Goal: Task Accomplishment & Management: Manage account settings

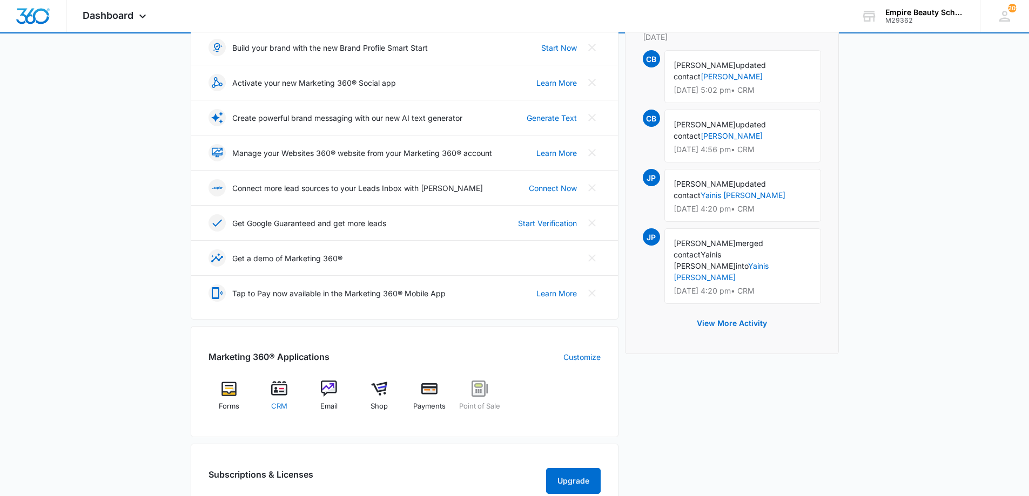
scroll to position [161, 0]
click at [288, 395] on div "CRM" at bounding box center [279, 399] width 42 height 38
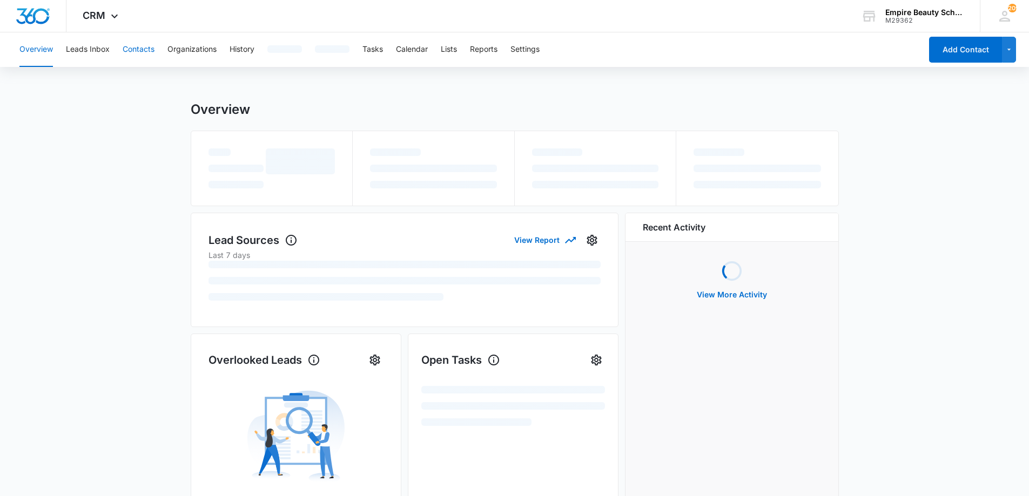
click at [152, 50] on button "Contacts" at bounding box center [139, 49] width 32 height 35
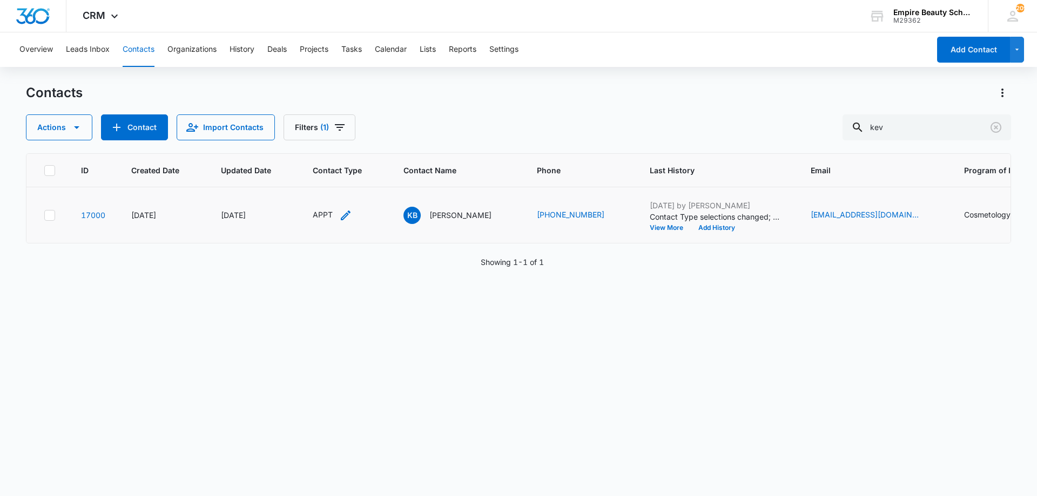
click at [338, 213] on div "APPT" at bounding box center [332, 215] width 39 height 13
click at [322, 144] on icon "Remove APPT" at bounding box center [326, 146] width 8 height 8
click at [322, 144] on div at bounding box center [325, 147] width 48 height 14
click at [325, 289] on p "Toured" at bounding box center [316, 284] width 25 height 11
click at [337, 136] on div "Toured" at bounding box center [325, 146] width 69 height 26
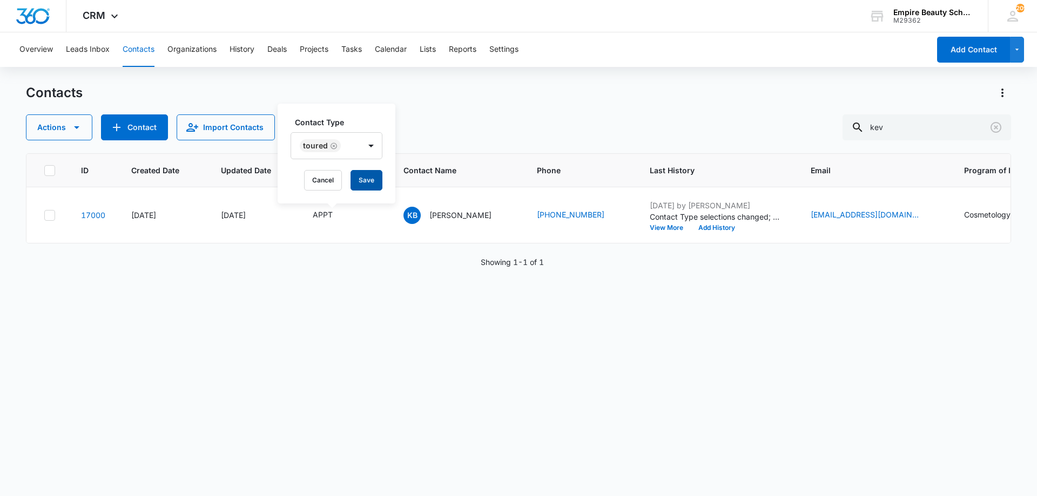
click at [355, 174] on button "Save" at bounding box center [367, 180] width 32 height 21
click at [705, 227] on button "Add History" at bounding box center [717, 228] width 52 height 6
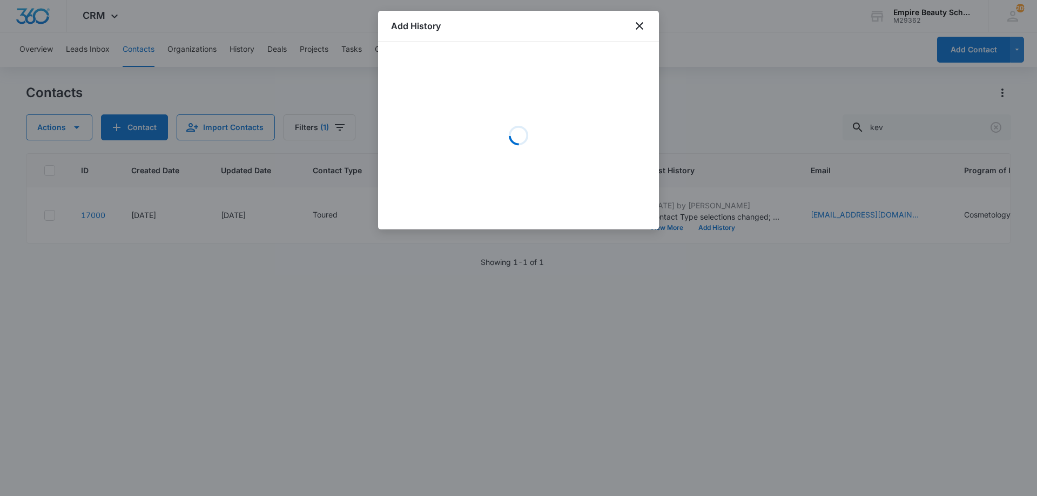
click at [460, 101] on div "Loading" at bounding box center [518, 136] width 255 height 162
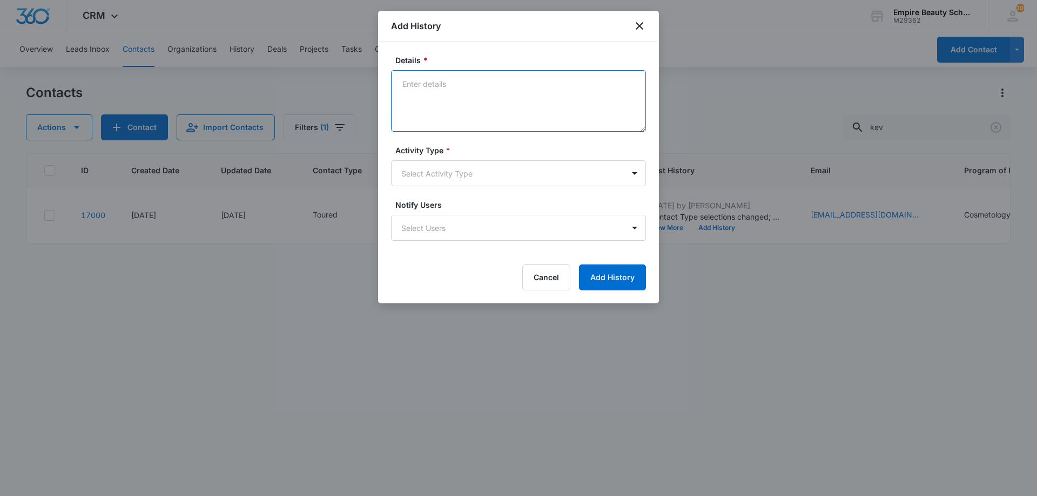
click at [455, 96] on textarea "Details *" at bounding box center [518, 101] width 255 height 62
click at [471, 78] on textarea "Toured - Still intersted in COS EVES" at bounding box center [518, 101] width 255 height 62
click at [547, 84] on textarea "Toured - Still interested in COS EVES" at bounding box center [518, 101] width 255 height 62
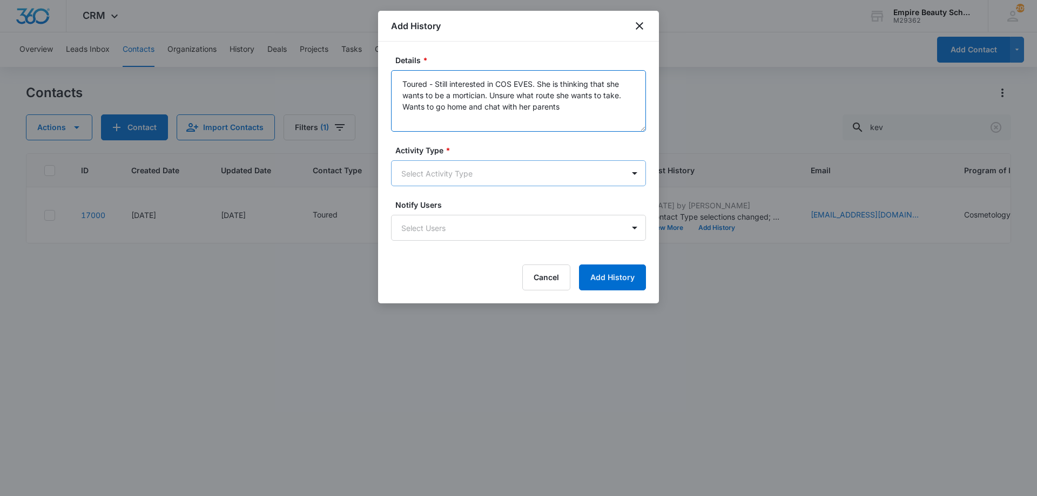
type textarea "Toured - Still interested in COS EVES. She is thinking that she wants to be a m…"
click at [503, 167] on body "CRM Apps Forms CRM Email Shop Payments POS Files Brand Settings AI Assistant Em…" at bounding box center [518, 248] width 1037 height 496
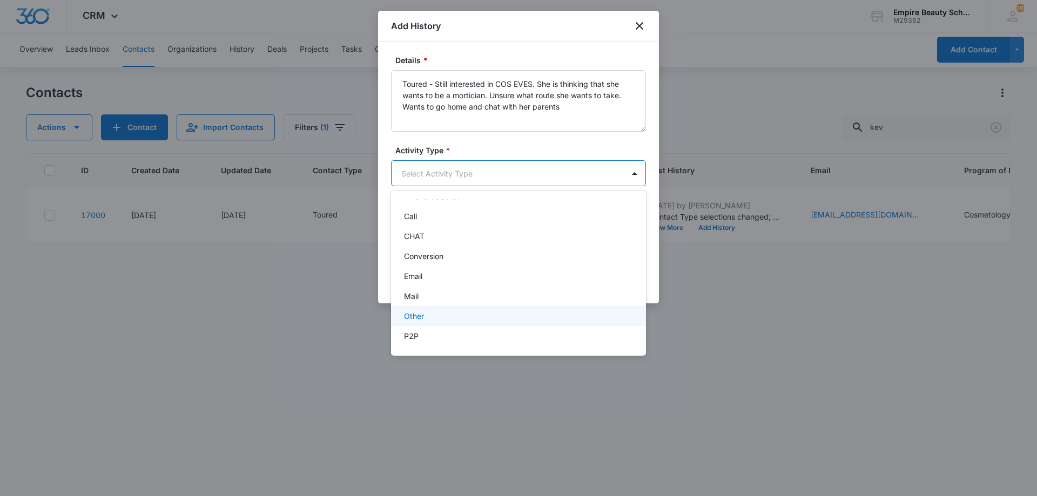
scroll to position [56, 0]
click at [434, 302] on div "P2P" at bounding box center [518, 295] width 255 height 20
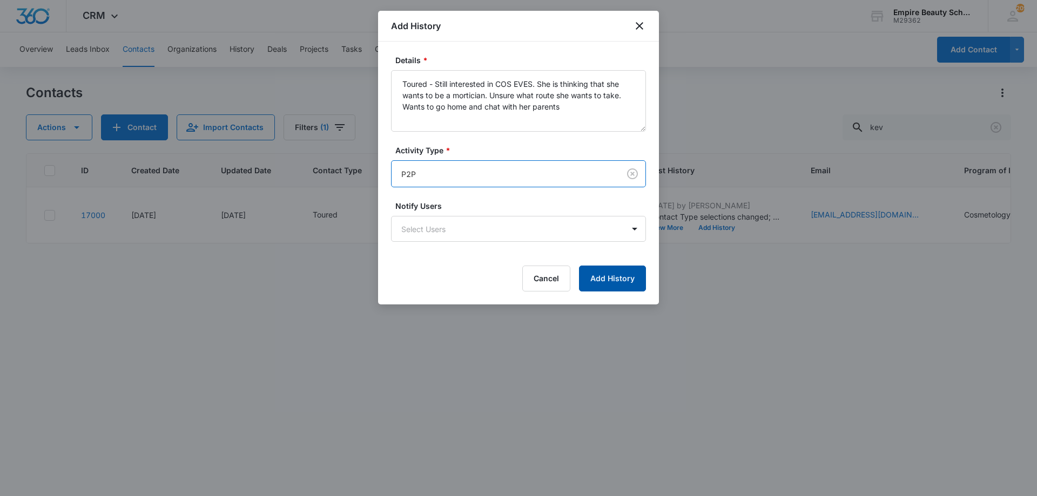
click at [613, 287] on button "Add History" at bounding box center [612, 279] width 67 height 26
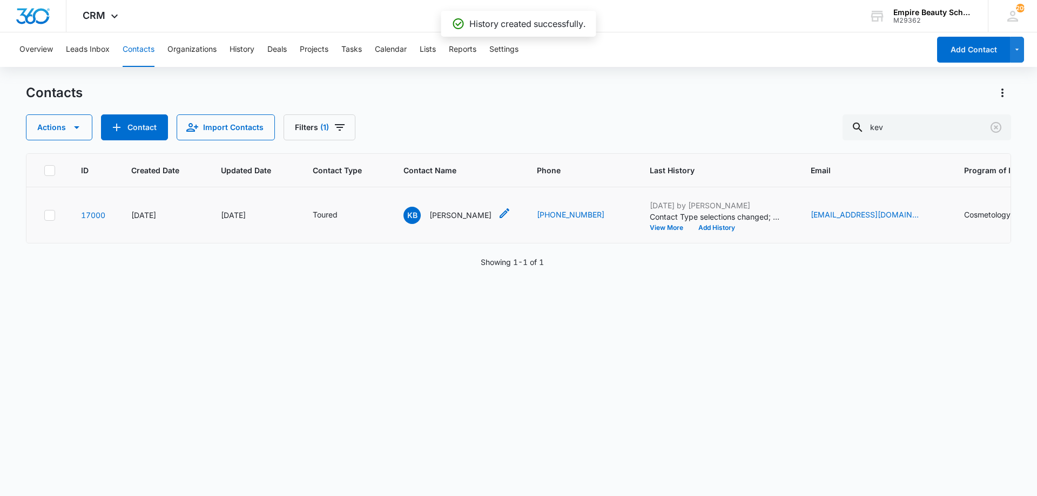
click at [489, 220] on p "Kevynn Bouchard" at bounding box center [460, 215] width 62 height 11
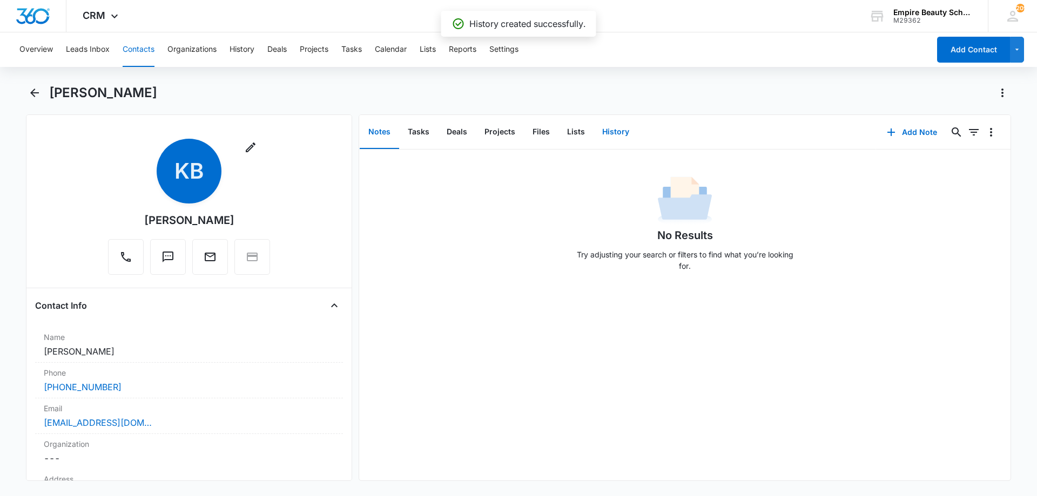
click at [609, 128] on button "History" at bounding box center [616, 132] width 44 height 33
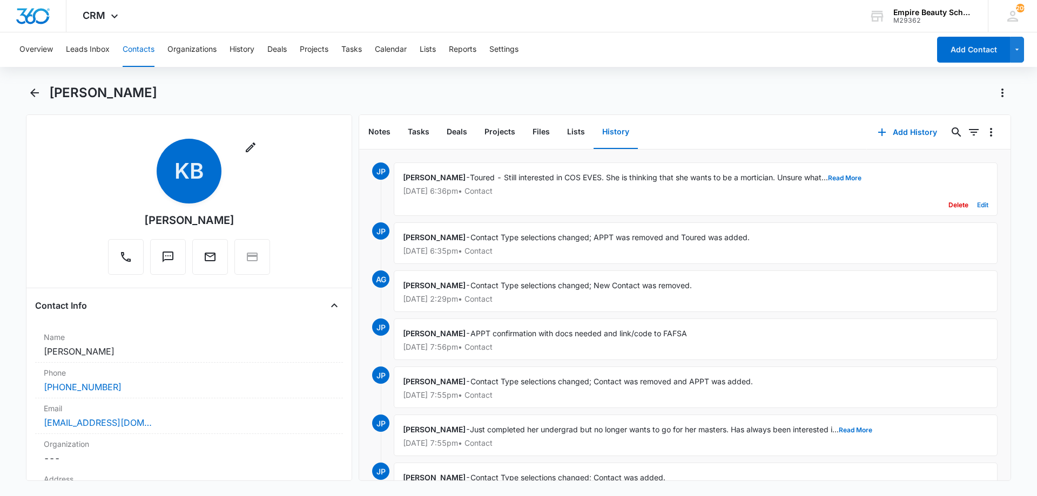
click at [977, 203] on button "Edit" at bounding box center [982, 205] width 11 height 21
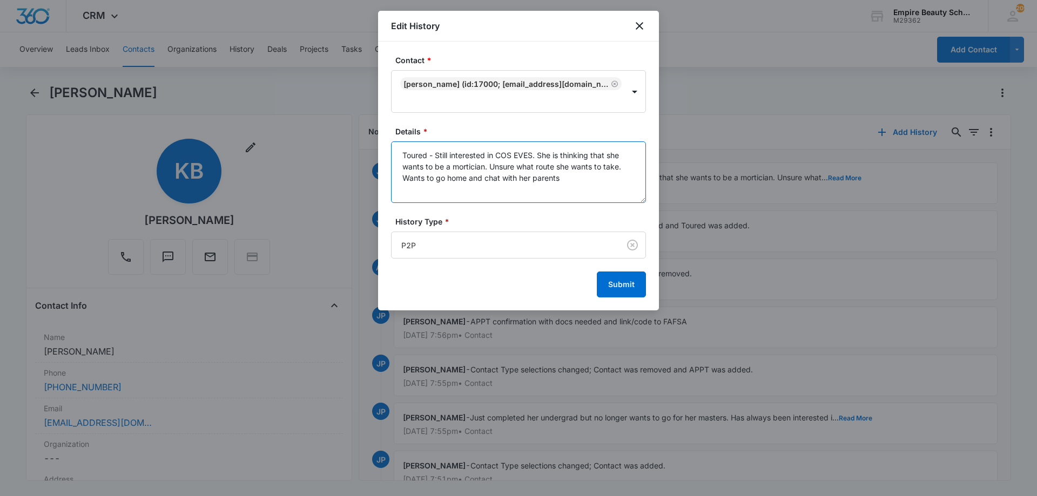
click at [573, 183] on textarea "Toured - Still interested in COS EVES. She is thinking that she wants to be a m…" at bounding box center [518, 173] width 255 height 62
type textarea "Toured - Still interested in COS EVES. She is thinking that she wants to be a m…"
drag, startPoint x: 617, startPoint y: 284, endPoint x: 617, endPoint y: 277, distance: 7.0
click at [617, 284] on button "Submit" at bounding box center [621, 285] width 49 height 26
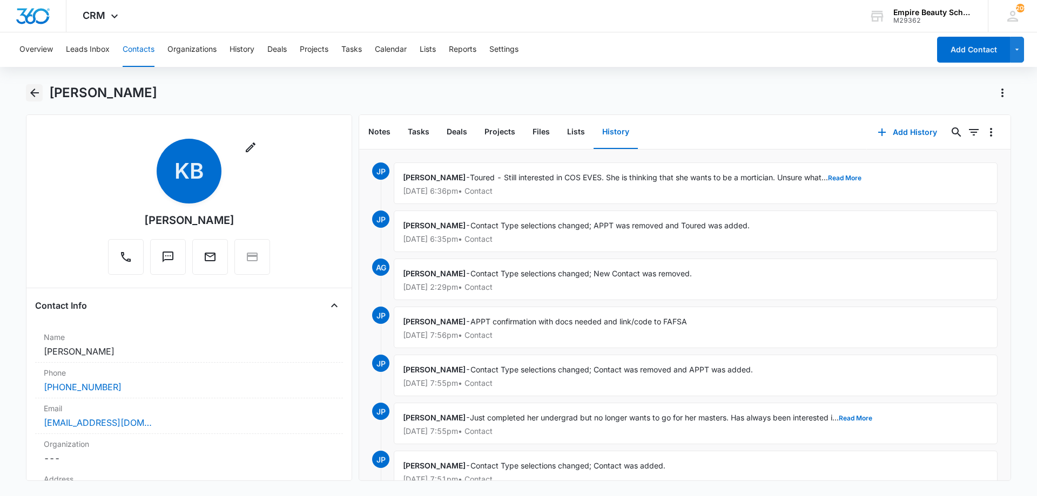
click at [27, 93] on button "Back" at bounding box center [34, 92] width 17 height 17
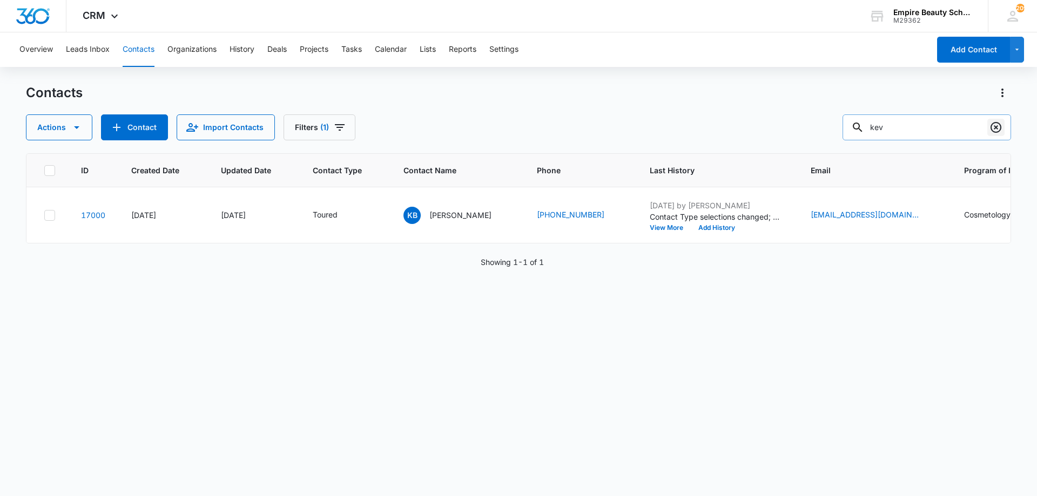
click at [996, 127] on icon "Clear" at bounding box center [996, 127] width 11 height 11
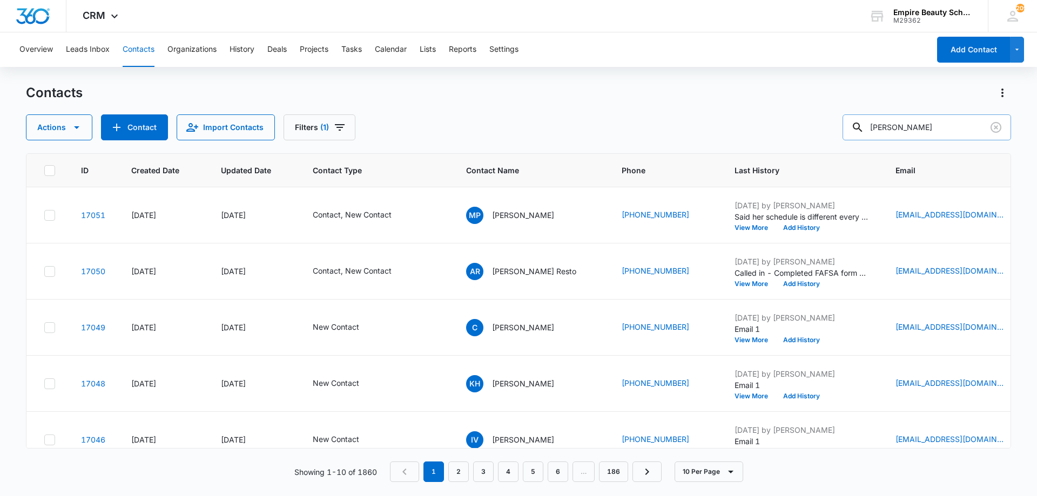
type input "jessica wilson"
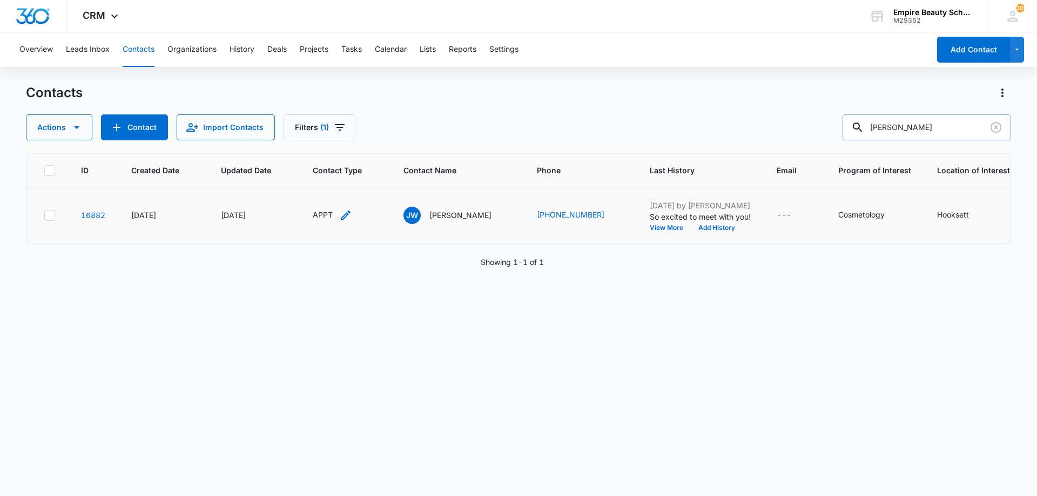
click at [339, 215] on icon "Contact Type - APPT - Select to Edit Field" at bounding box center [345, 215] width 13 height 13
click at [324, 146] on icon "Remove APPT" at bounding box center [326, 146] width 8 height 8
click at [324, 146] on div at bounding box center [325, 147] width 48 height 14
click at [325, 269] on p "Enrolled" at bounding box center [318, 271] width 28 height 11
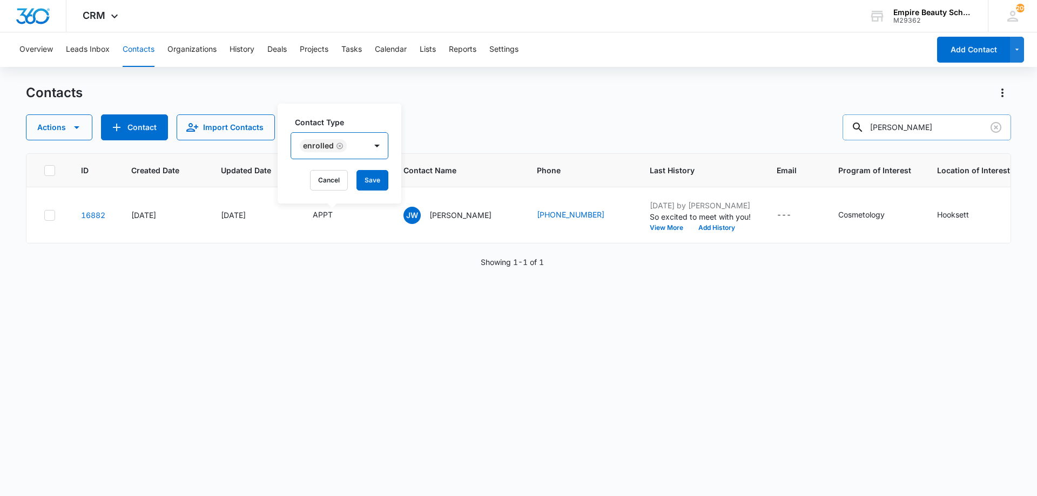
click at [334, 138] on div "Enrolled" at bounding box center [328, 146] width 75 height 26
click at [370, 178] on button "Save" at bounding box center [372, 180] width 32 height 21
click at [803, 214] on icon "Email - - Select to Edit Field" at bounding box center [804, 215] width 13 height 13
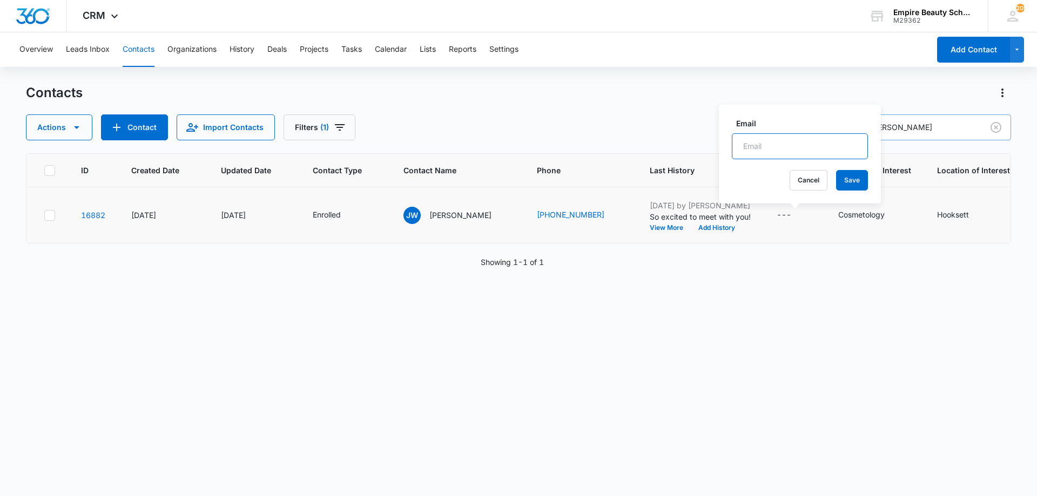
click at [792, 153] on input "Email" at bounding box center [800, 146] width 136 height 26
type input "jekad77@aol.com"
click at [846, 178] on button "Save" at bounding box center [852, 180] width 32 height 21
click at [691, 226] on button "Add History" at bounding box center [717, 228] width 52 height 6
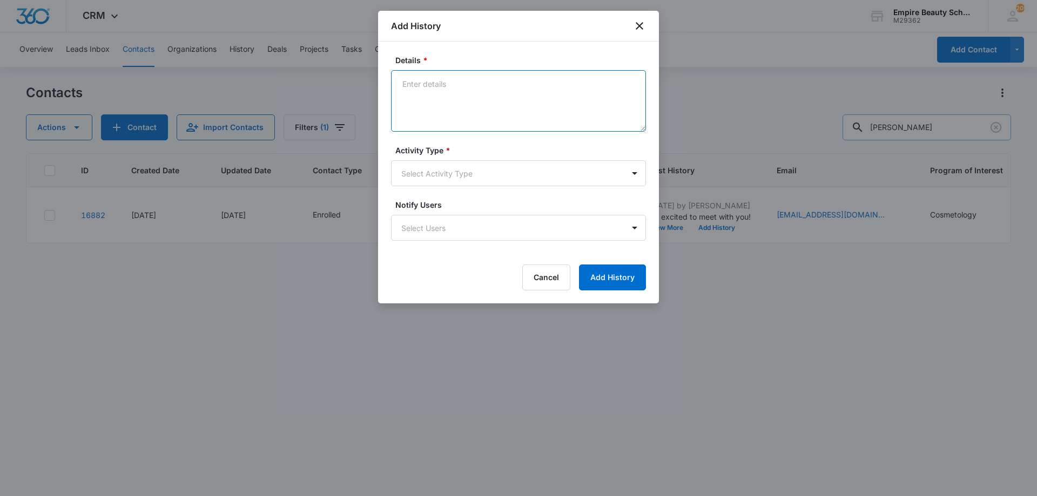
click at [445, 84] on textarea "Details *" at bounding box center [518, 101] width 255 height 62
type textarea "Enrolled in DEC COS 2025 - Working with [PERSON_NAME] from New Seasons. Gave in…"
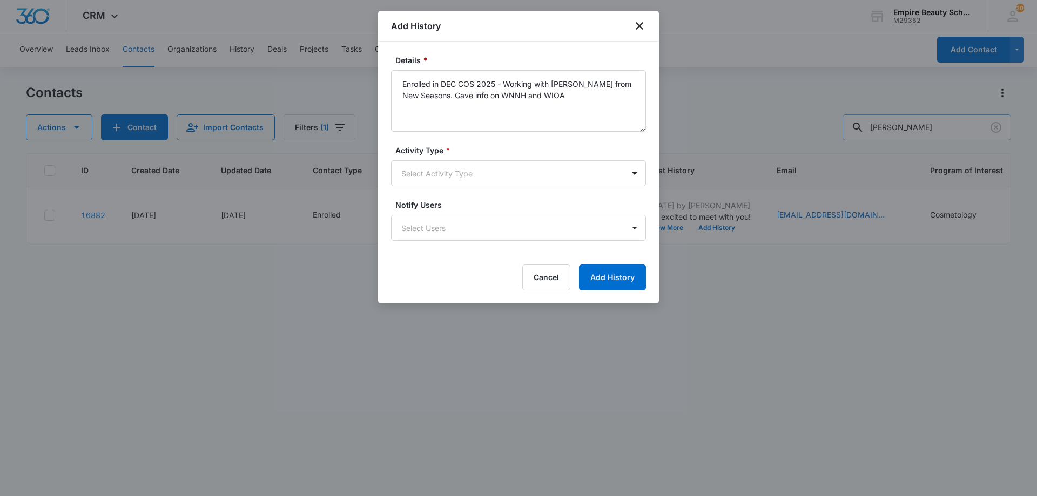
click at [466, 187] on form "Details * Enrolled in DEC COS 2025 - Working with Alice from New Seasons. Gave …" at bounding box center [518, 173] width 255 height 236
click at [462, 171] on body "CRM Apps Forms CRM Email Shop Payments POS Files Brand Settings AI Assistant Em…" at bounding box center [518, 248] width 1037 height 496
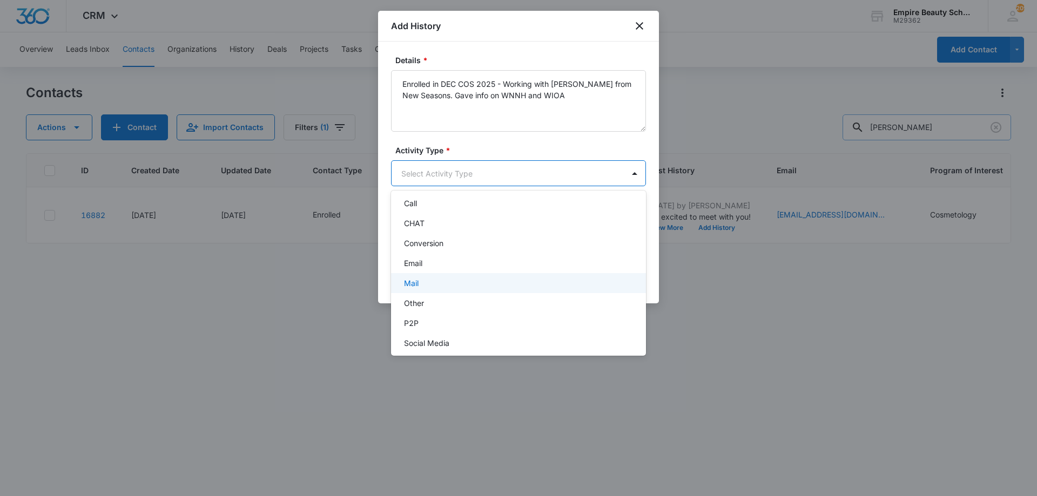
scroll to position [56, 0]
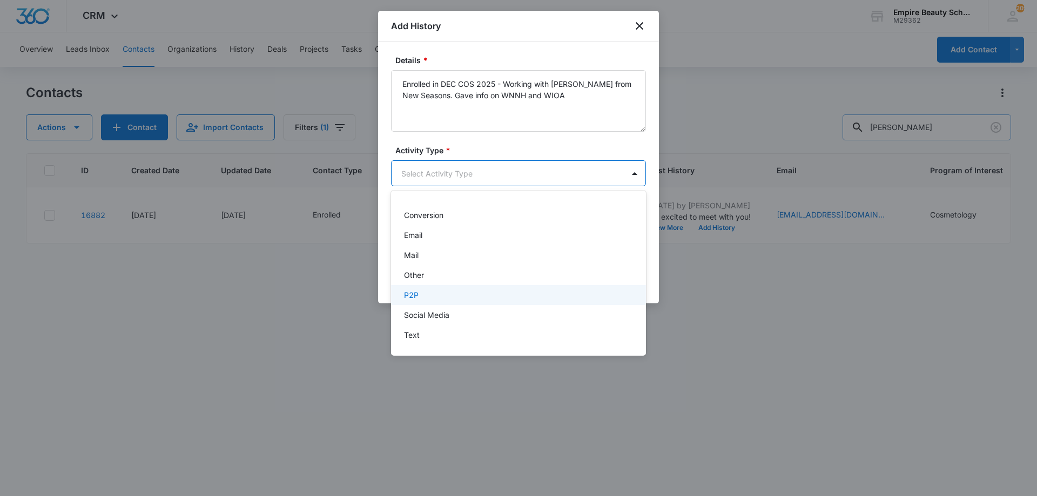
click at [432, 301] on div "P2P" at bounding box center [518, 295] width 255 height 20
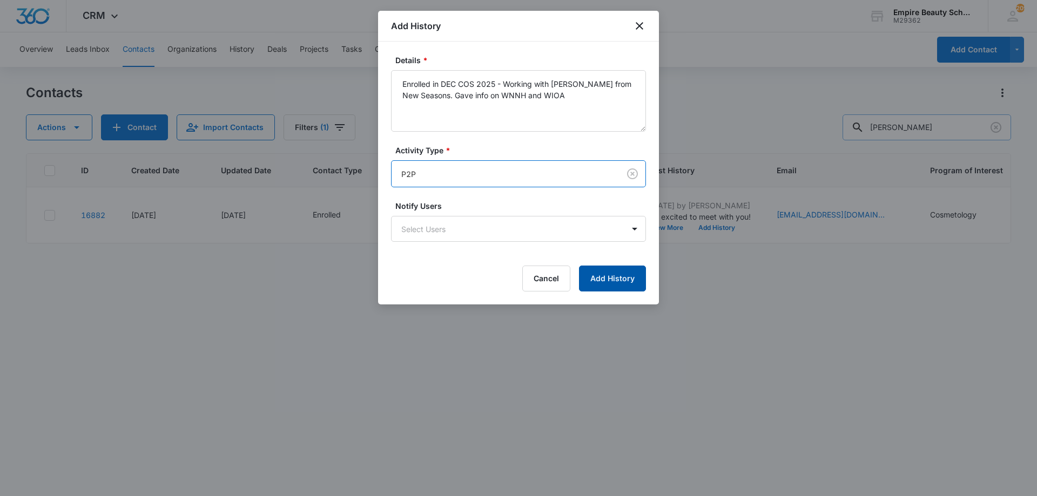
click at [614, 281] on button "Add History" at bounding box center [612, 279] width 67 height 26
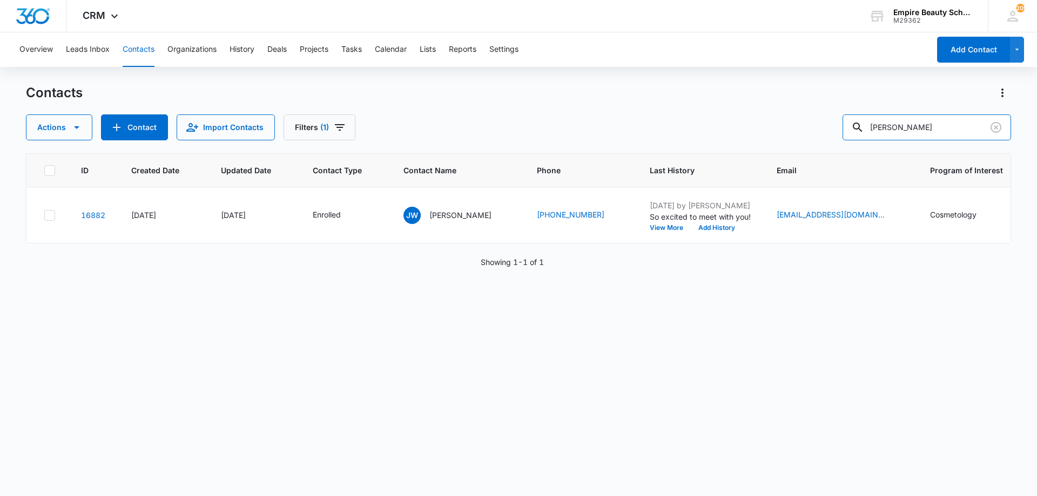
drag, startPoint x: 942, startPoint y: 131, endPoint x: 703, endPoint y: 107, distance: 240.4
click at [703, 107] on div "Contacts Actions Contact Import Contacts Filters (1) jessica wilson" at bounding box center [518, 112] width 985 height 56
click at [452, 212] on p "Jessica Wilson" at bounding box center [460, 215] width 62 height 11
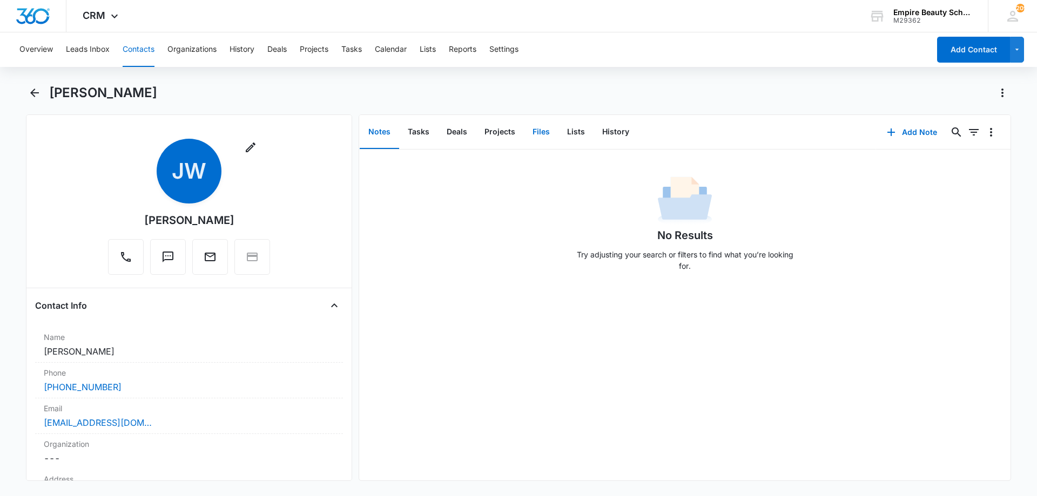
click at [531, 137] on button "Files" at bounding box center [541, 132] width 35 height 33
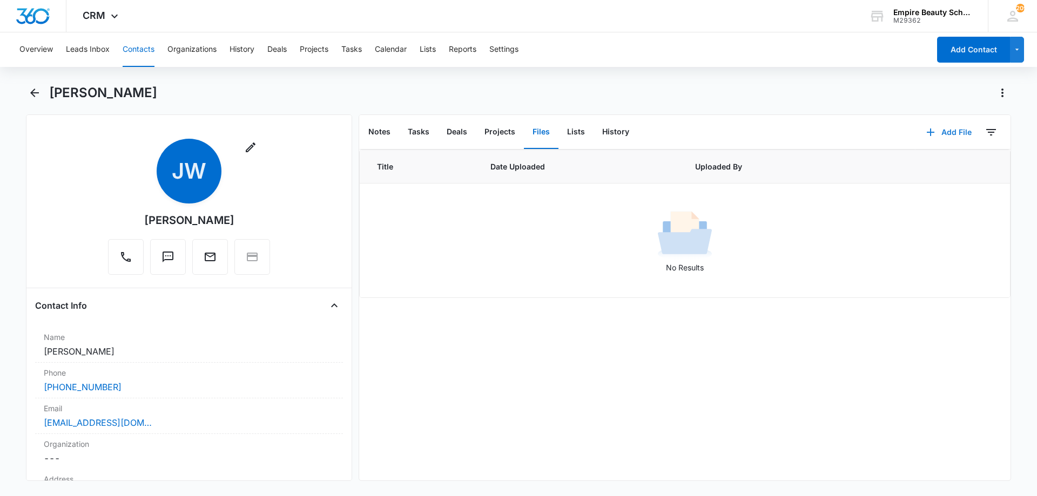
click at [947, 133] on button "Add File" at bounding box center [948, 132] width 67 height 26
click at [932, 165] on div "Upload Files" at bounding box center [934, 167] width 43 height 8
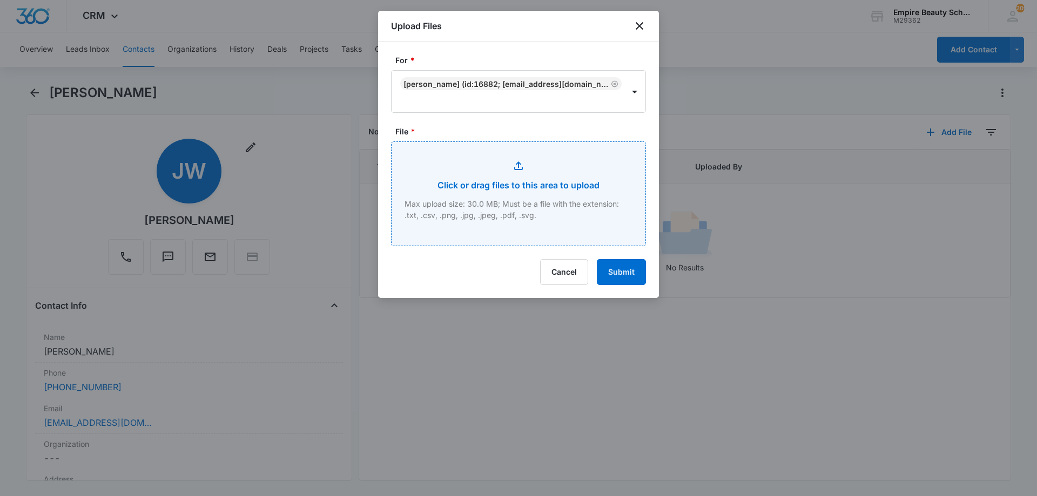
click at [530, 196] on input "File *" at bounding box center [519, 194] width 254 height 104
type input "C:\fakepath\Jessica Wilson COS DEC 2025.pdf"
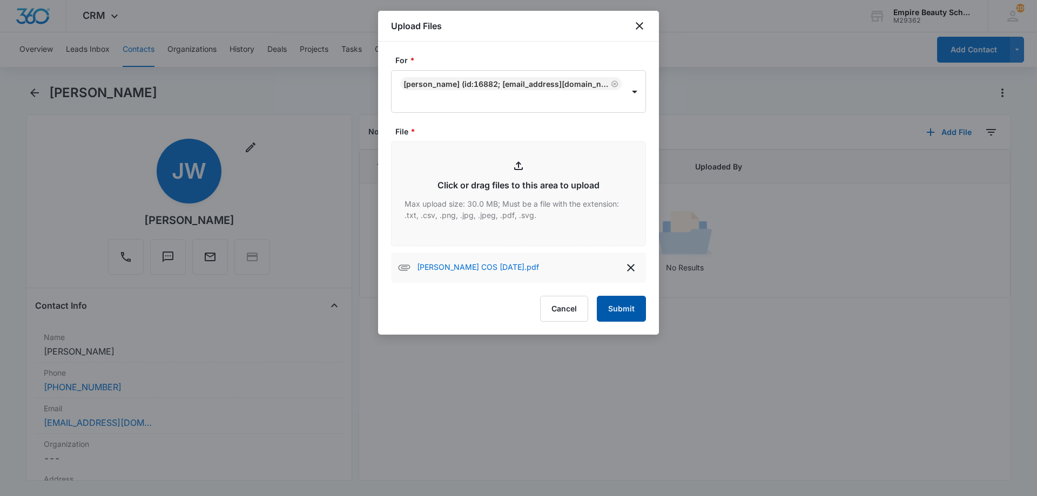
click at [623, 321] on button "Submit" at bounding box center [621, 309] width 49 height 26
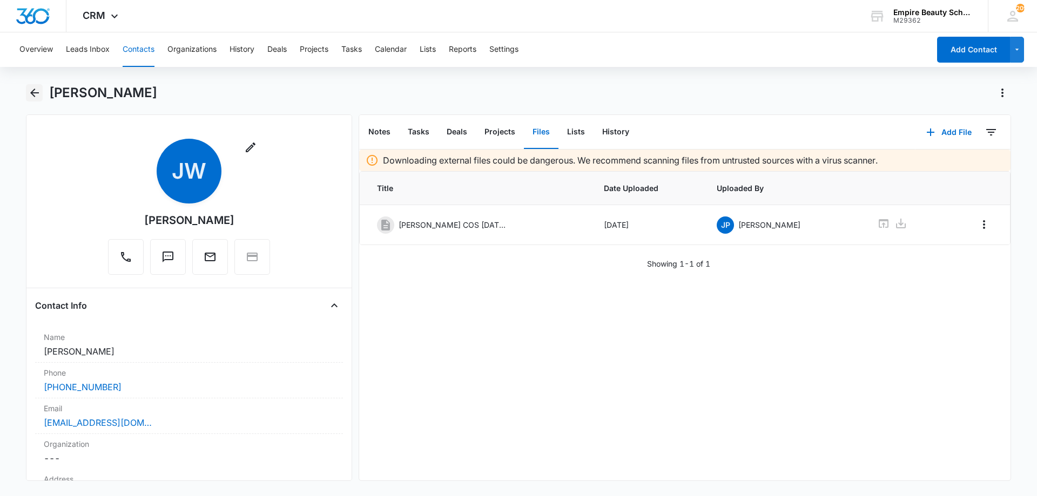
click at [38, 93] on icon "Back" at bounding box center [34, 93] width 9 height 9
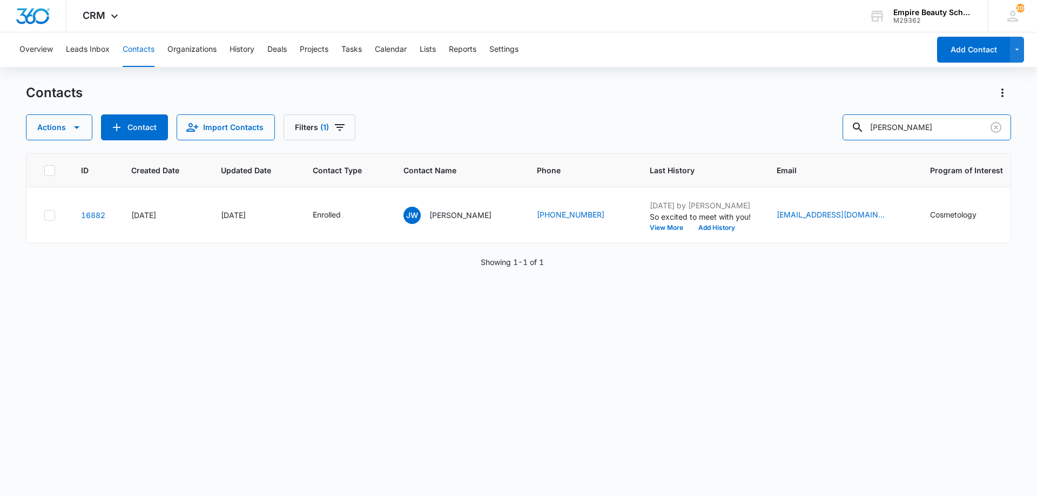
drag, startPoint x: 668, startPoint y: 126, endPoint x: 474, endPoint y: 129, distance: 194.4
click at [496, 129] on div "Actions Contact Import Contacts Filters (1) jessica wilson" at bounding box center [518, 127] width 985 height 26
type input "kevynn"
click at [670, 230] on button "View More" at bounding box center [670, 228] width 41 height 6
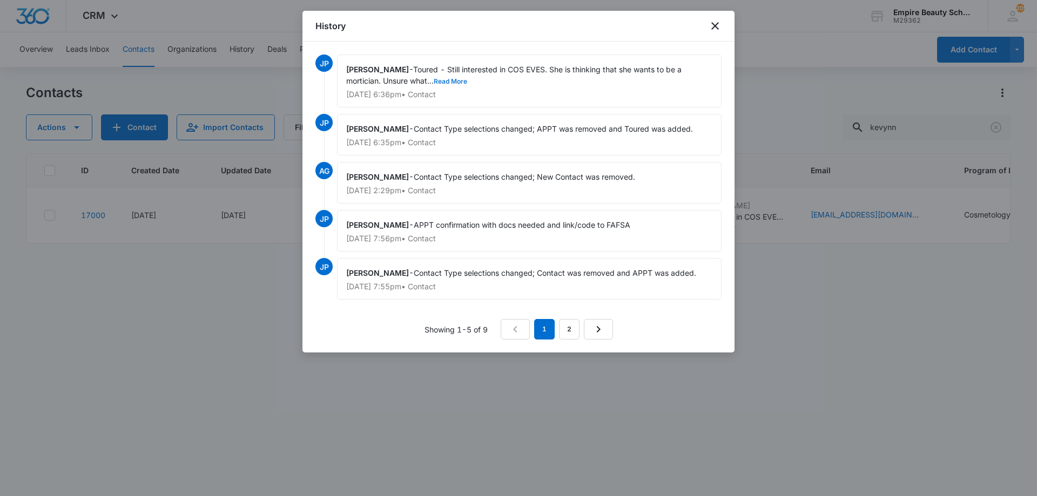
click at [444, 78] on button "Read More" at bounding box center [450, 81] width 33 height 6
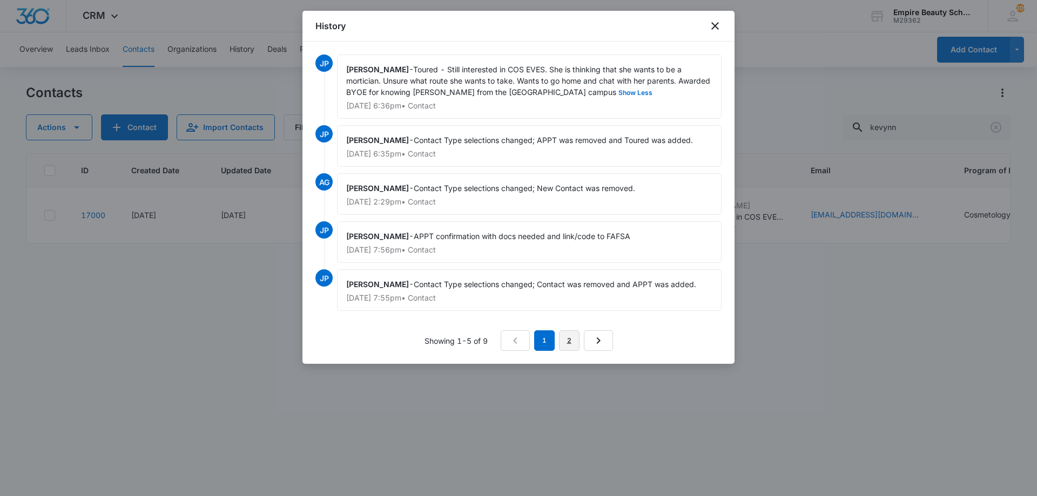
click at [560, 333] on link "2" at bounding box center [569, 341] width 21 height 21
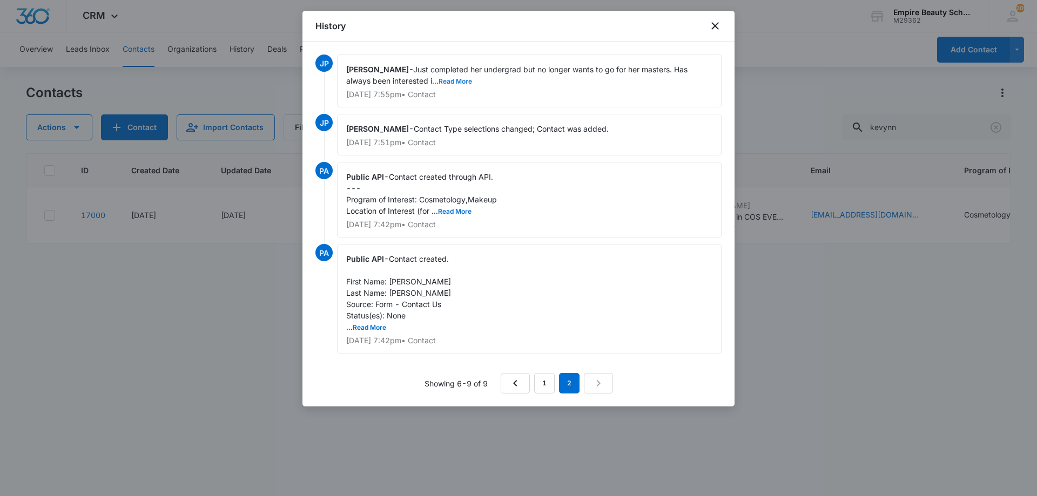
click at [453, 79] on button "Read More" at bounding box center [455, 81] width 33 height 6
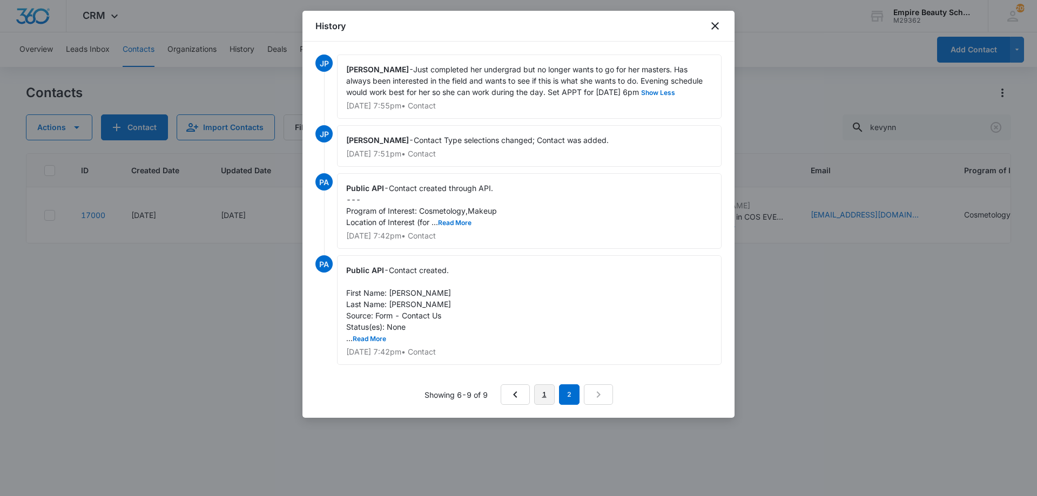
click at [542, 395] on link "1" at bounding box center [544, 395] width 21 height 21
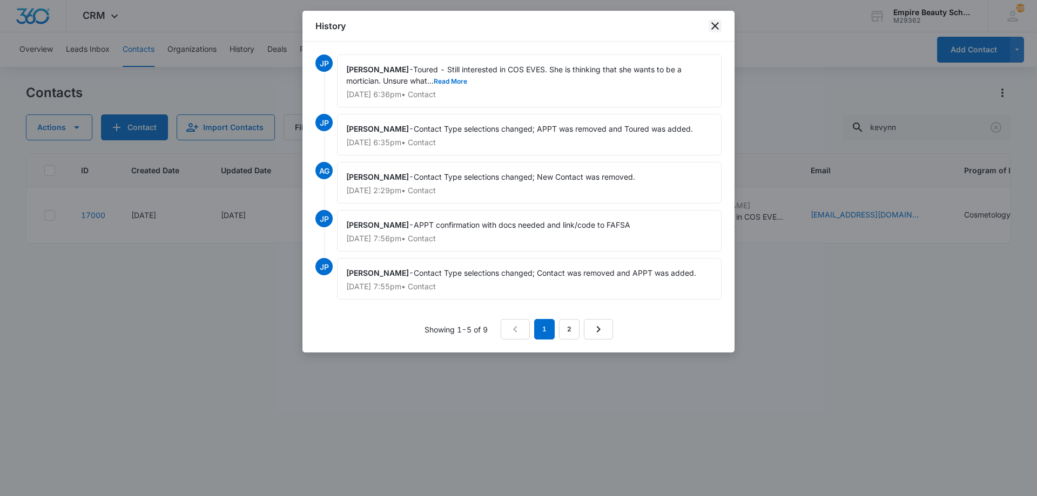
click at [715, 24] on icon "close" at bounding box center [715, 25] width 13 height 13
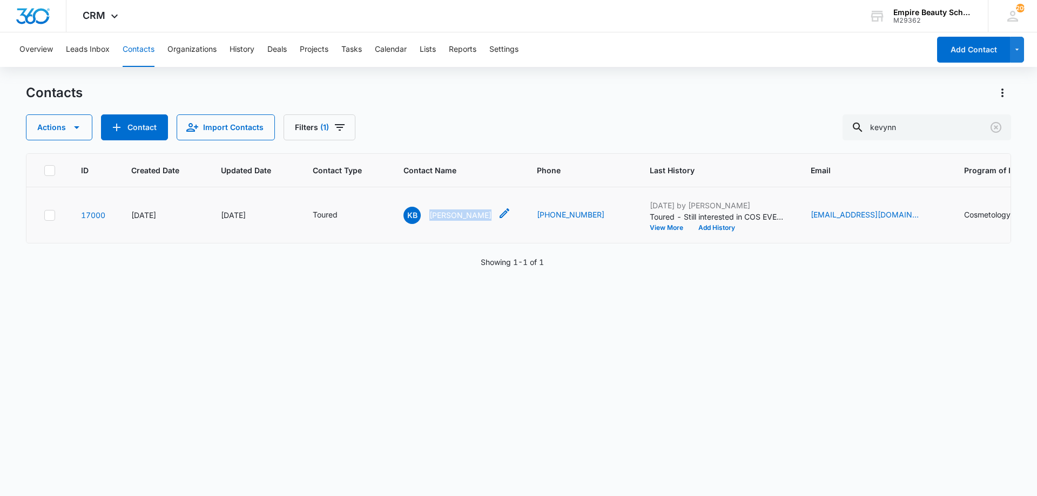
drag, startPoint x: 429, startPoint y: 212, endPoint x: 496, endPoint y: 216, distance: 67.6
click at [496, 216] on div "KB Kevynn Bouchard" at bounding box center [456, 215] width 107 height 17
drag, startPoint x: 466, startPoint y: 212, endPoint x: 413, endPoint y: 305, distance: 106.6
click at [413, 307] on div "ID Created Date Updated Date Contact Type Contact Name Phone Last History Email…" at bounding box center [518, 317] width 985 height 329
drag, startPoint x: 428, startPoint y: 213, endPoint x: 501, endPoint y: 215, distance: 72.9
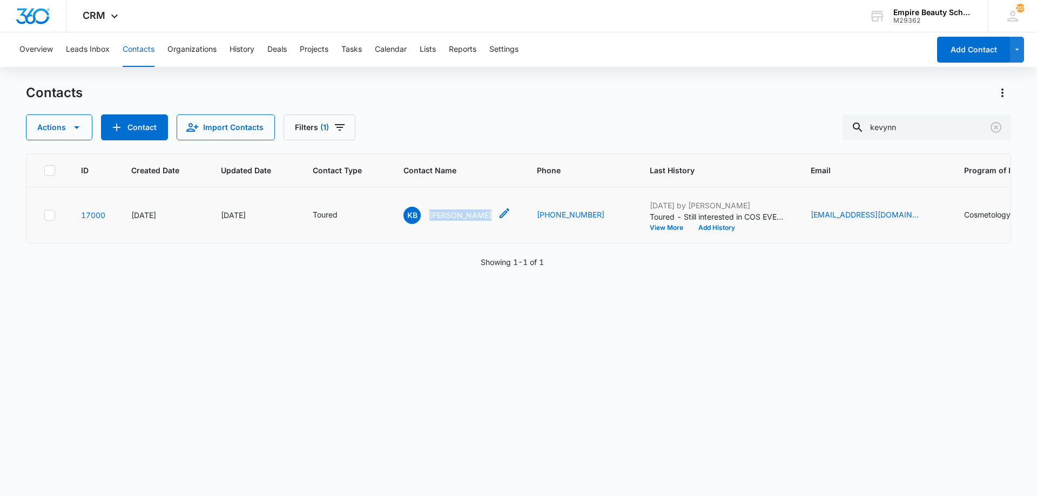
click at [501, 215] on div "KB Kevynn Bouchard" at bounding box center [456, 215] width 107 height 17
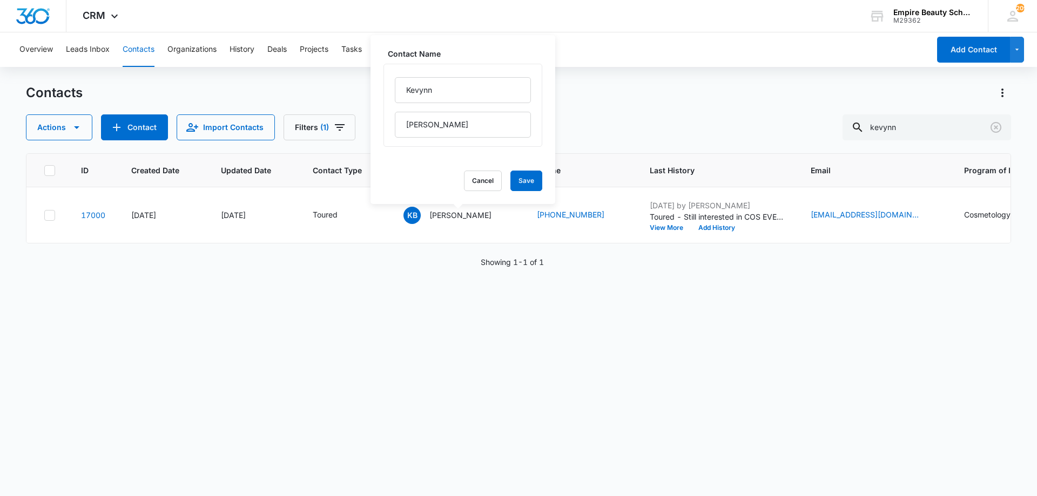
click at [435, 287] on div "ID Created Date Updated Date Contact Type Contact Name Phone Last History Email…" at bounding box center [518, 317] width 985 height 329
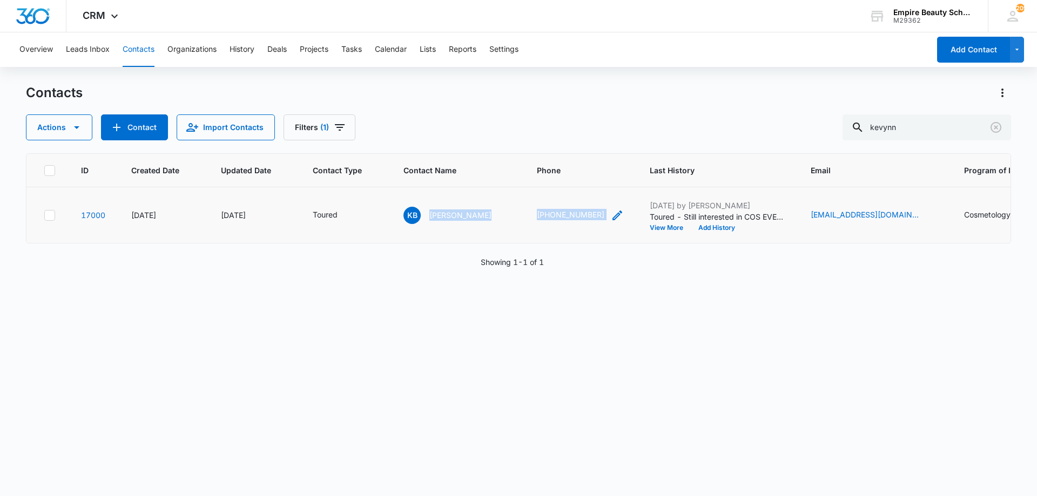
drag, startPoint x: 426, startPoint y: 210, endPoint x: 603, endPoint y: 217, distance: 177.8
click at [607, 217] on tr "17000 Sep 29, 2025 Oct 7, 2025 Toured KB Kevynn Bouchard (603) 714-2802 Oct 7, …" at bounding box center [748, 215] width 1444 height 56
copy tr "Kevynn Bouchard (603) 714-2802"
click at [708, 107] on div "Contacts Actions Contact Import Contacts Filters (1) kevynn" at bounding box center [518, 112] width 985 height 56
drag, startPoint x: 996, startPoint y: 125, endPoint x: 611, endPoint y: 104, distance: 386.2
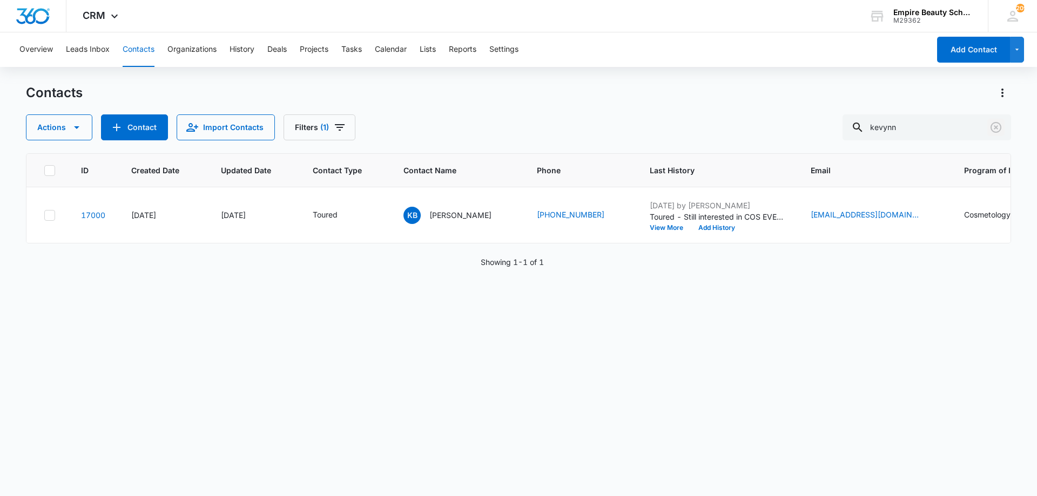
click at [996, 125] on icon "Clear" at bounding box center [995, 127] width 13 height 13
click at [613, 102] on div "Contacts Actions Contact Import Contacts Filters (1)" at bounding box center [518, 112] width 985 height 56
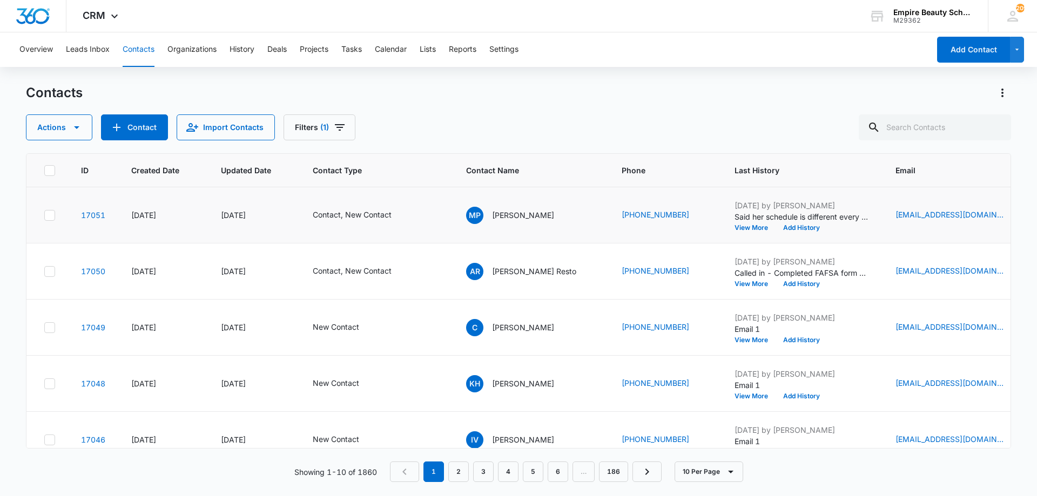
click at [665, 191] on td "[PHONE_NUMBER]" at bounding box center [665, 215] width 113 height 56
click at [588, 149] on div "Contacts Actions Contact Import Contacts Filters (1) ID Created Date Updated Da…" at bounding box center [518, 289] width 985 height 411
click at [621, 94] on div "Contacts" at bounding box center [518, 92] width 985 height 17
click at [899, 117] on input "text" at bounding box center [935, 127] width 152 height 26
click at [896, 126] on input "text" at bounding box center [935, 127] width 152 height 26
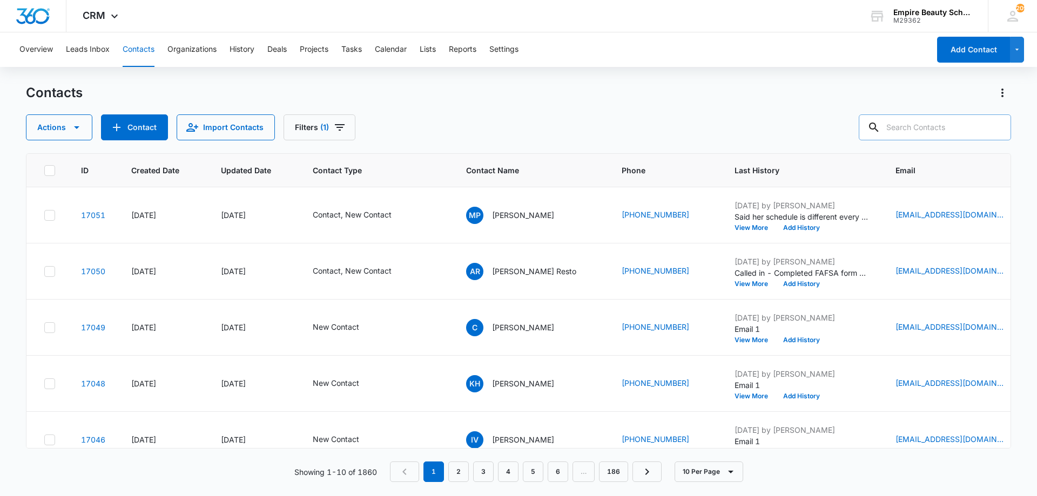
click at [905, 122] on input "text" at bounding box center [935, 127] width 152 height 26
type input "7346"
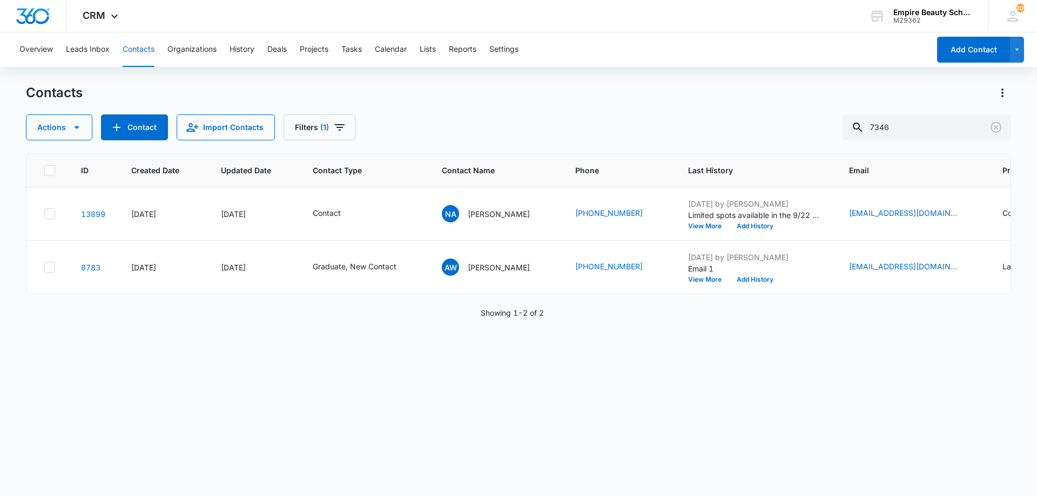
click at [316, 111] on div "Contacts Actions Contact Import Contacts Filters (1) 7346" at bounding box center [518, 112] width 985 height 56
click at [313, 122] on button "Filters (1)" at bounding box center [320, 127] width 72 height 26
click at [364, 308] on icon "Clear" at bounding box center [364, 308] width 8 height 8
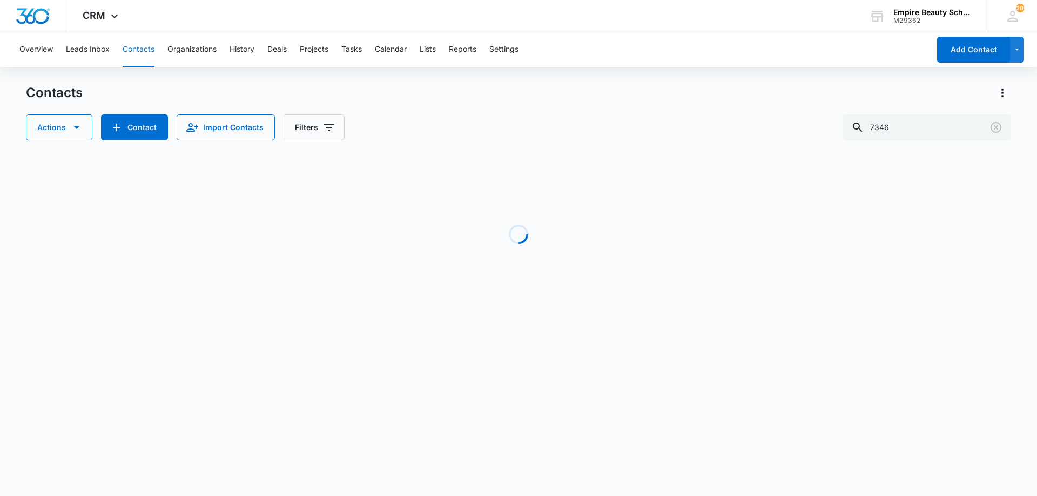
click at [645, 100] on div "Contacts" at bounding box center [518, 92] width 985 height 17
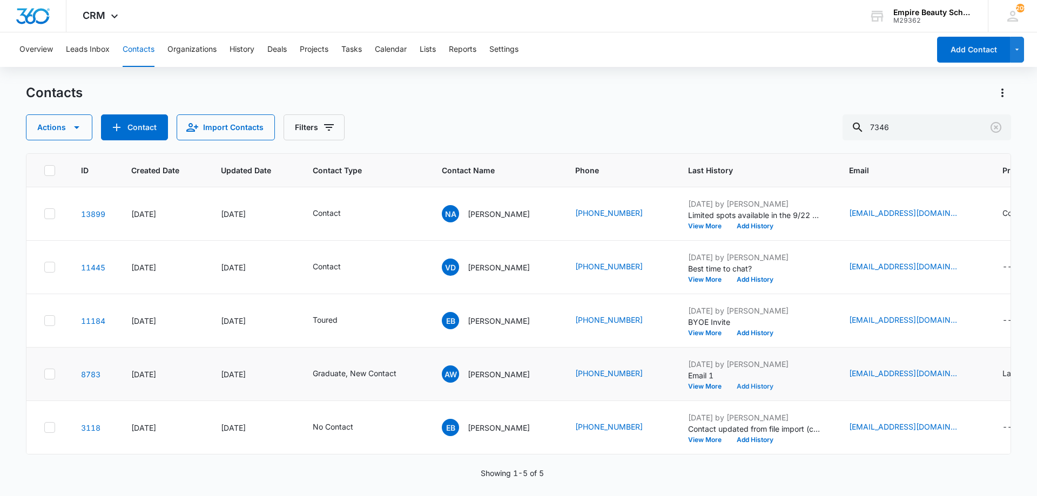
click at [740, 386] on button "Add History" at bounding box center [755, 386] width 52 height 6
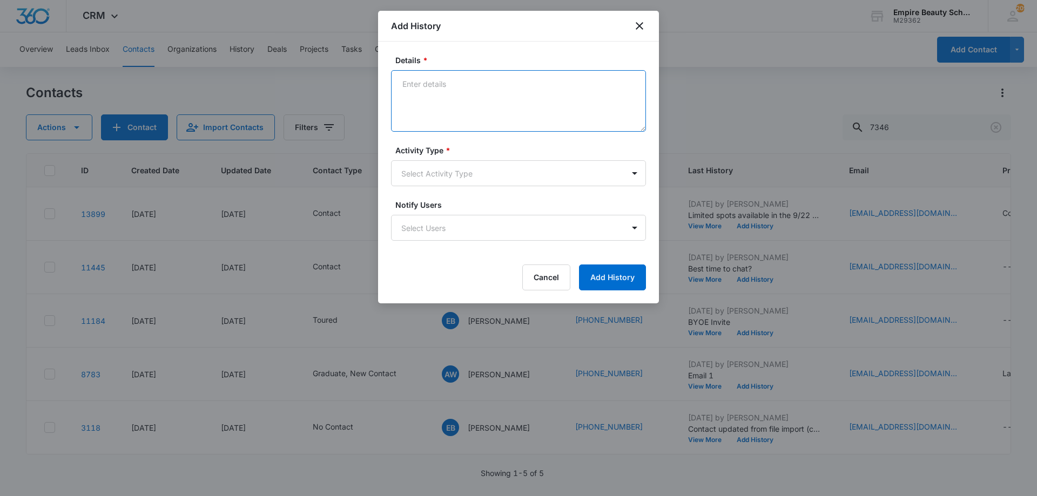
click at [497, 97] on textarea "Details *" at bounding box center [518, 101] width 255 height 62
type textarea "Provided lash dates, schedule and cost. Let her know she would be awarded schol…"
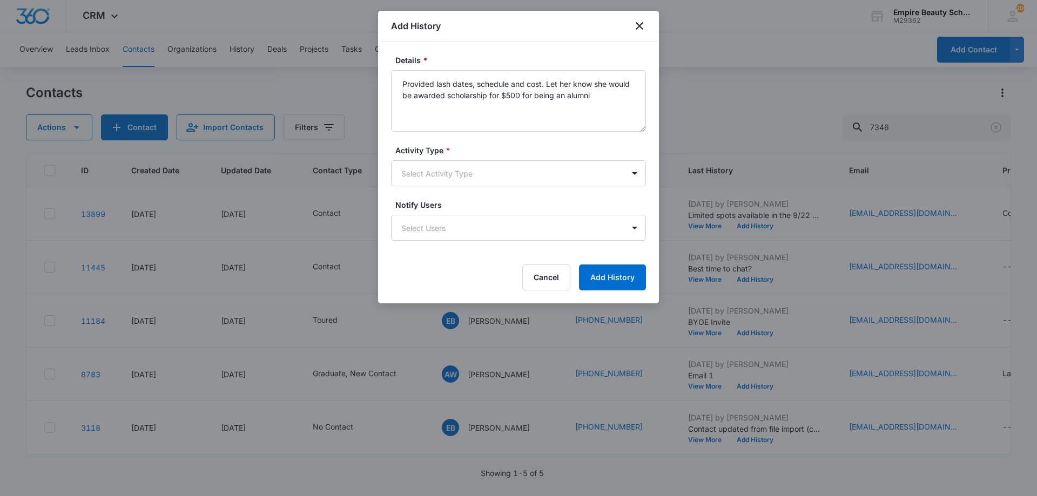
click at [413, 155] on label "Activity Type *" at bounding box center [522, 150] width 255 height 11
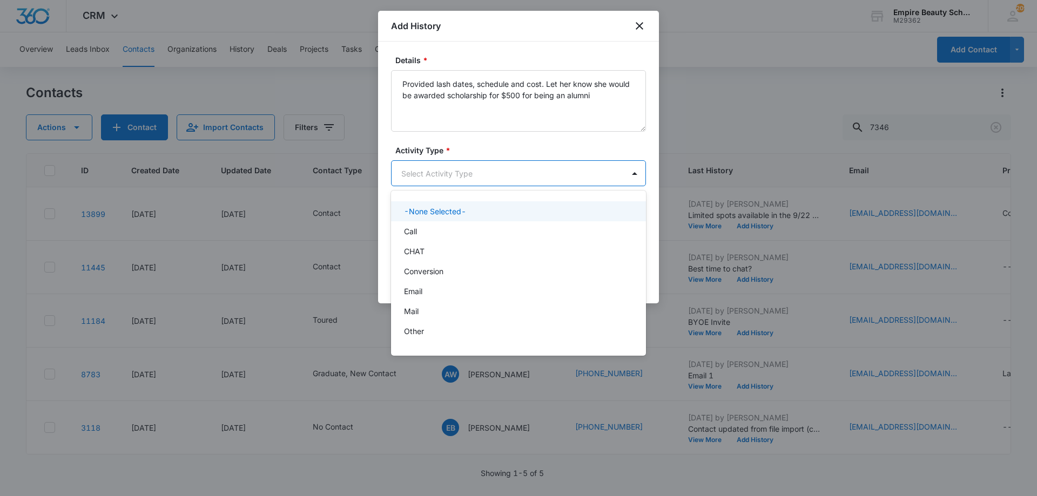
click at [409, 170] on body "CRM Apps Forms CRM Email Shop Payments POS Files Brand Settings AI Assistant Em…" at bounding box center [518, 248] width 1037 height 496
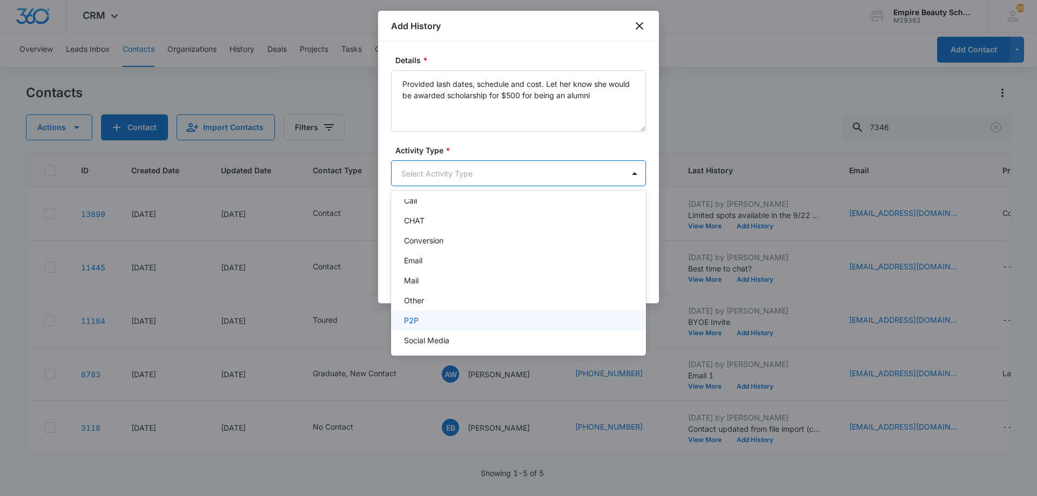
scroll to position [56, 0]
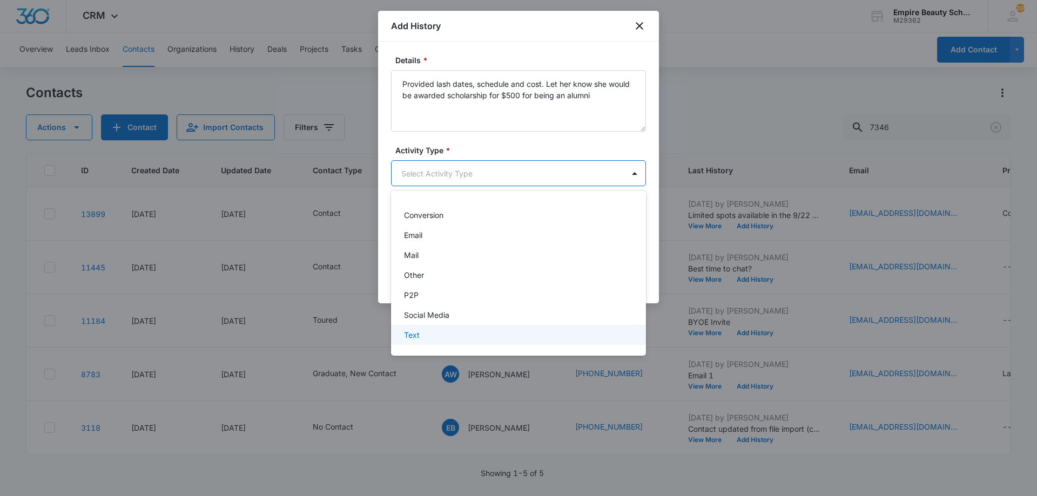
click at [425, 343] on div "Text" at bounding box center [518, 335] width 255 height 20
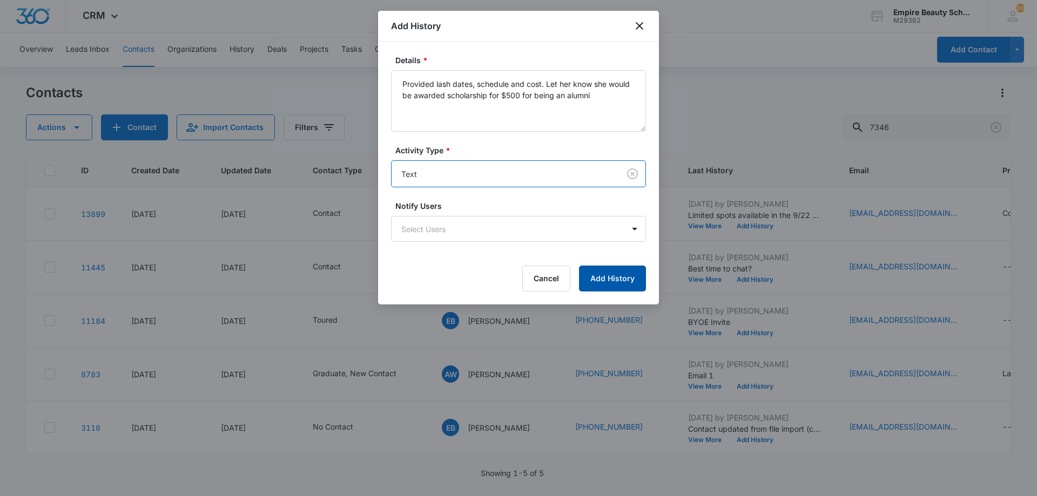
click at [612, 281] on button "Add History" at bounding box center [612, 279] width 67 height 26
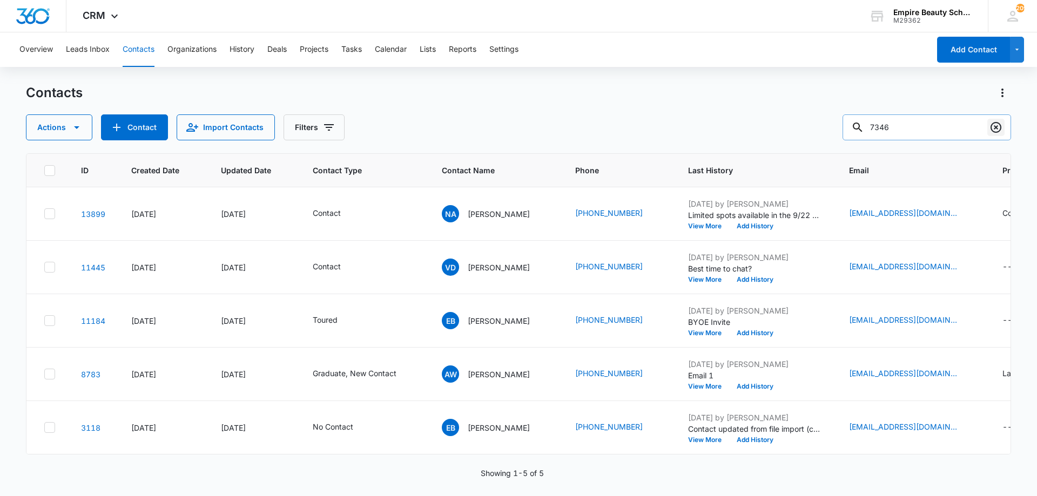
click at [987, 125] on div "7346" at bounding box center [927, 127] width 169 height 26
click at [993, 123] on icon "Clear" at bounding box center [995, 127] width 13 height 13
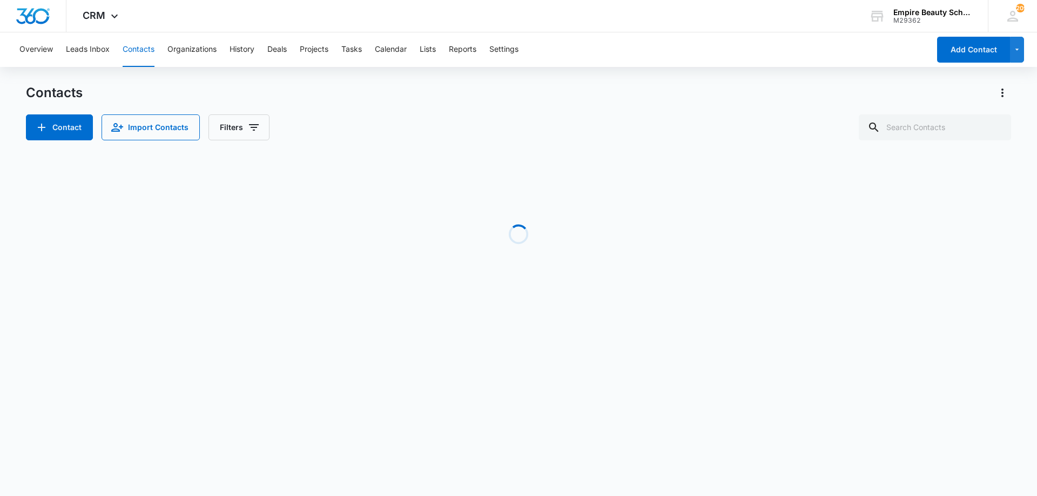
click at [801, 96] on div "Contacts" at bounding box center [518, 92] width 985 height 17
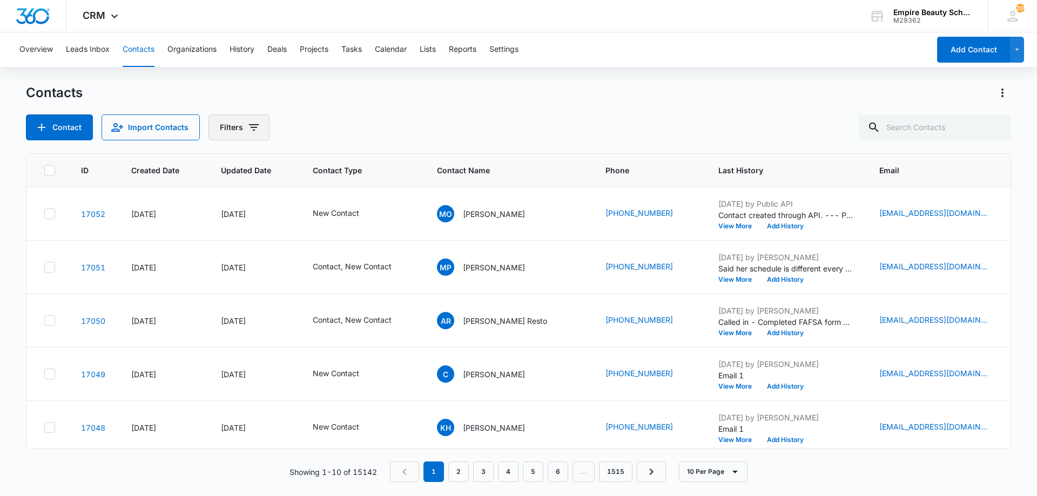
click at [257, 129] on icon "Filters" at bounding box center [253, 127] width 13 height 13
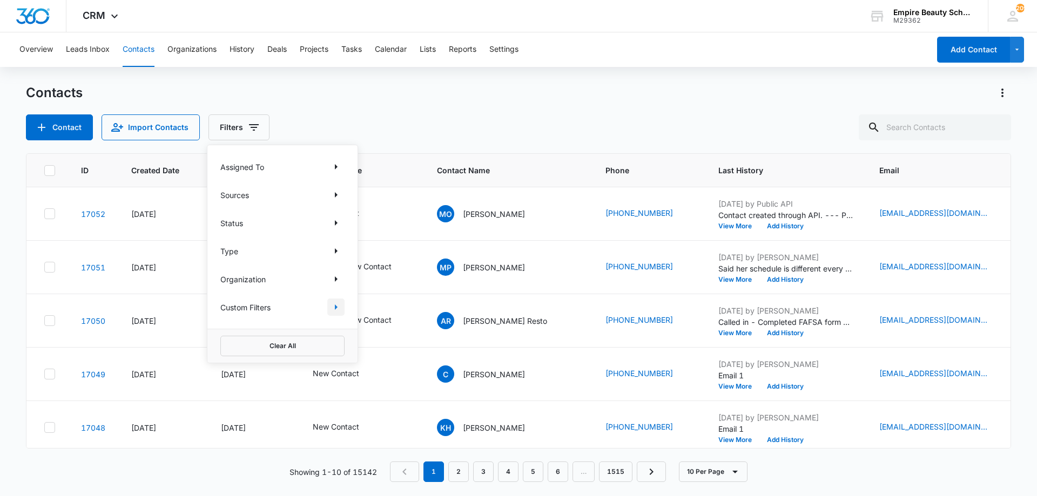
click at [331, 308] on icon "Show Custom Filters filters" at bounding box center [335, 307] width 13 height 13
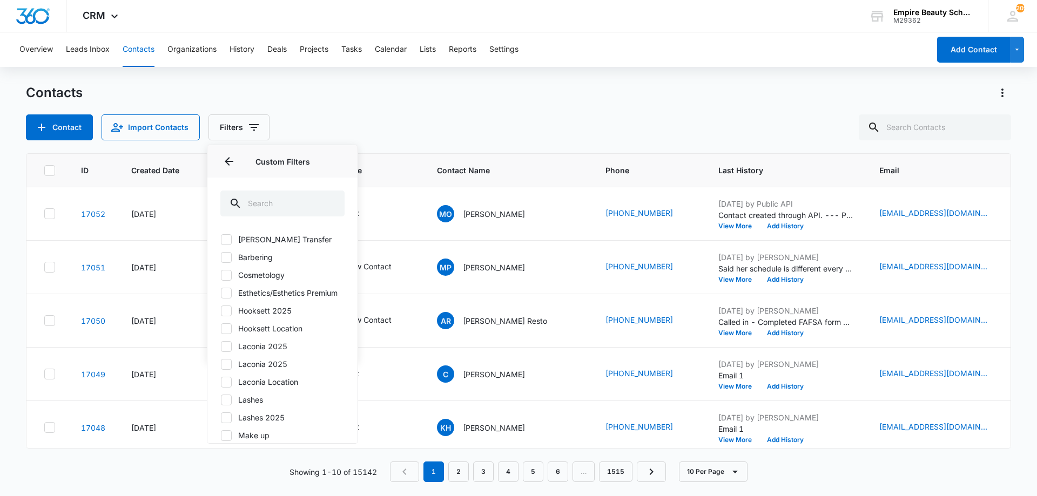
click at [256, 316] on label "Hooksett 2025" at bounding box center [282, 310] width 124 height 11
click at [221, 311] on input "Hooksett 2025" at bounding box center [220, 311] width 1 height 1
checkbox input "true"
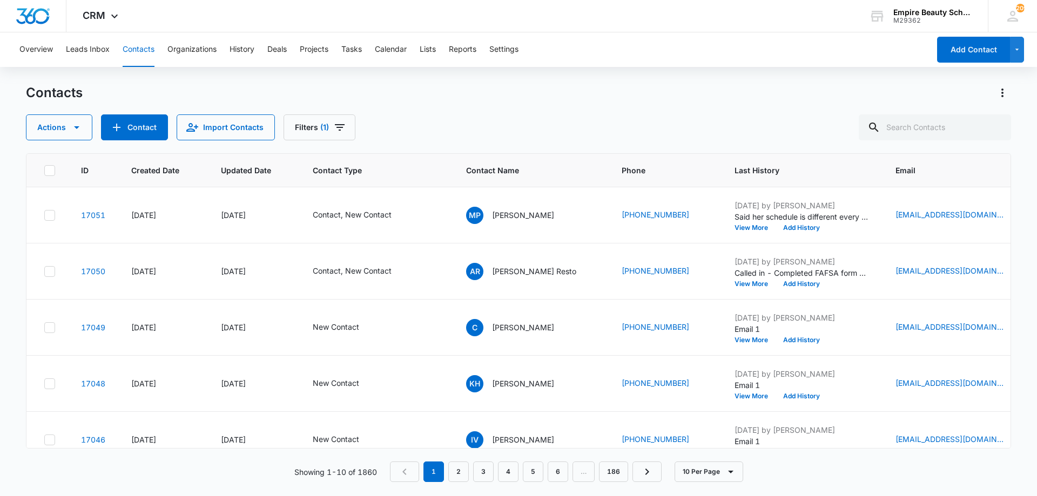
click at [480, 145] on div "Contacts Actions Contact Import Contacts Filters (1) ID Created Date Updated Da…" at bounding box center [518, 289] width 985 height 411
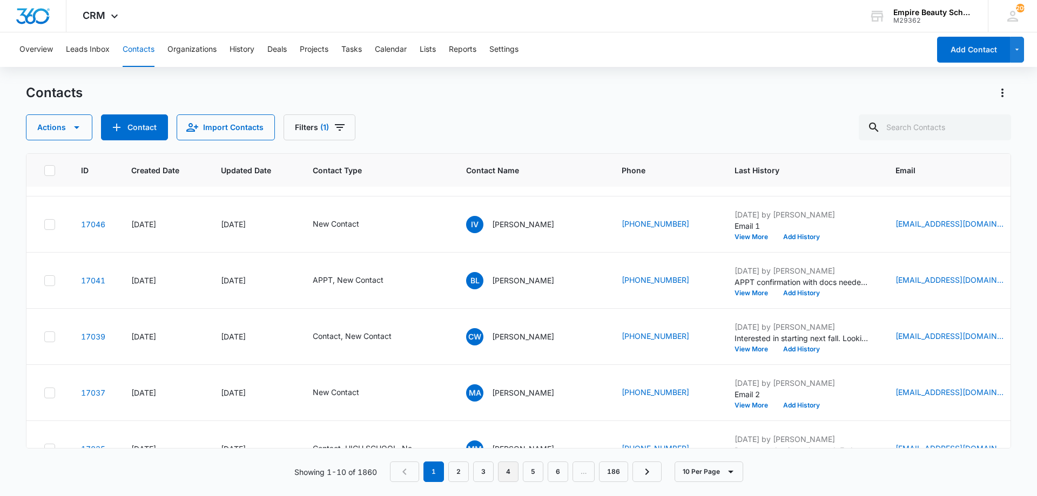
scroll to position [216, 0]
click at [507, 472] on link "4" at bounding box center [508, 472] width 21 height 21
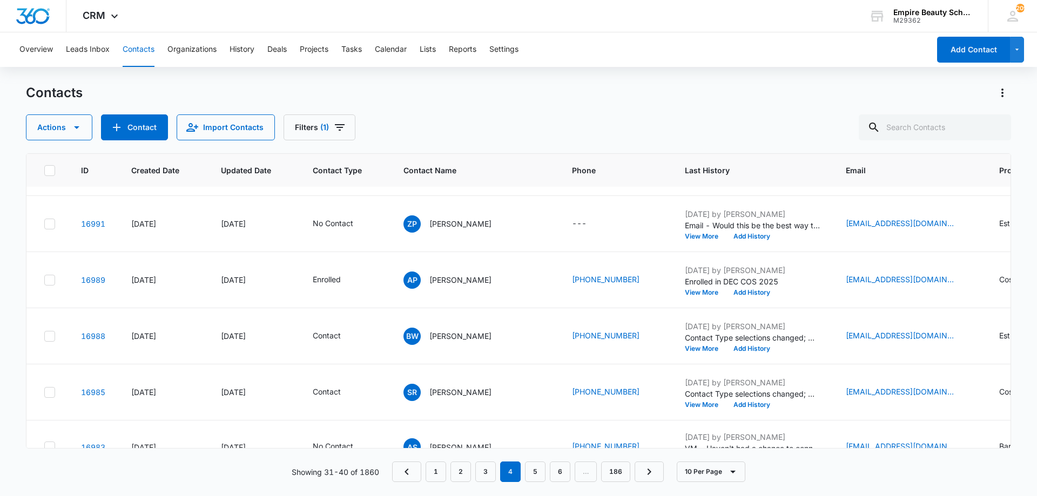
scroll to position [0, 0]
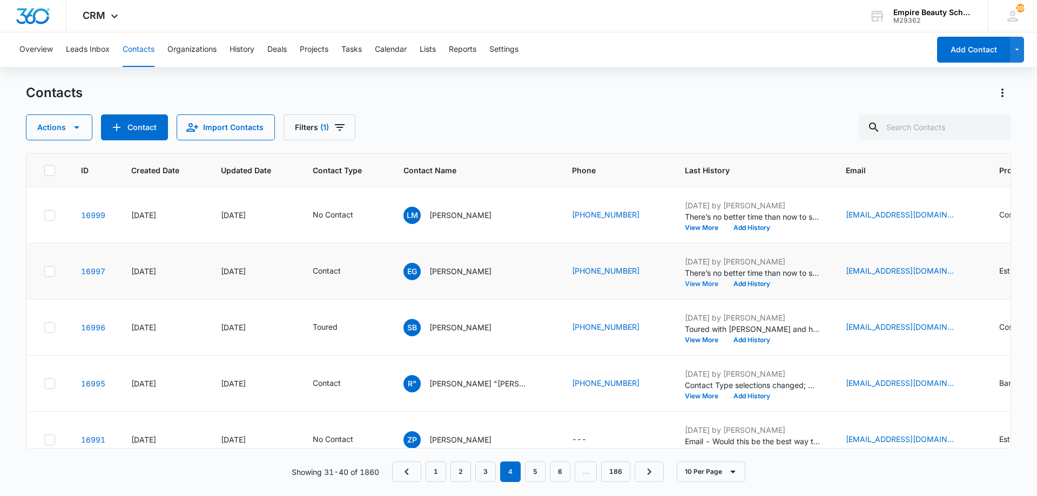
click at [685, 281] on button "View More" at bounding box center [705, 284] width 41 height 6
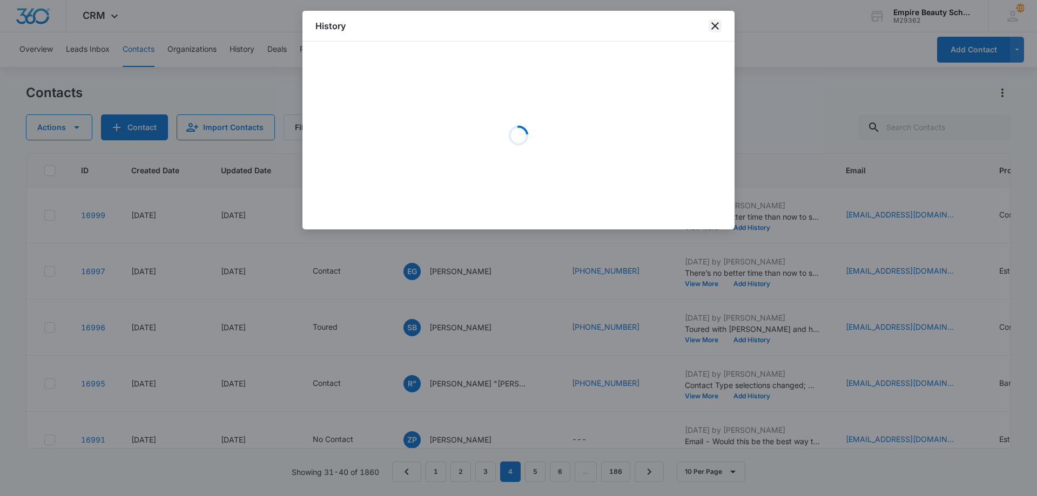
click at [717, 26] on icon "close" at bounding box center [715, 25] width 13 height 13
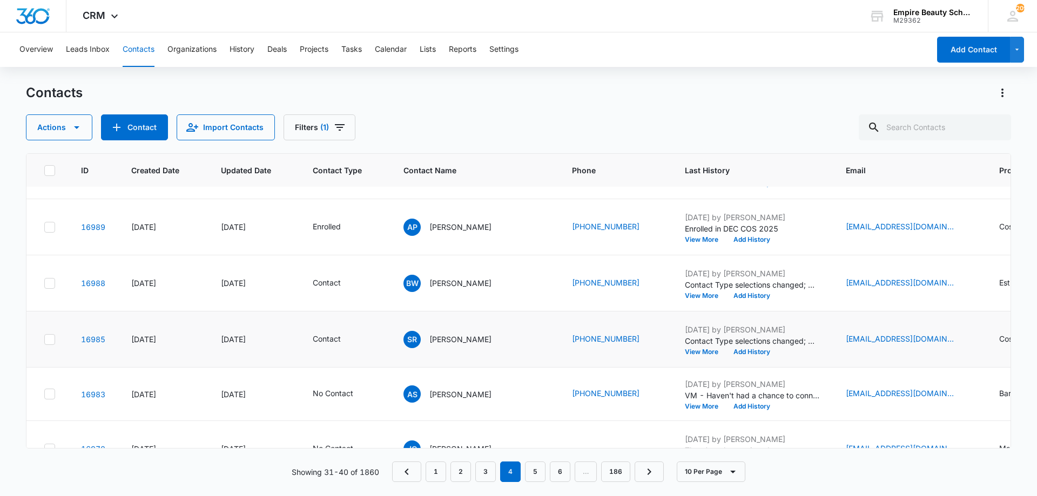
scroll to position [269, 0]
click at [685, 297] on button "View More" at bounding box center [705, 295] width 41 height 6
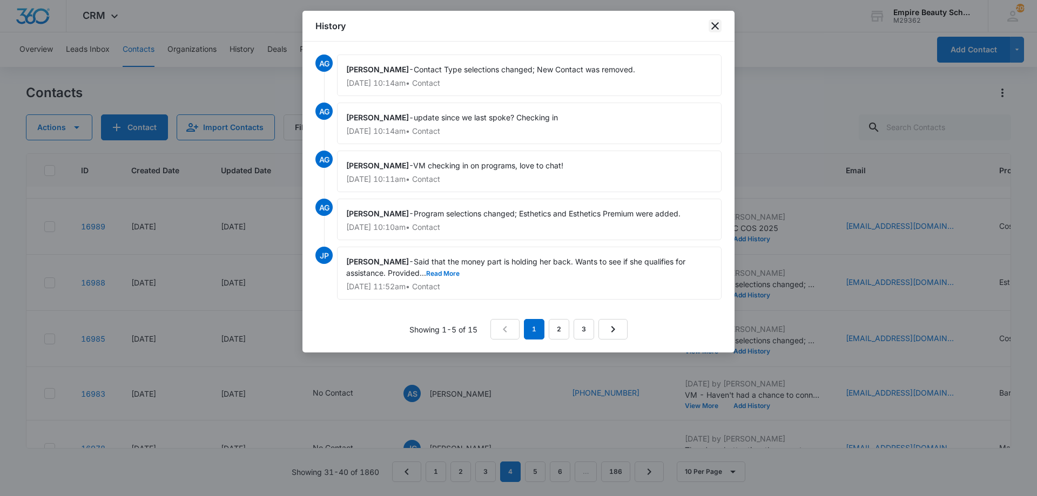
click at [717, 28] on icon "close" at bounding box center [715, 26] width 8 height 8
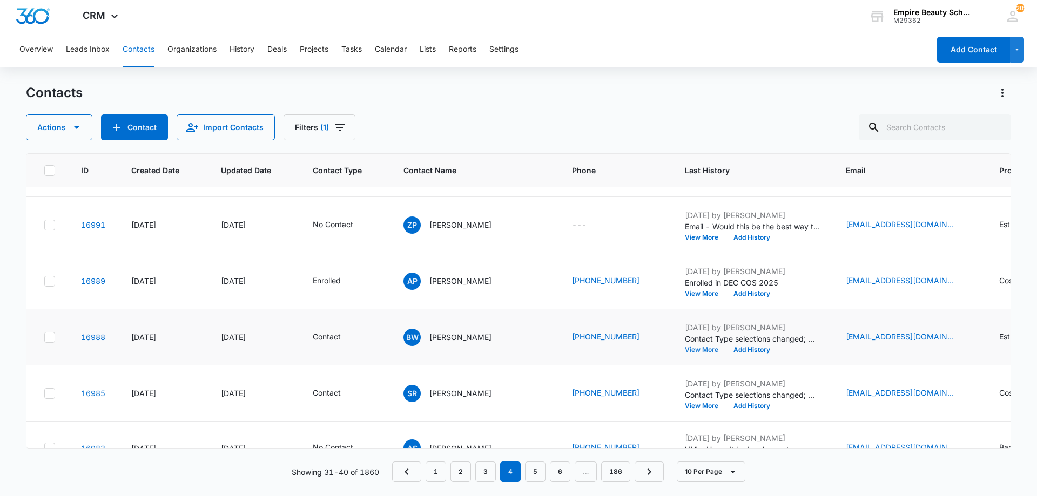
scroll to position [215, 0]
click at [920, 222] on div "zylarosepeebles@gmail.com" at bounding box center [909, 224] width 127 height 13
drag, startPoint x: 859, startPoint y: 152, endPoint x: 794, endPoint y: 181, distance: 70.6
click at [859, 152] on input "zylarosepeebles@gmail.com" at bounding box center [878, 156] width 136 height 26
click at [685, 235] on button "View More" at bounding box center [705, 237] width 41 height 6
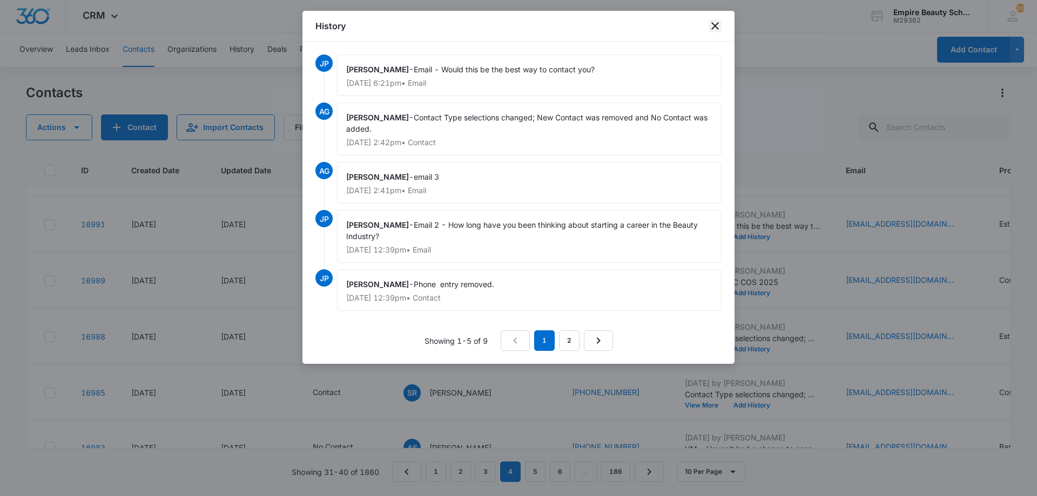
click at [716, 25] on icon "close" at bounding box center [715, 26] width 8 height 8
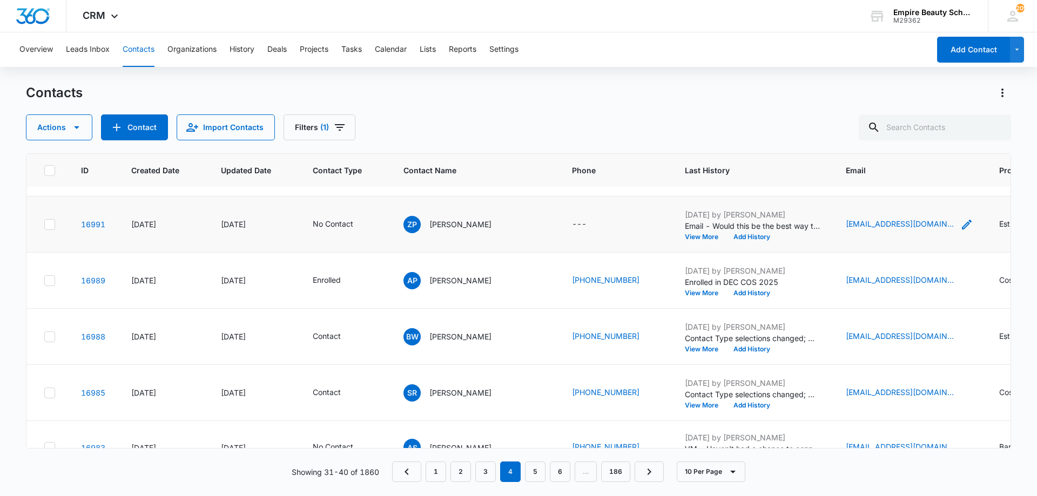
click at [960, 220] on icon "Email - zylarosepeebles@gmail.com - Select to Edit Field" at bounding box center [966, 224] width 13 height 13
click at [852, 147] on input "zylarosepeebles@gmail.com" at bounding box center [878, 156] width 136 height 26
click at [726, 235] on button "Add History" at bounding box center [752, 237] width 52 height 6
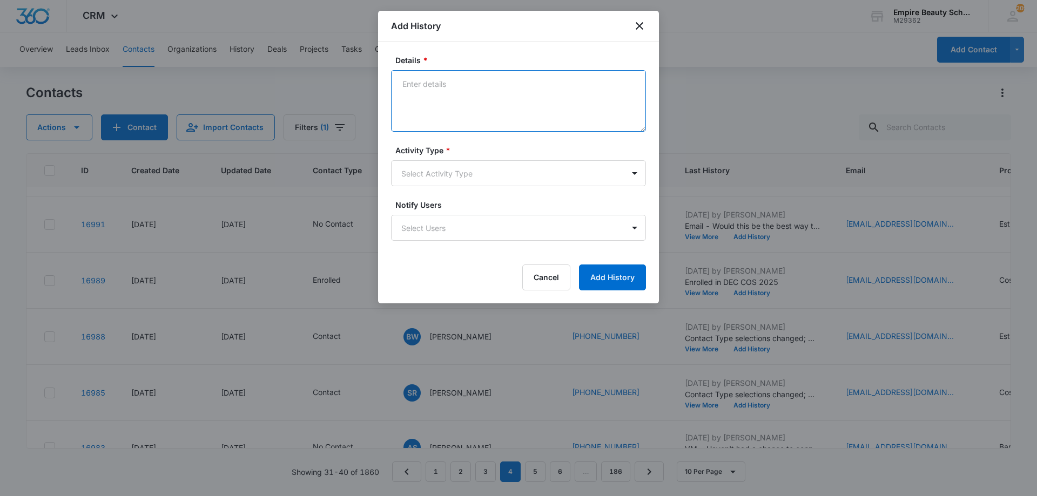
drag, startPoint x: 441, startPoint y: 87, endPoint x: 463, endPoint y: 86, distance: 22.2
paste textarea "There’s no better time than now to start a rewarding career that excites you an…"
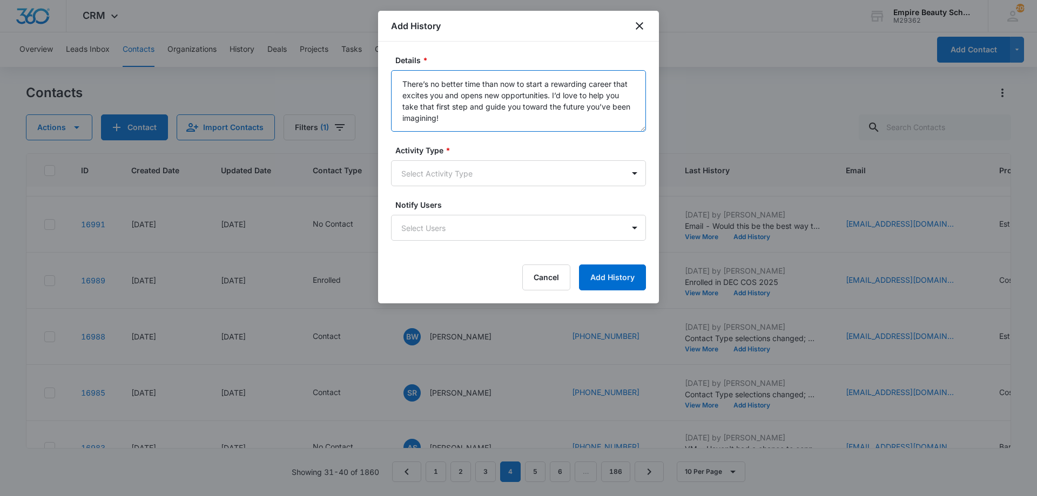
type textarea "There’s no better time than now to start a rewarding career that excites you an…"
click at [468, 188] on form "Details * There’s no better time than now to start a rewarding career that exci…" at bounding box center [518, 173] width 255 height 236
click at [463, 177] on body "CRM Apps Forms CRM Email Shop Payments POS Files Brand Settings AI Assistant Em…" at bounding box center [518, 248] width 1037 height 496
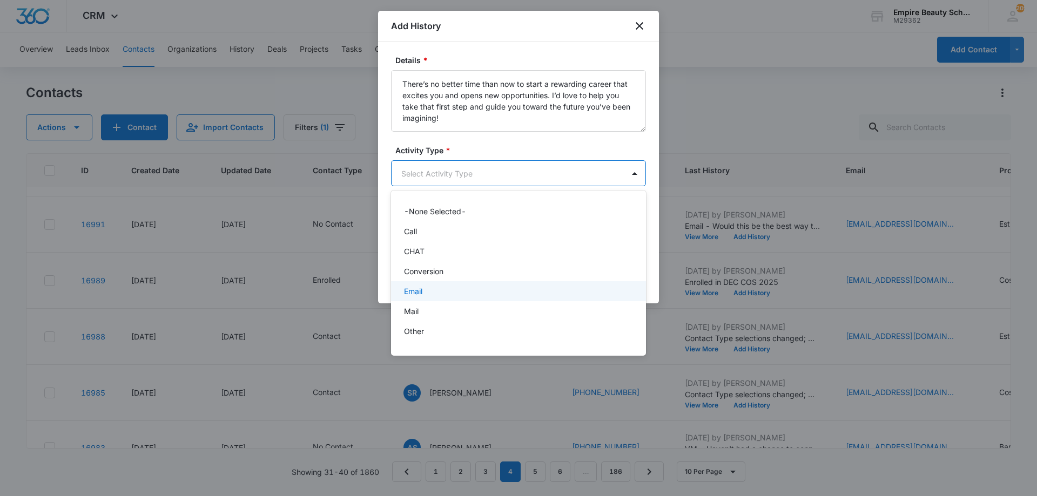
click at [428, 293] on div "Email" at bounding box center [517, 291] width 227 height 11
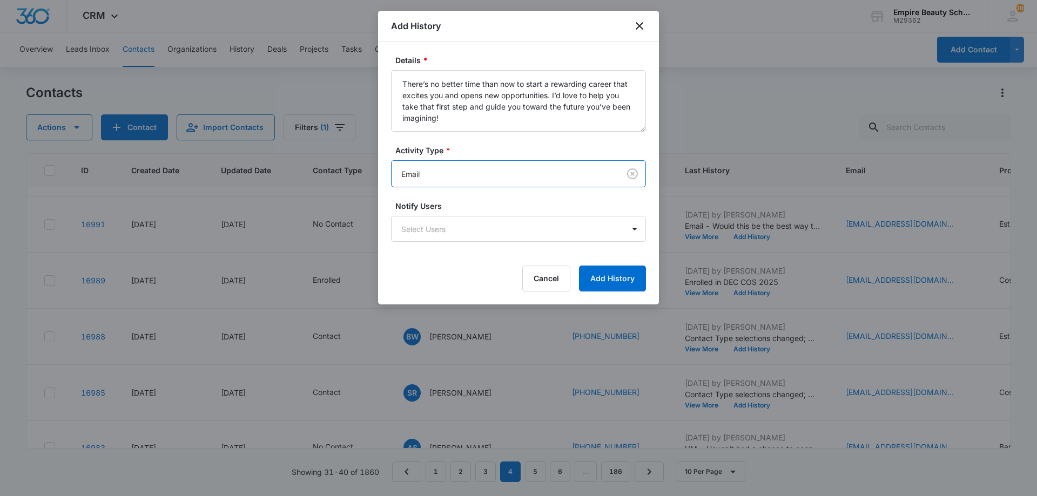
click at [636, 262] on form "Details * There’s no better time than now to start a rewarding career that exci…" at bounding box center [518, 173] width 255 height 237
click at [621, 278] on button "Add History" at bounding box center [612, 279] width 67 height 26
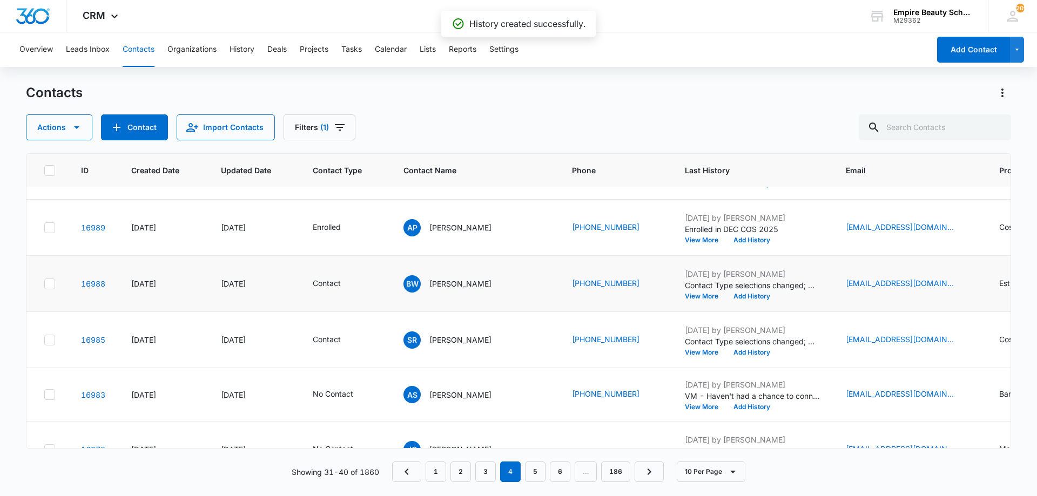
scroll to position [269, 0]
click at [960, 282] on icon "Email - Brittany.west03@gmail.com - Select to Edit Field" at bounding box center [966, 283] width 13 height 13
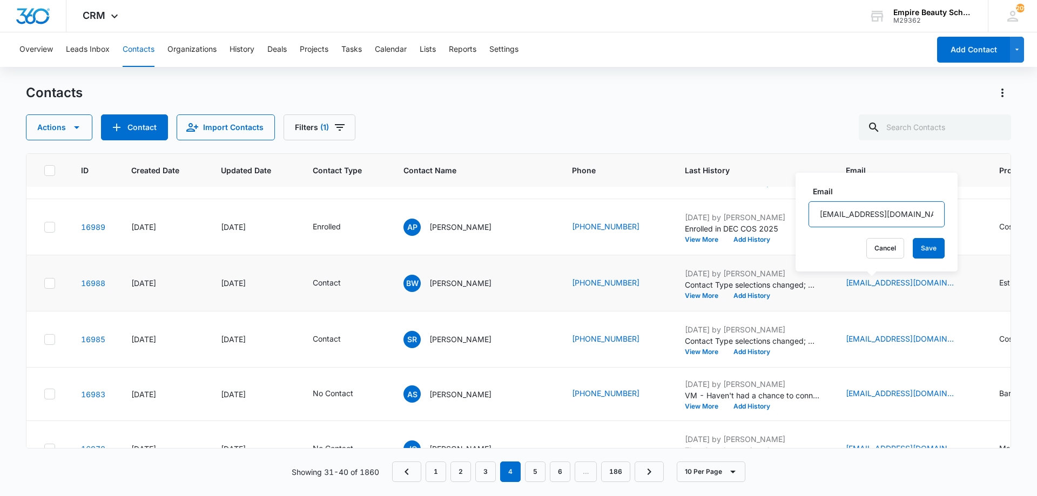
click at [856, 212] on input "Brittany.west03@gmail.com" at bounding box center [876, 214] width 136 height 26
click at [727, 294] on button "Add History" at bounding box center [752, 296] width 52 height 6
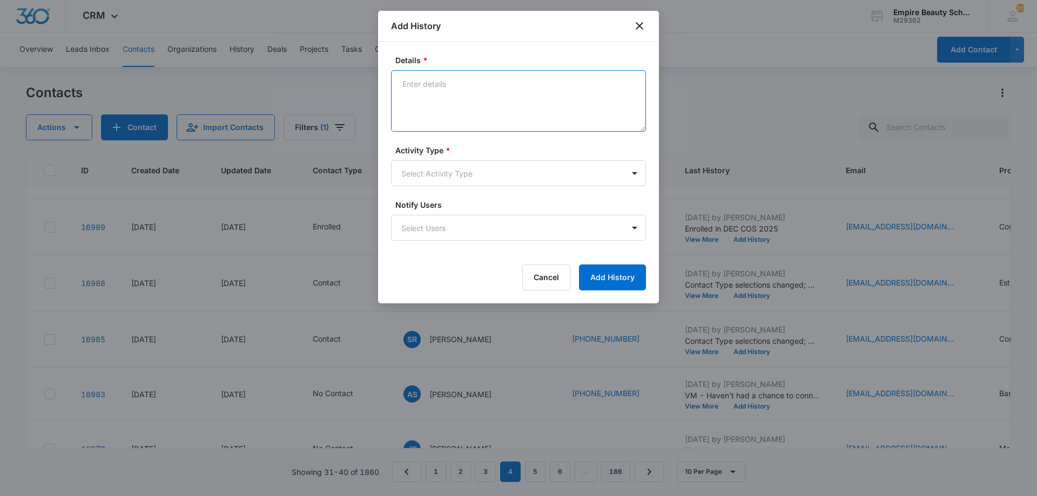
paste textarea "There’s no better time than now to start a rewarding career that excites you an…"
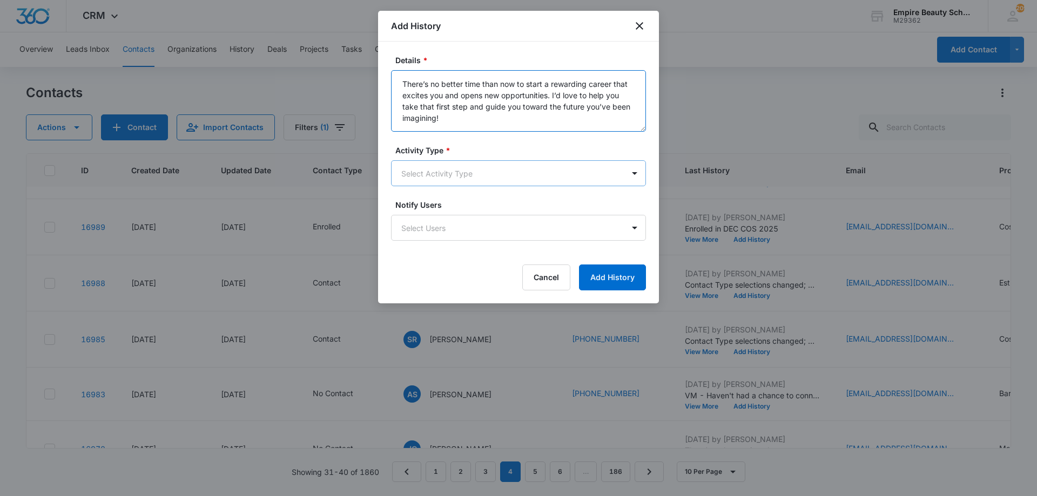
type textarea "There’s no better time than now to start a rewarding career that excites you an…"
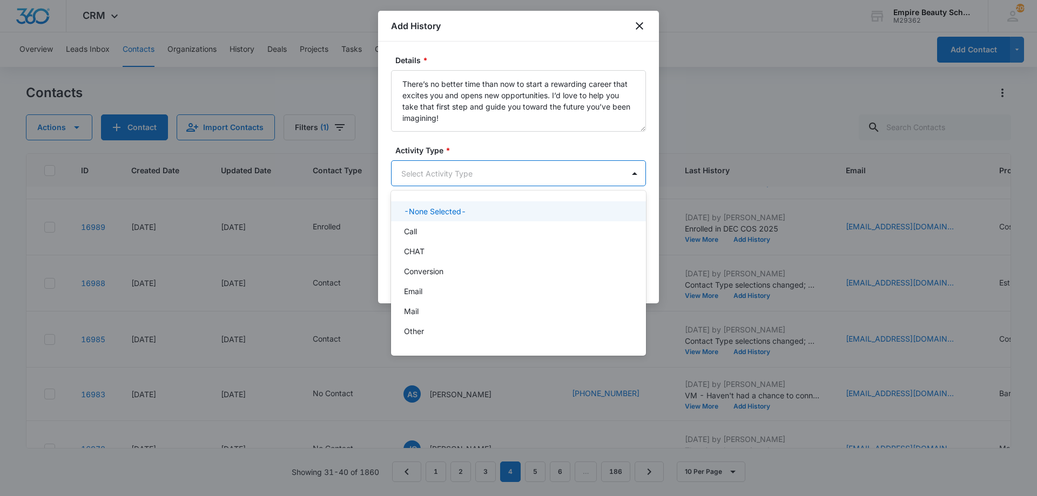
click at [465, 161] on body "CRM Apps Forms CRM Email Shop Payments POS Files Brand Settings AI Assistant Em…" at bounding box center [518, 248] width 1037 height 496
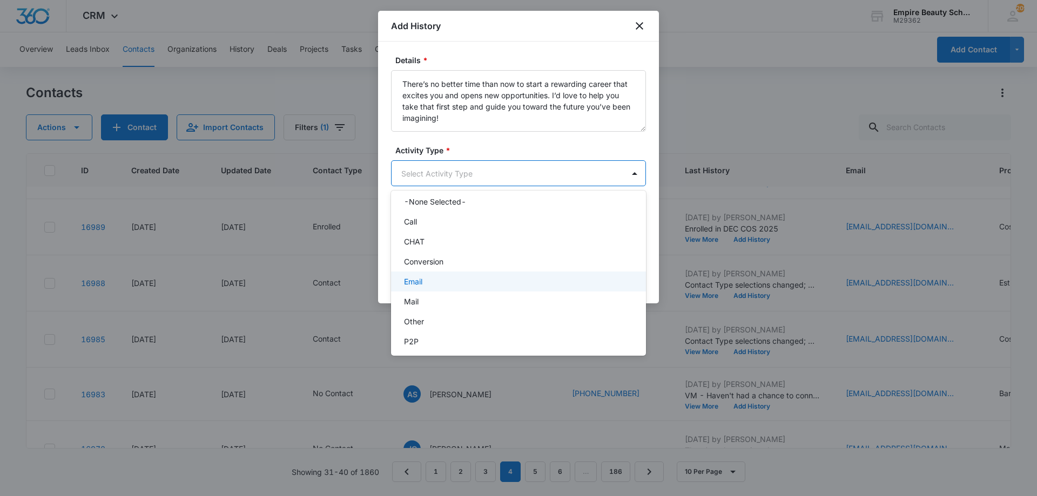
scroll to position [56, 0]
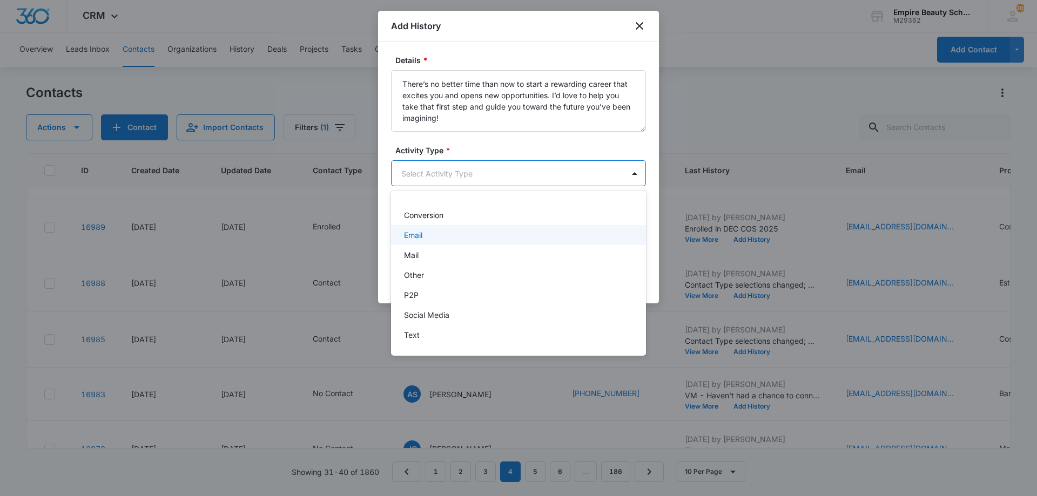
click at [426, 240] on div "Email" at bounding box center [517, 235] width 227 height 11
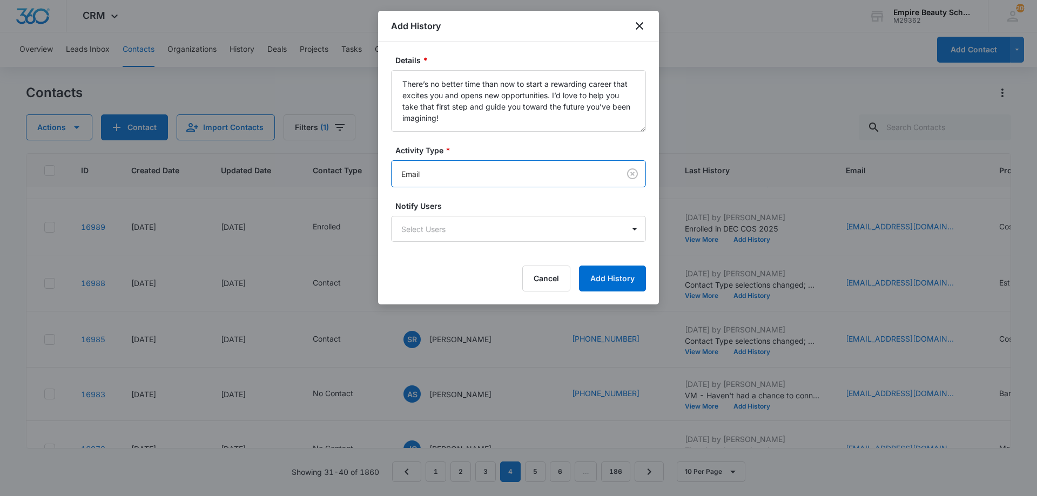
click at [646, 287] on div "Details * There’s no better time than now to start a rewarding career that exci…" at bounding box center [518, 173] width 281 height 263
click at [616, 280] on button "Add History" at bounding box center [612, 279] width 67 height 26
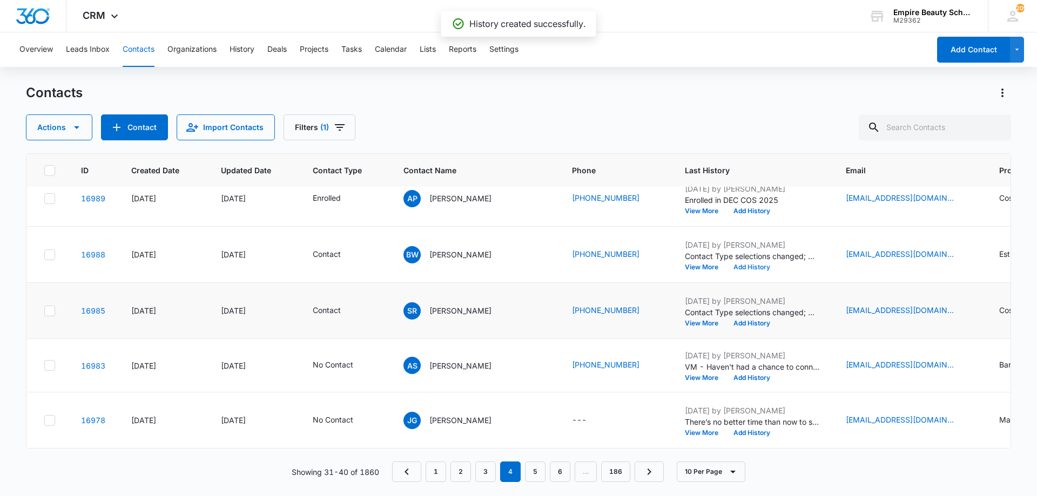
scroll to position [306, 0]
click at [685, 320] on button "View More" at bounding box center [705, 323] width 41 height 6
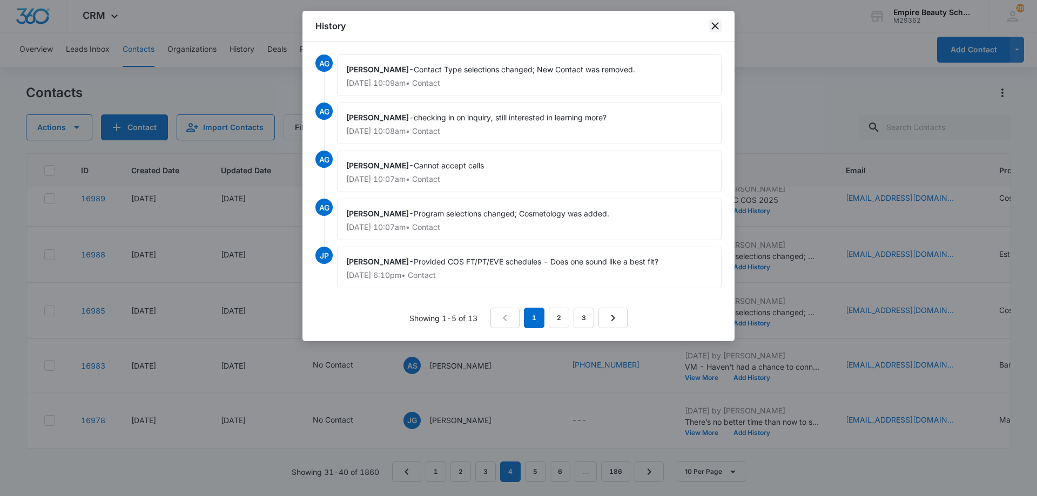
click at [718, 26] on icon "close" at bounding box center [715, 25] width 13 height 13
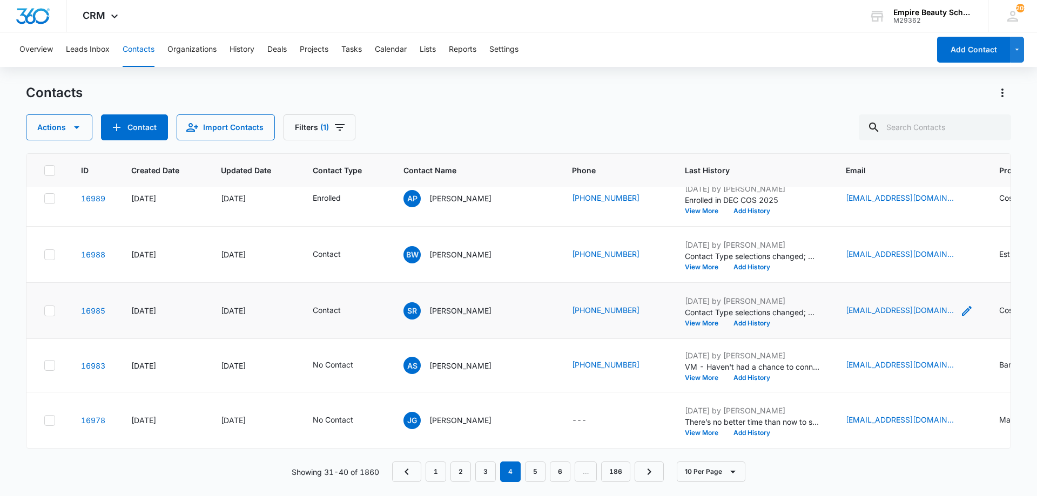
click at [960, 305] on icon "Email - shayshayy260@gmail.com - Select to Edit Field" at bounding box center [966, 311] width 13 height 13
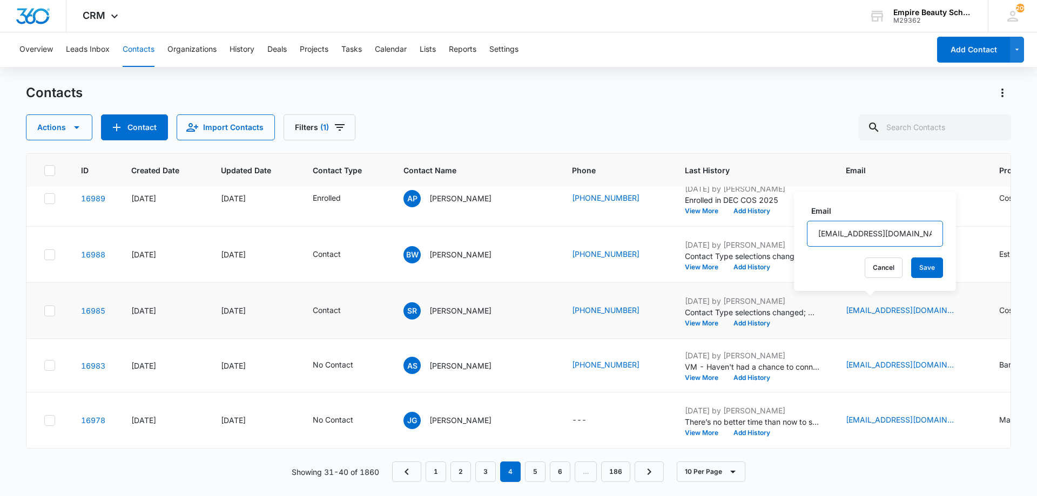
click at [846, 228] on input "shayshayy260@gmail.com" at bounding box center [875, 234] width 136 height 26
click at [726, 320] on button "Add History" at bounding box center [752, 323] width 52 height 6
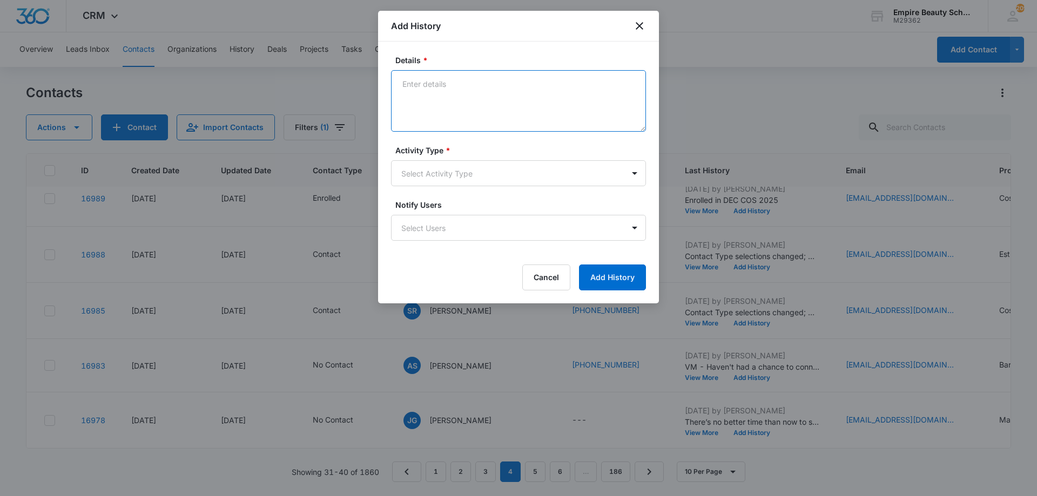
paste textarea "There’s no better time than now to start a rewarding career that excites you an…"
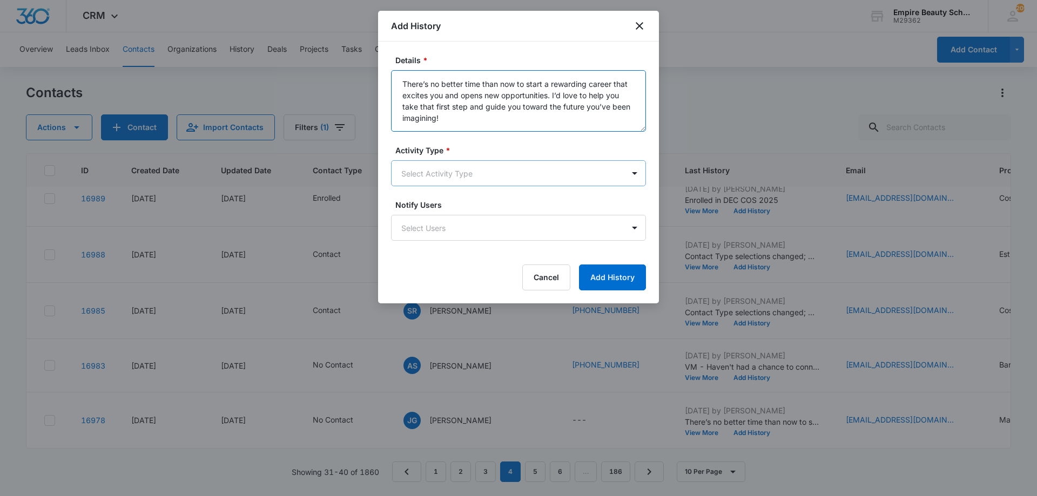
type textarea "There’s no better time than now to start a rewarding career that excites you an…"
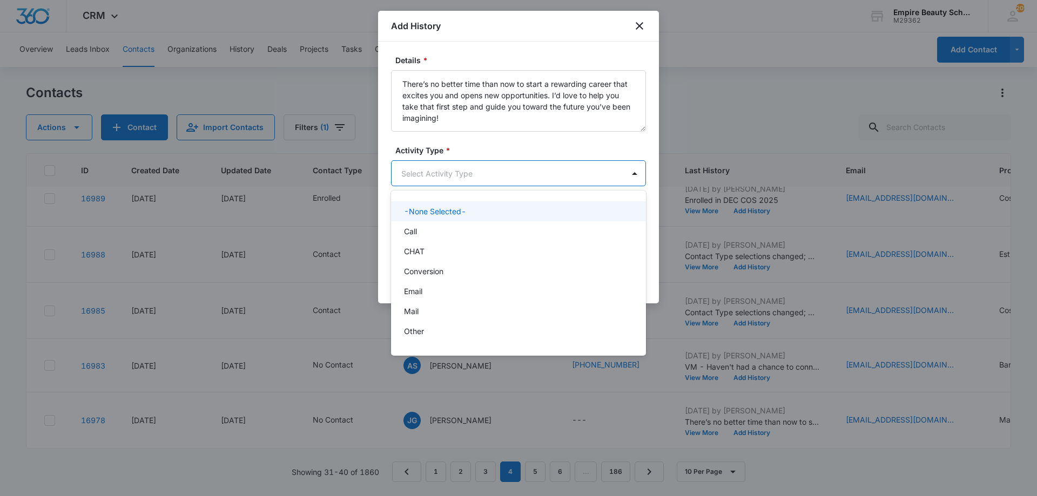
click at [475, 180] on body "CRM Apps Forms CRM Email Shop Payments POS Files Brand Settings AI Assistant Em…" at bounding box center [518, 248] width 1037 height 496
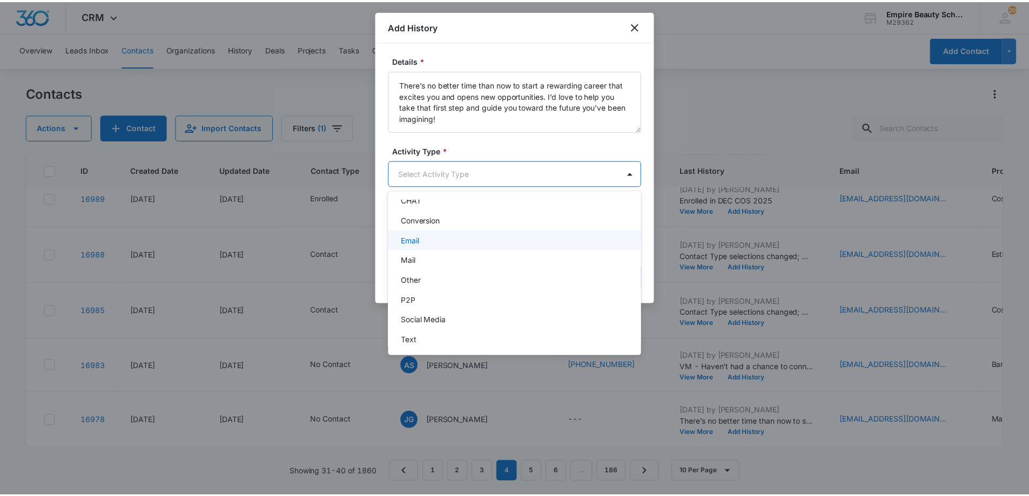
scroll to position [52, 0]
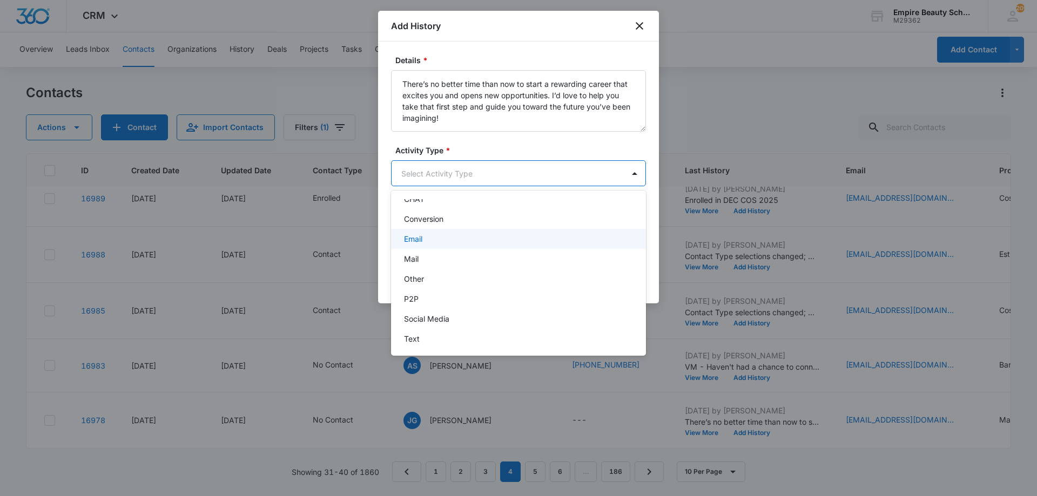
click at [441, 242] on div "Email" at bounding box center [517, 238] width 227 height 11
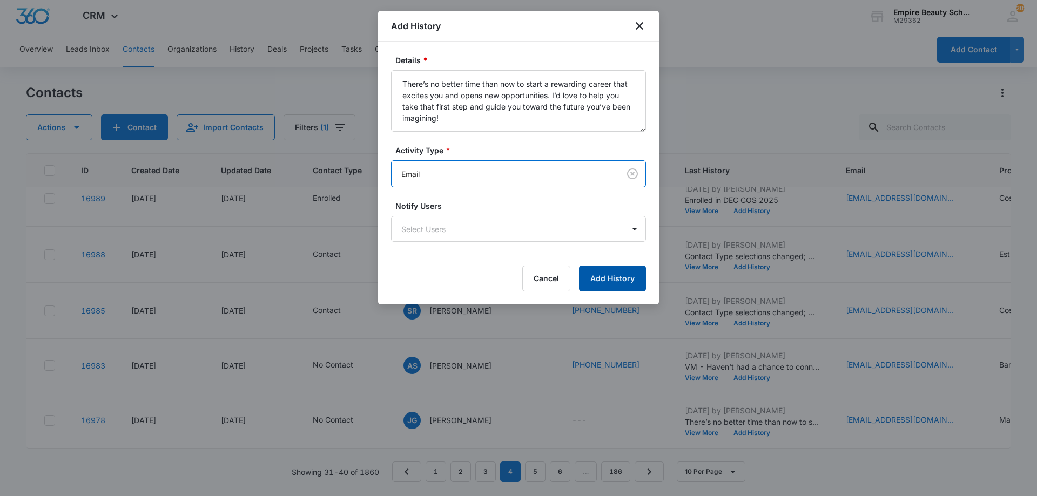
click at [594, 284] on button "Add History" at bounding box center [612, 279] width 67 height 26
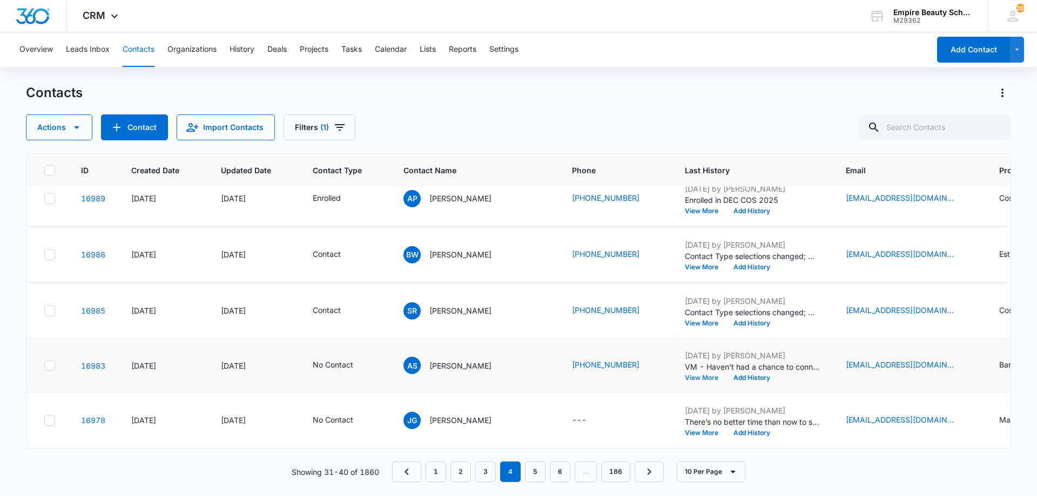
click at [685, 375] on button "View More" at bounding box center [705, 378] width 41 height 6
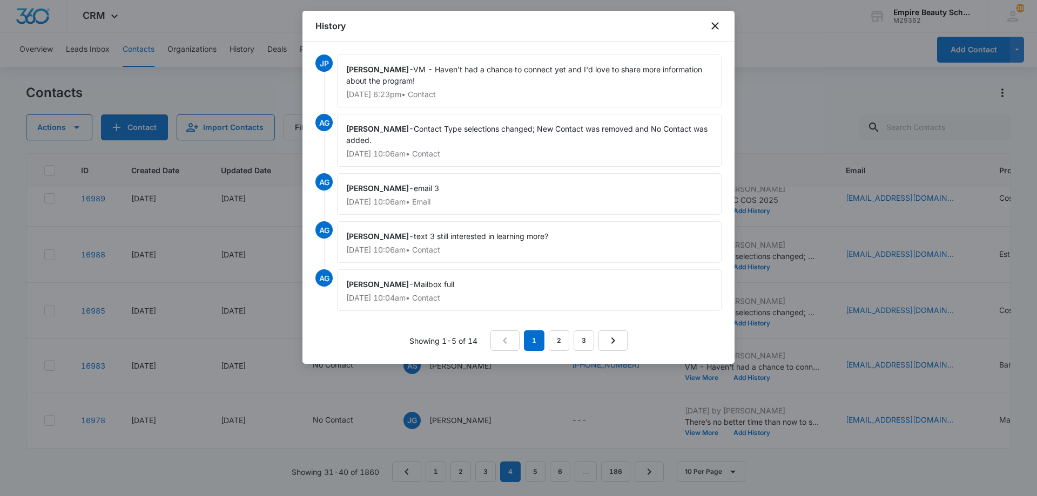
click at [711, 33] on div "History" at bounding box center [518, 26] width 432 height 31
click at [715, 31] on icon "close" at bounding box center [715, 25] width 13 height 13
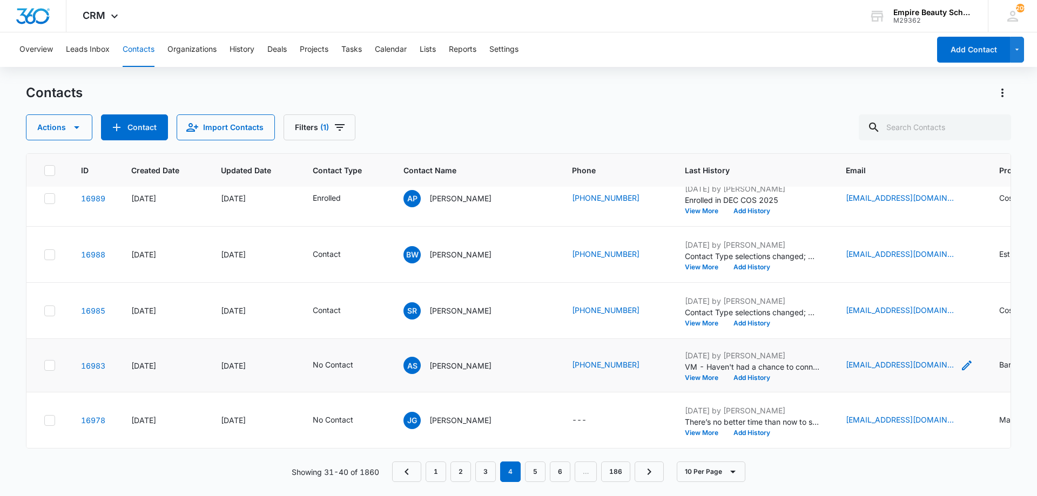
click at [960, 359] on icon "Email - nm03223@yahoo.com - Select to Edit Field" at bounding box center [966, 365] width 13 height 13
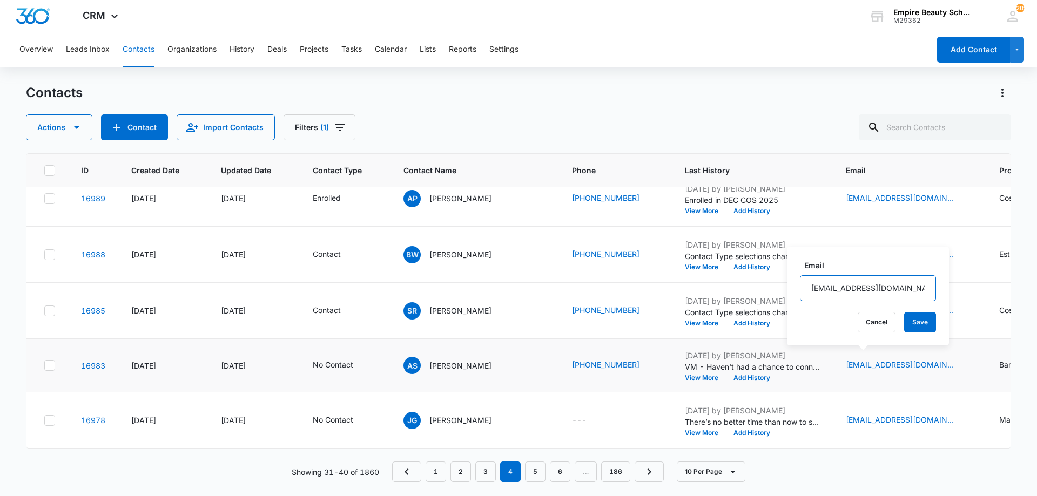
click at [853, 290] on input "nm03223@yahoo.com" at bounding box center [868, 288] width 136 height 26
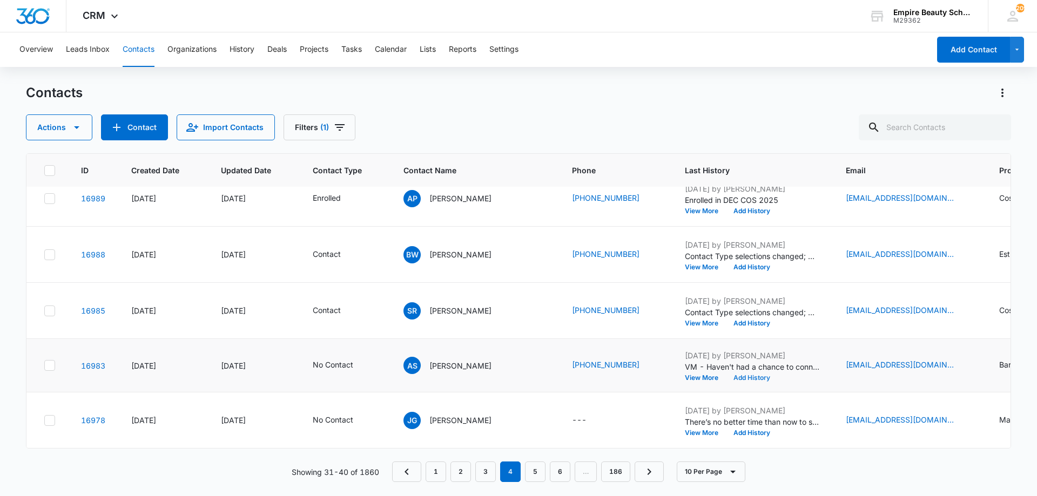
click at [726, 375] on button "Add History" at bounding box center [752, 378] width 52 height 6
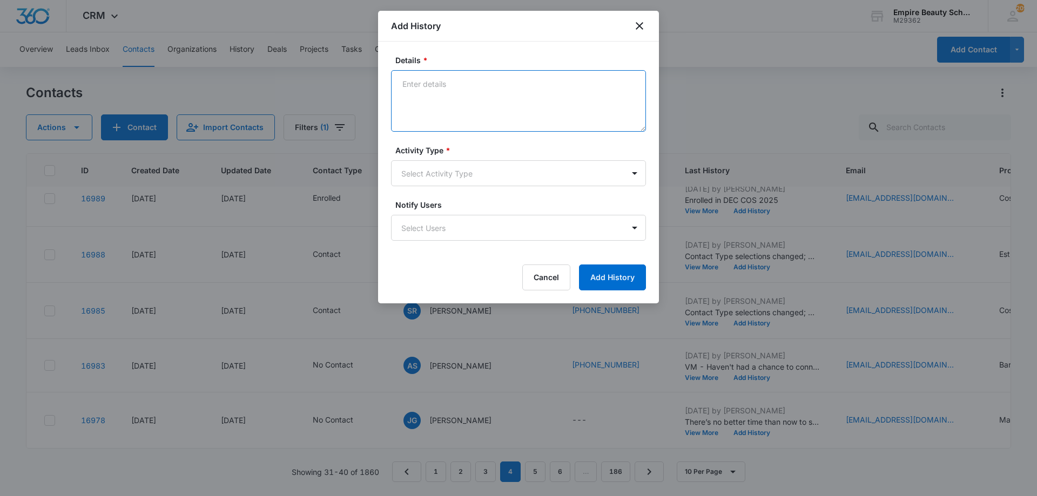
paste textarea "There’s no better time than now to start a rewarding career that excites you an…"
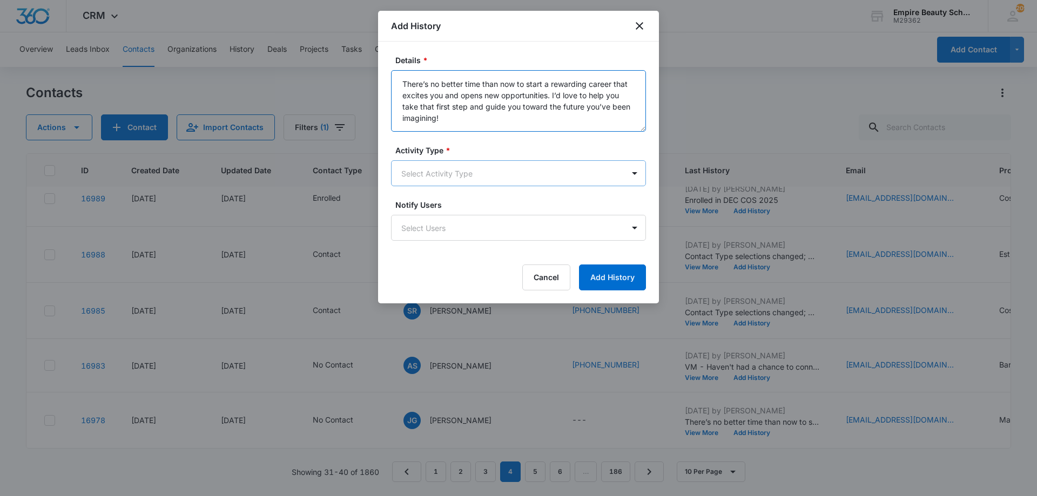
type textarea "There’s no better time than now to start a rewarding career that excites you an…"
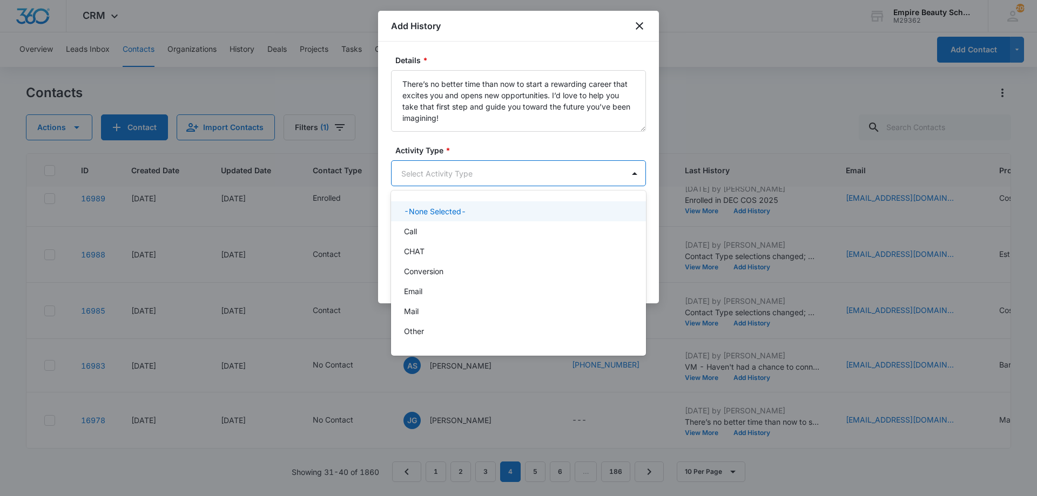
click at [467, 163] on body "CRM Apps Forms CRM Email Shop Payments POS Files Brand Settings AI Assistant Em…" at bounding box center [518, 248] width 1037 height 496
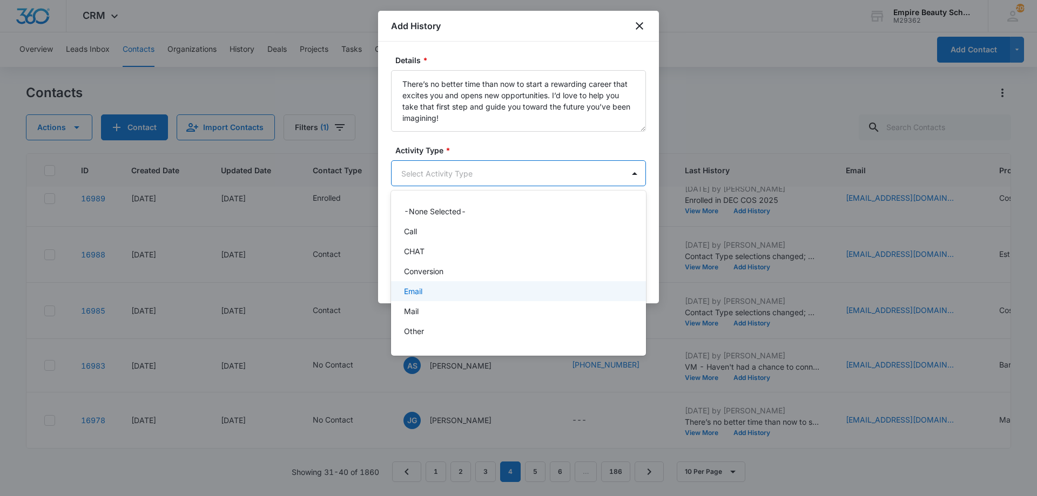
click at [433, 291] on div "Email" at bounding box center [517, 291] width 227 height 11
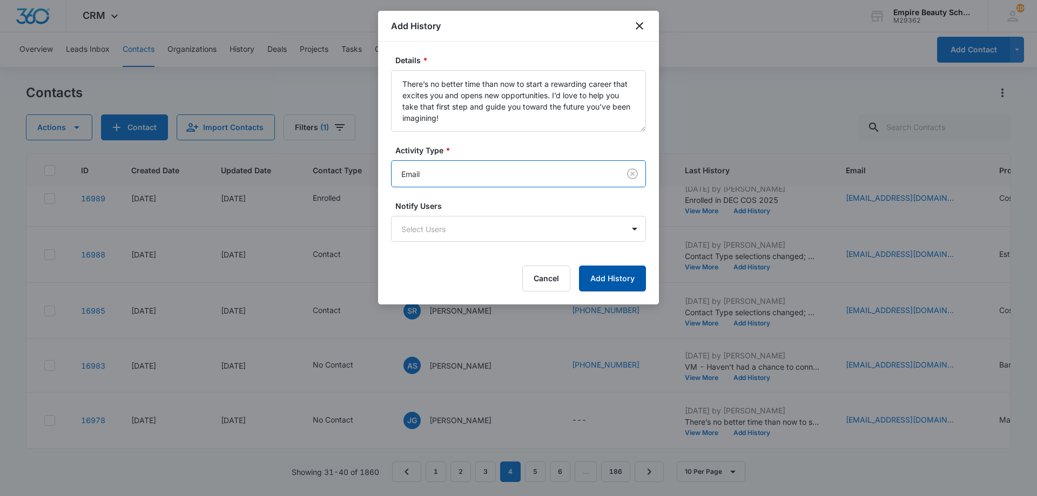
click at [592, 276] on button "Add History" at bounding box center [612, 279] width 67 height 26
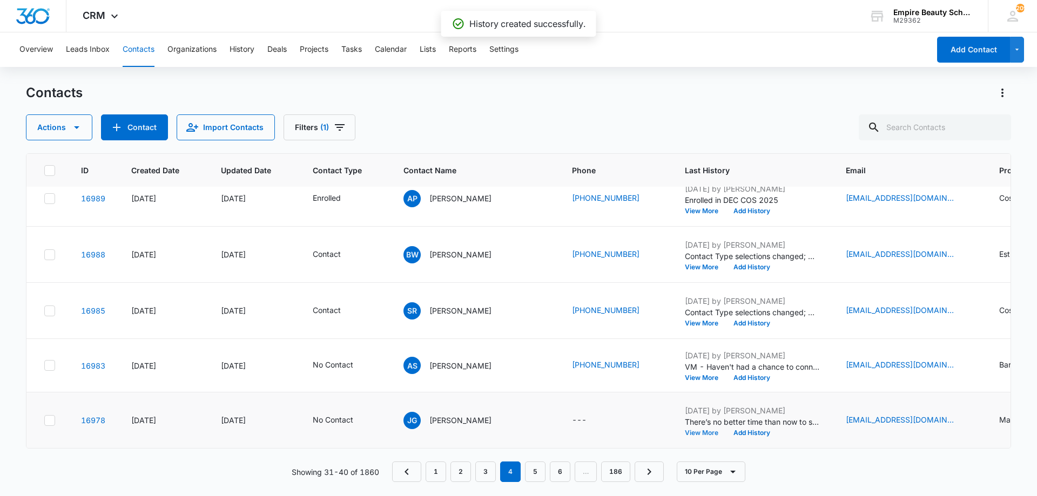
click at [685, 430] on button "View More" at bounding box center [705, 433] width 41 height 6
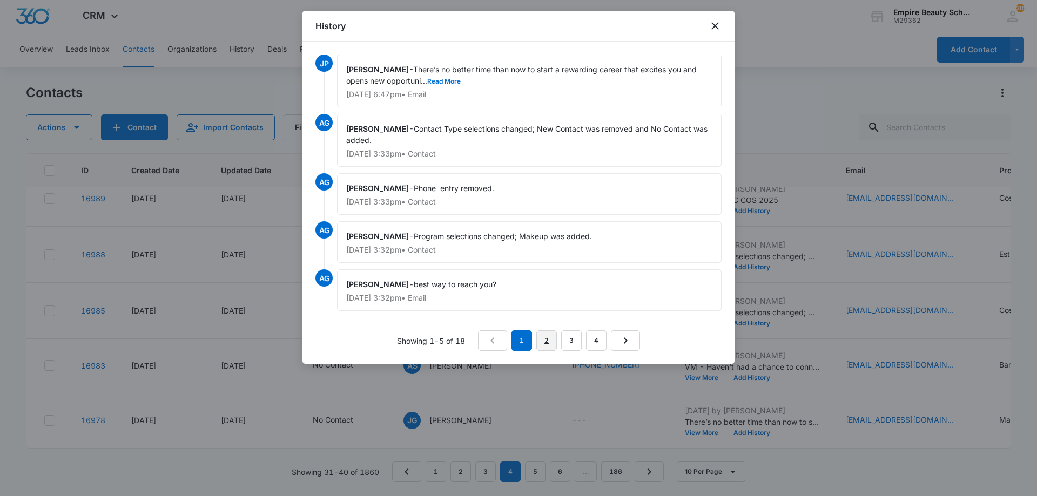
click at [549, 336] on link "2" at bounding box center [546, 341] width 21 height 21
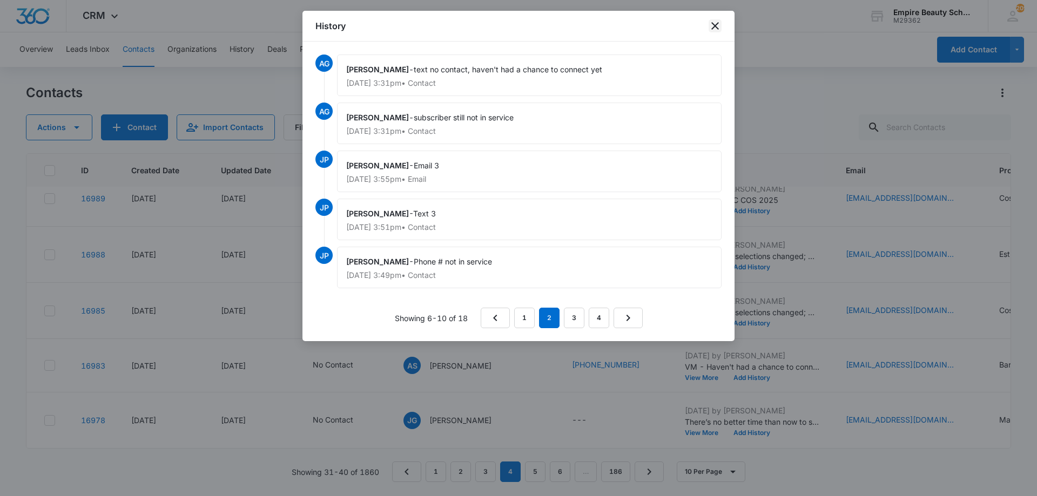
click at [716, 24] on icon "close" at bounding box center [715, 25] width 13 height 13
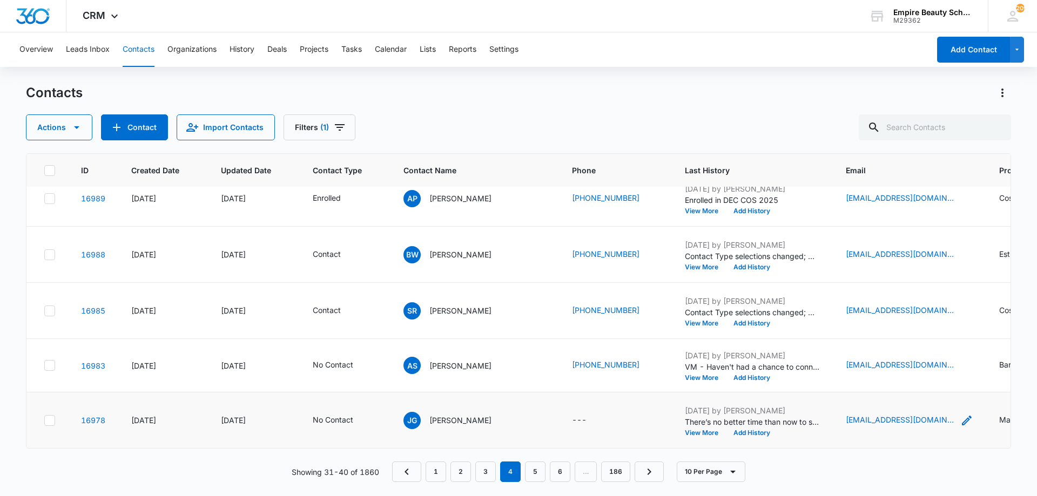
click at [960, 414] on icon "Email - jaimemae129@gmail.com - Select to Edit Field" at bounding box center [966, 420] width 13 height 13
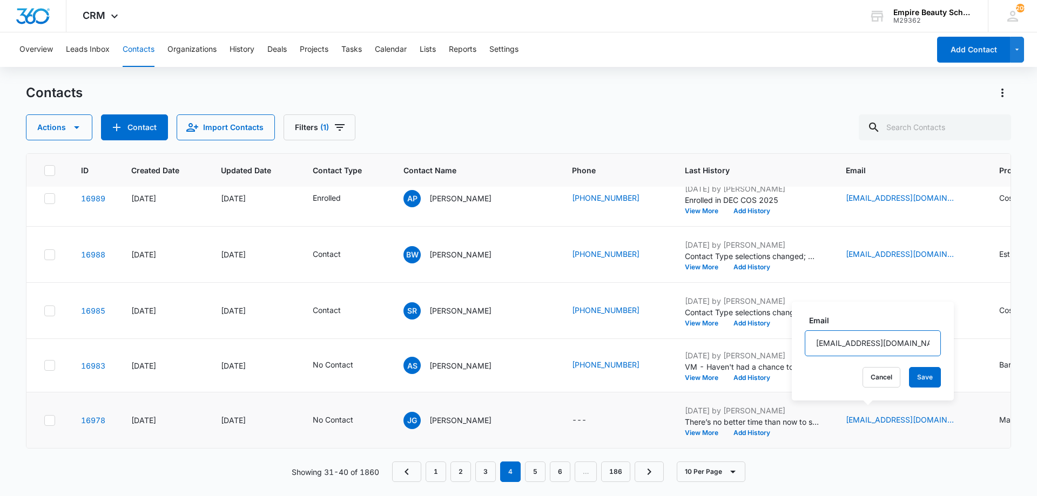
click at [858, 341] on input "jaimemae129@gmail.com" at bounding box center [873, 344] width 136 height 26
click at [735, 430] on button "Add History" at bounding box center [752, 433] width 52 height 6
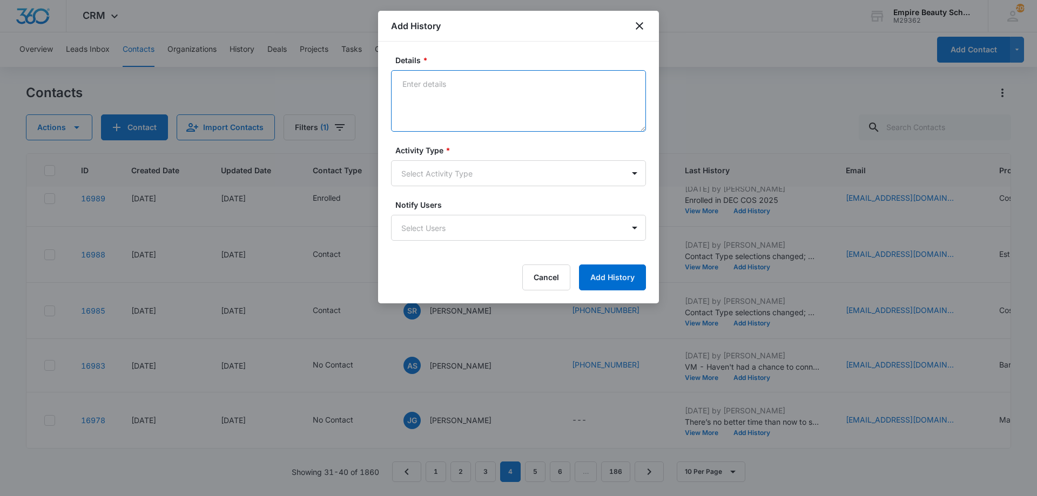
paste textarea "I was so excited when you reached out looking for more information on the beaut…"
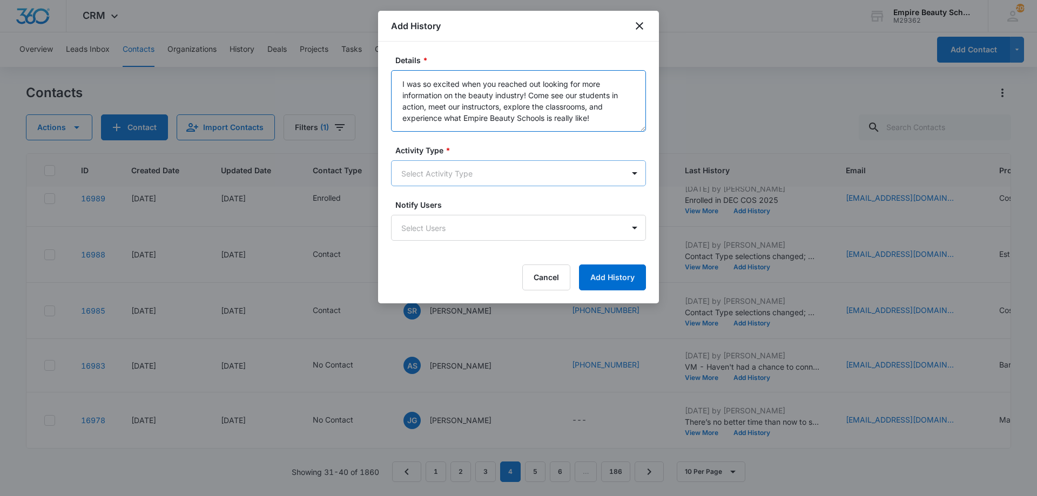
type textarea "I was so excited when you reached out looking for more information on the beaut…"
click at [457, 174] on body "CRM Apps Forms CRM Email Shop Payments POS Files Brand Settings AI Assistant Em…" at bounding box center [518, 248] width 1037 height 496
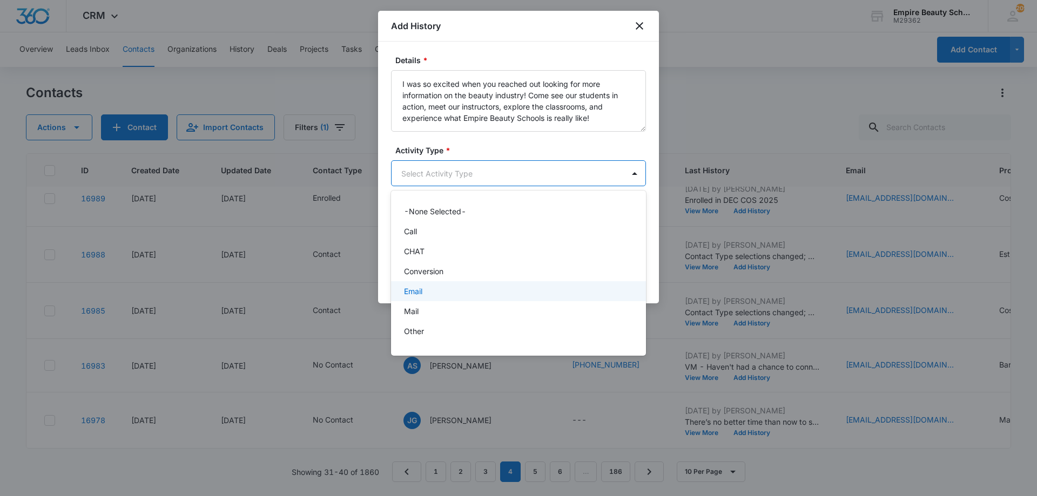
click at [436, 291] on div "Email" at bounding box center [517, 291] width 227 height 11
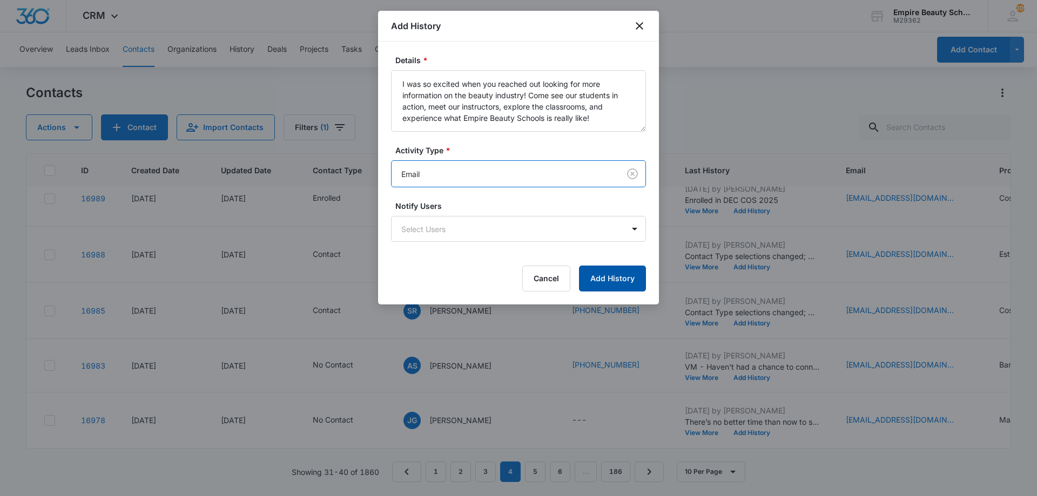
click at [606, 285] on button "Add History" at bounding box center [612, 279] width 67 height 26
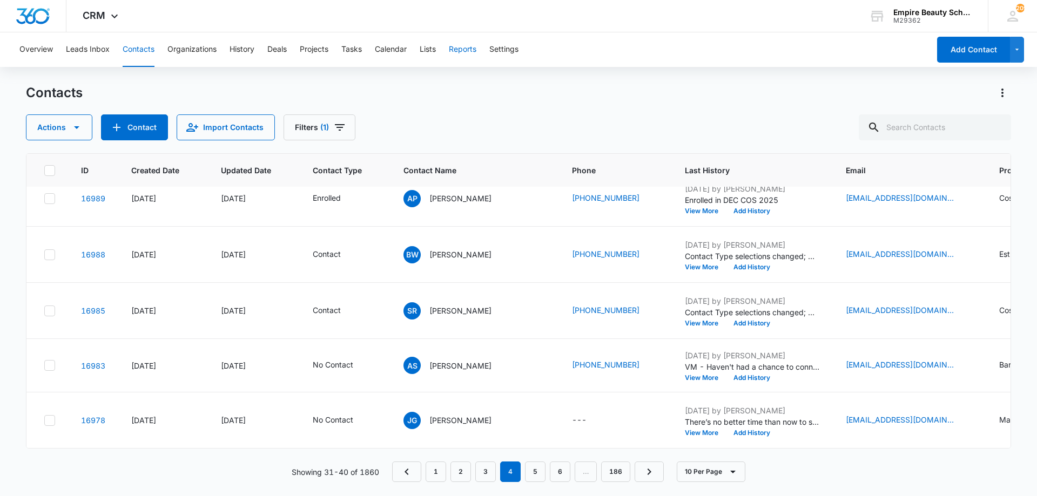
click at [468, 57] on button "Reports" at bounding box center [463, 49] width 28 height 35
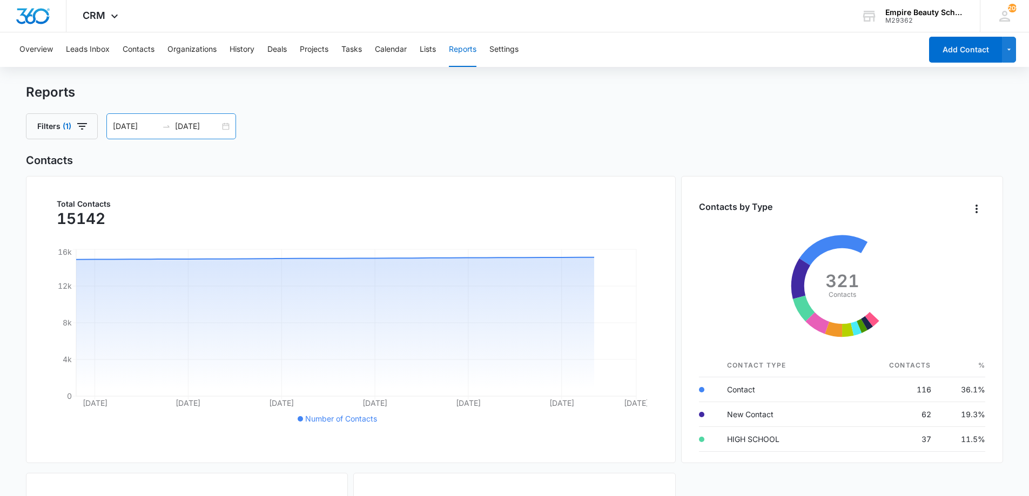
click at [219, 122] on div "[DATE]" at bounding box center [197, 126] width 45 height 12
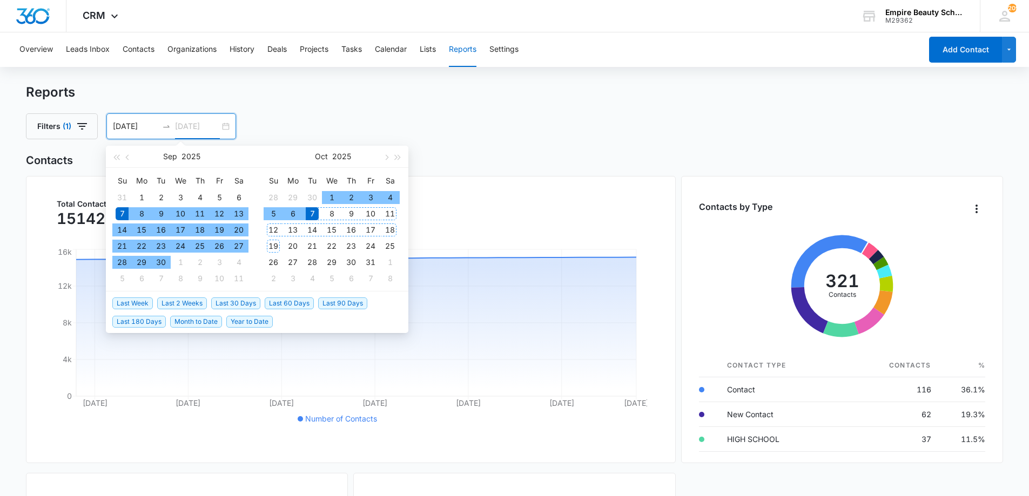
type input "[DATE]"
click at [311, 214] on div "7" at bounding box center [312, 213] width 13 height 13
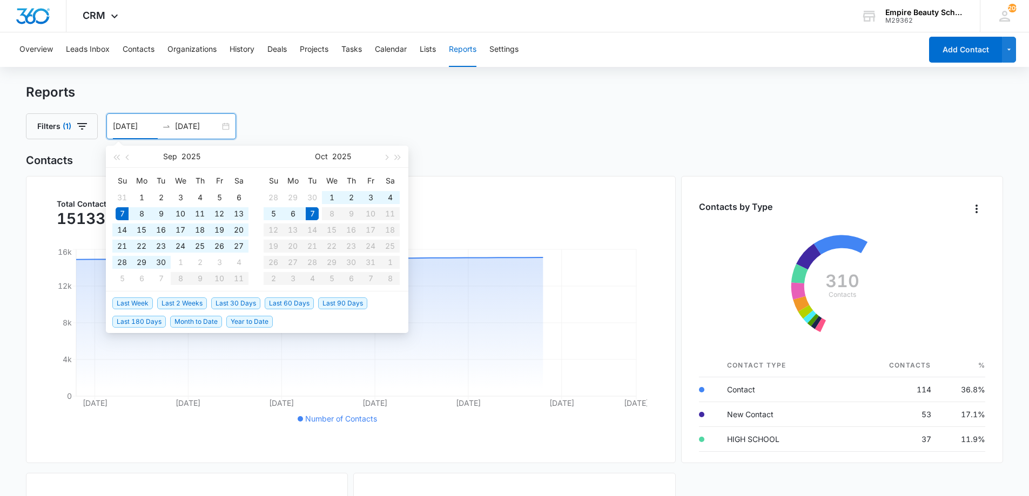
drag, startPoint x: 143, startPoint y: 215, endPoint x: 358, endPoint y: 231, distance: 216.0
click at [358, 231] on div "Sep 2025 Su Mo Tu We Th Fr Sa 31 1 2 3 4 5 6 7 8 9 10 11 12 13 14 15 16 17 18 1…" at bounding box center [257, 219] width 302 height 146
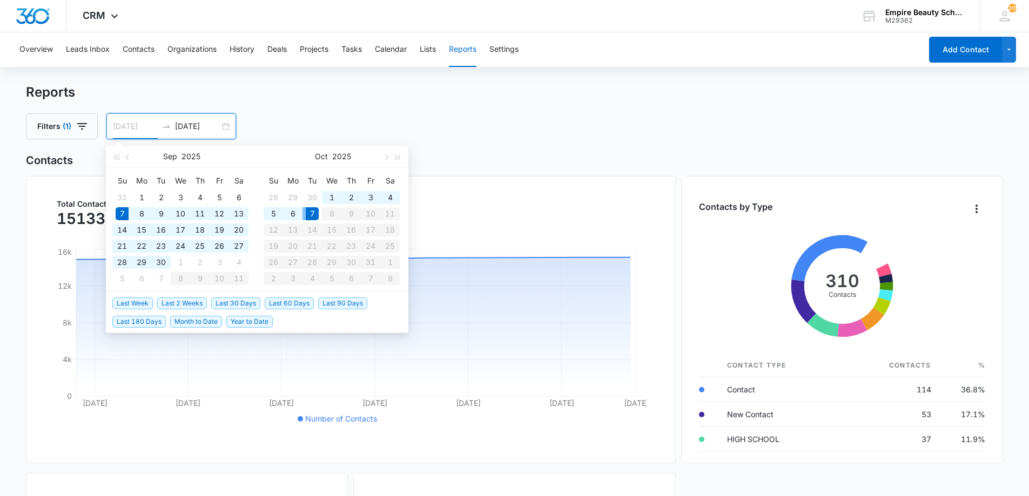
type input "[DATE]"
click at [311, 215] on div "7" at bounding box center [312, 213] width 13 height 13
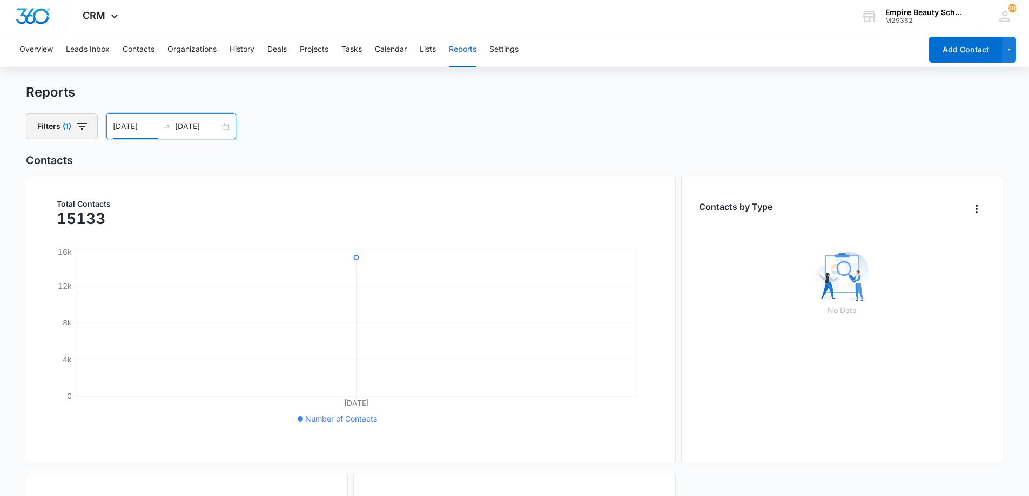
click at [86, 129] on icon "button" at bounding box center [82, 126] width 13 height 13
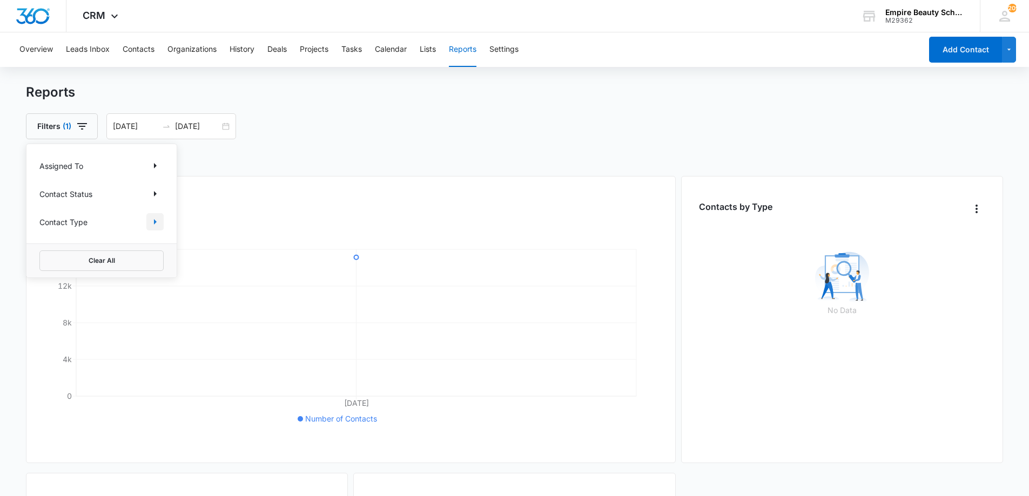
click at [153, 221] on icon "Show Contact Type filters" at bounding box center [155, 221] width 13 height 13
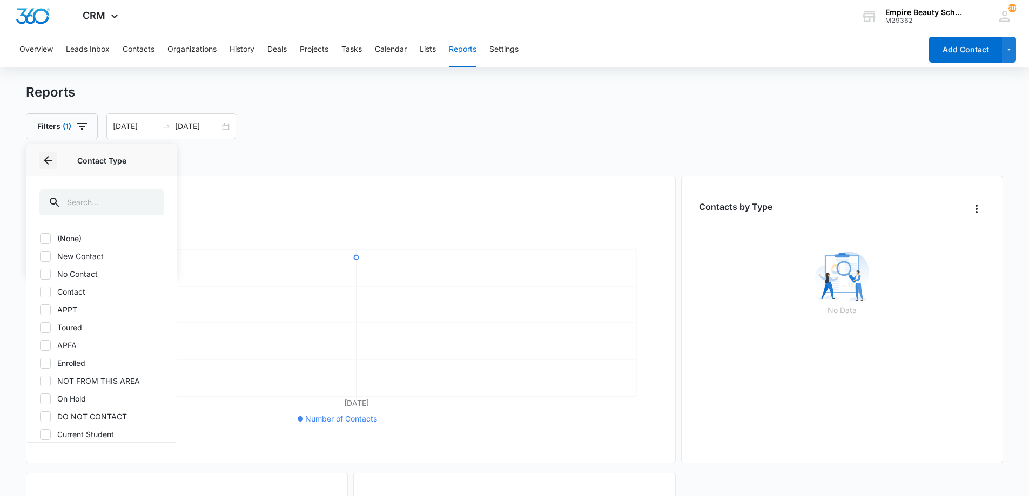
click at [53, 158] on icon "Back" at bounding box center [48, 160] width 13 height 13
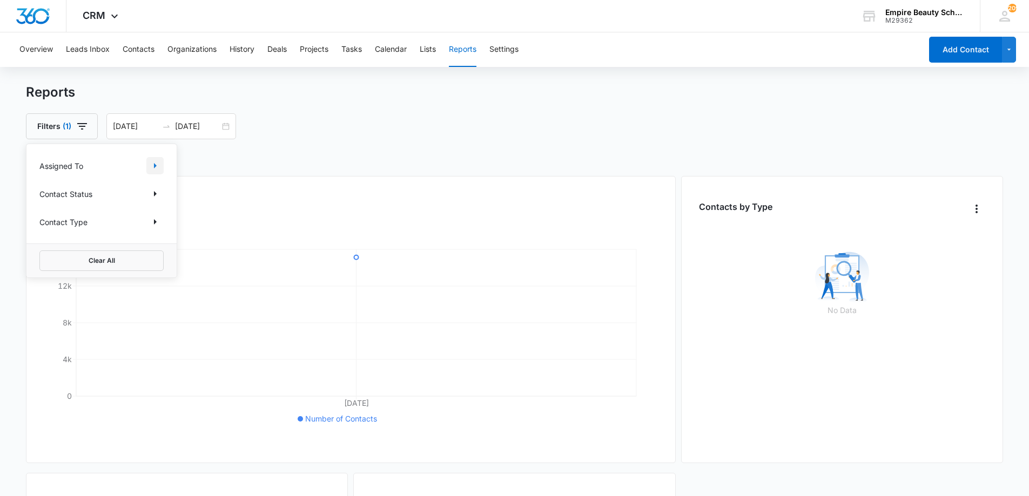
click at [154, 164] on icon "Show Assigned To filters" at bounding box center [155, 165] width 3 height 5
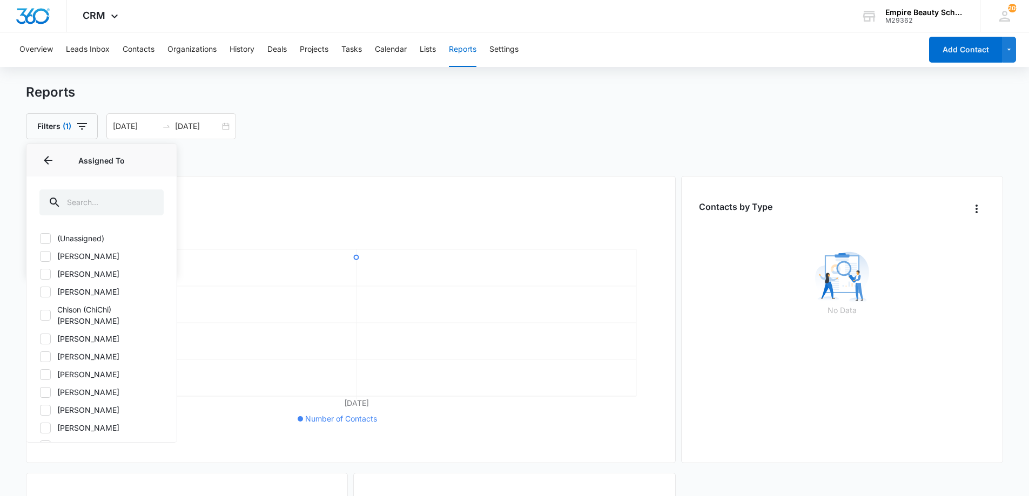
click at [43, 352] on icon at bounding box center [46, 357] width 10 height 10
click at [40, 356] on input "[PERSON_NAME]" at bounding box center [39, 356] width 1 height 1
checkbox input "true"
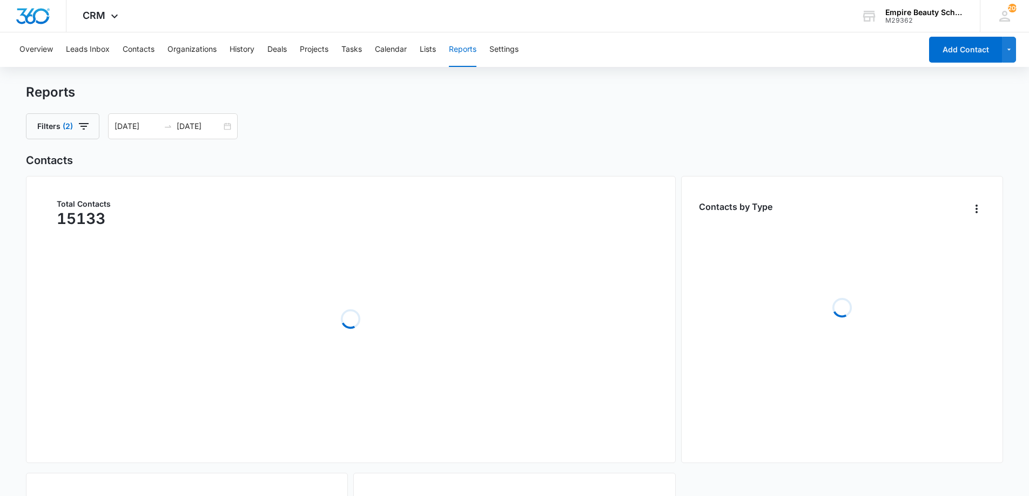
click at [75, 126] on button "Filters (2)" at bounding box center [62, 126] width 73 height 26
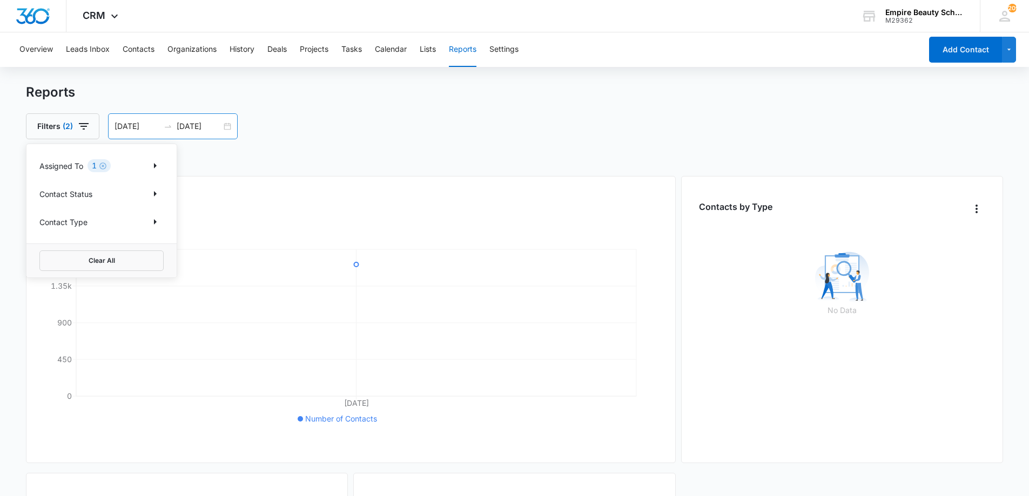
click at [228, 129] on div "10/07/2025 10/07/2025" at bounding box center [173, 126] width 130 height 26
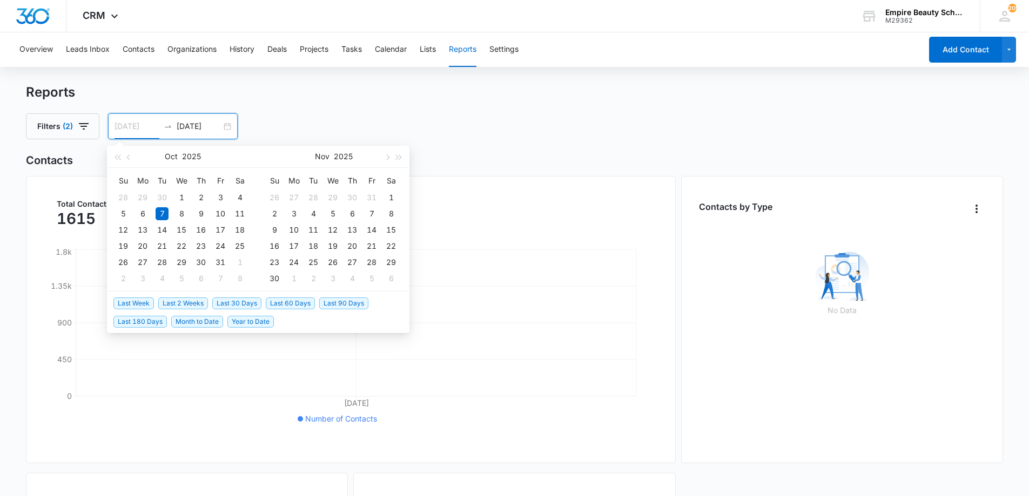
type input "[DATE]"
click at [168, 218] on div "7" at bounding box center [162, 213] width 13 height 13
type input "[DATE]"
click at [183, 214] on div "8" at bounding box center [181, 213] width 13 height 13
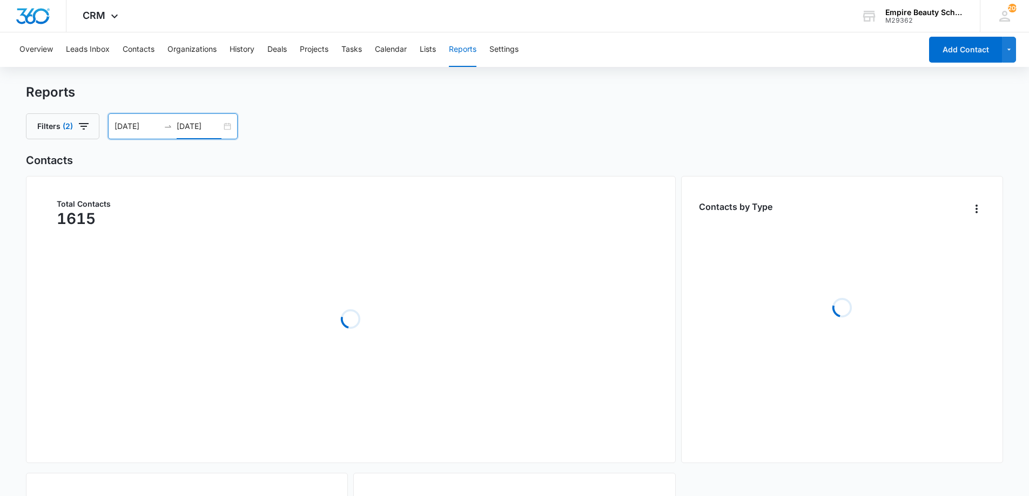
click at [297, 131] on div "Filters (2) 10/07/2025 10/08/2025 Oct 2025 Su Mo Tu We Th Fr Sa 28 29 30 1 2 3 …" at bounding box center [515, 126] width 978 height 26
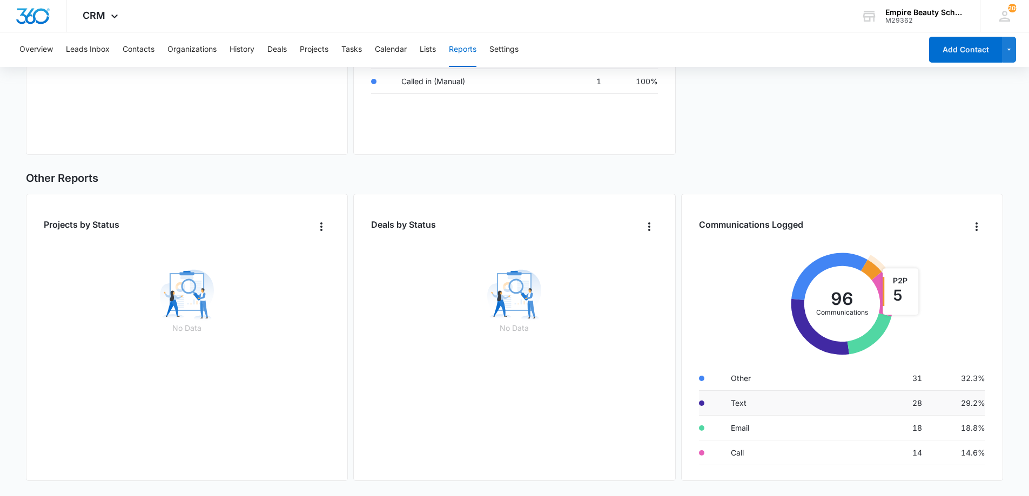
scroll to position [30, 0]
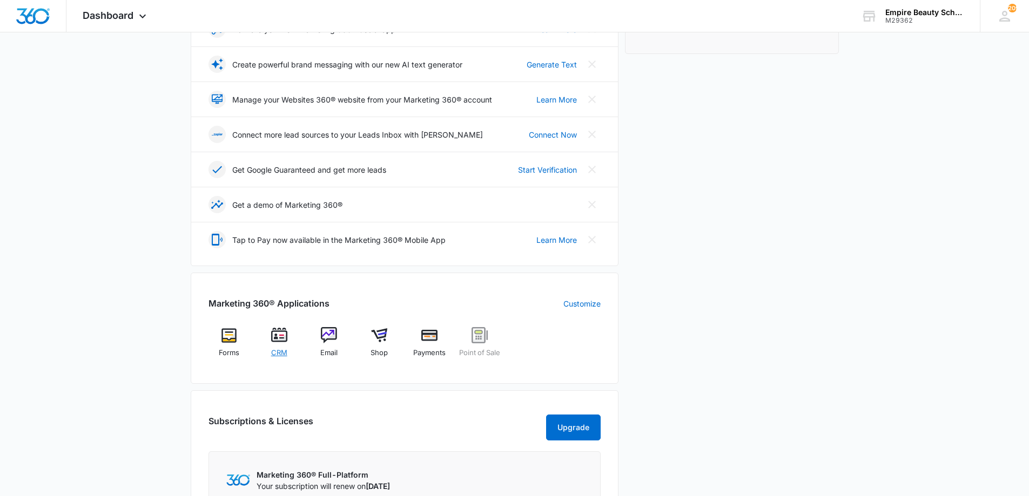
click at [279, 346] on div "CRM" at bounding box center [279, 346] width 42 height 38
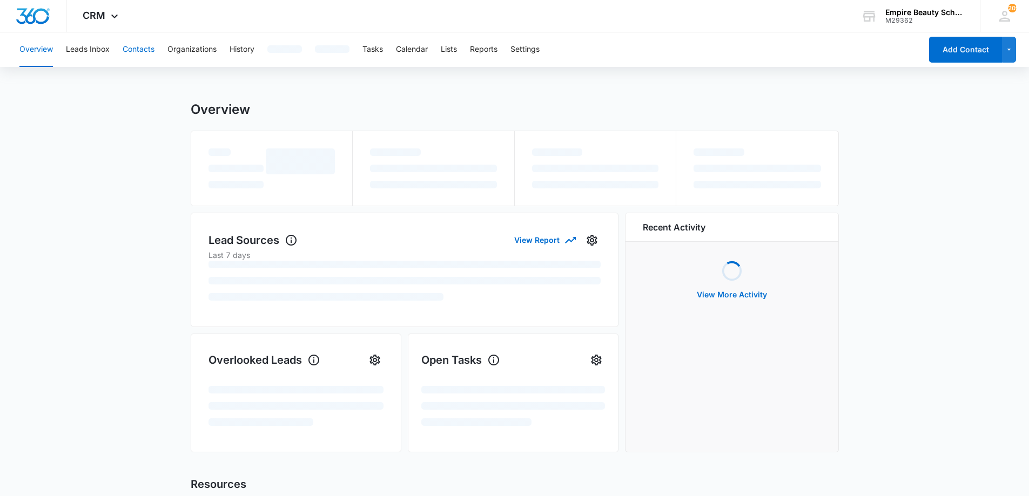
click at [149, 51] on button "Contacts" at bounding box center [139, 49] width 32 height 35
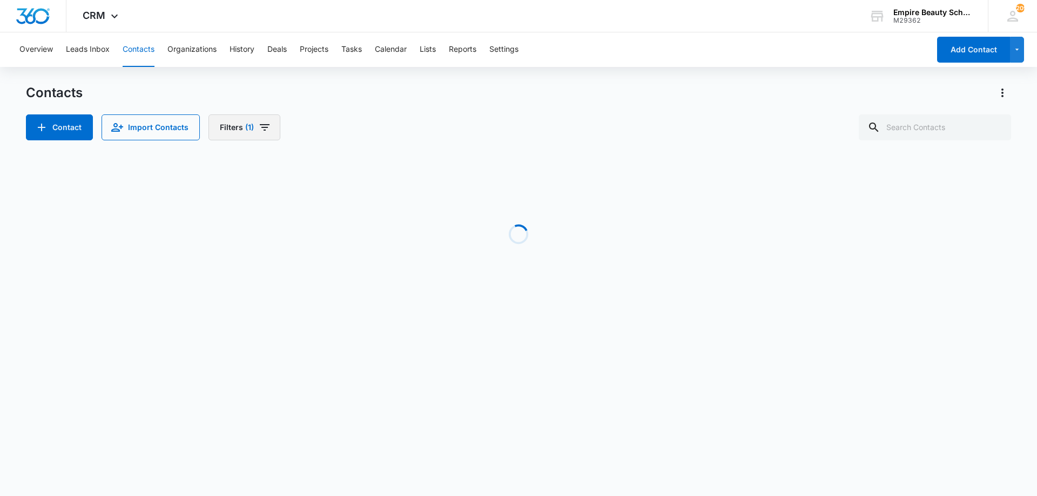
click at [264, 131] on icon "Filters" at bounding box center [264, 127] width 13 height 13
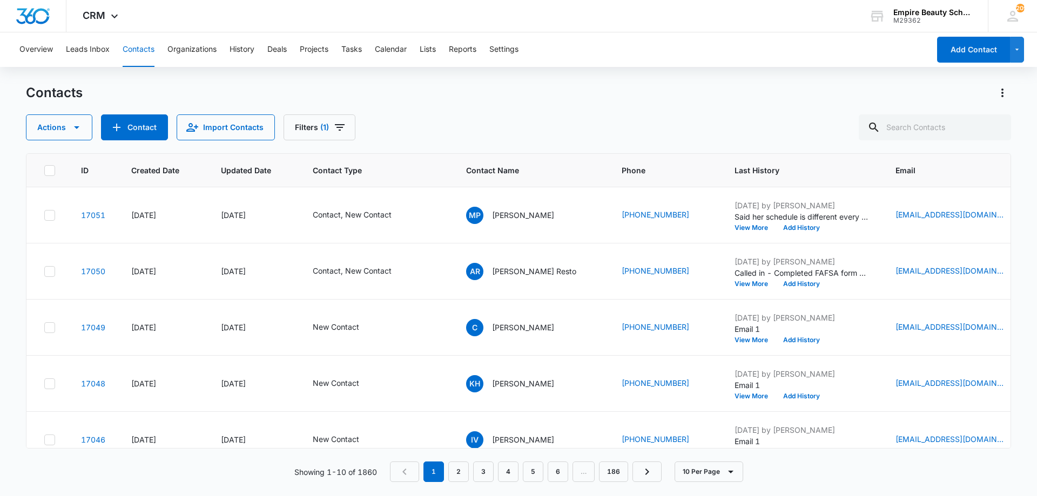
click at [369, 68] on div "Overview Leads Inbox Contacts Organizations History Deals Projects Tasks Calend…" at bounding box center [518, 263] width 1037 height 463
click at [244, 46] on button "History" at bounding box center [242, 49] width 25 height 35
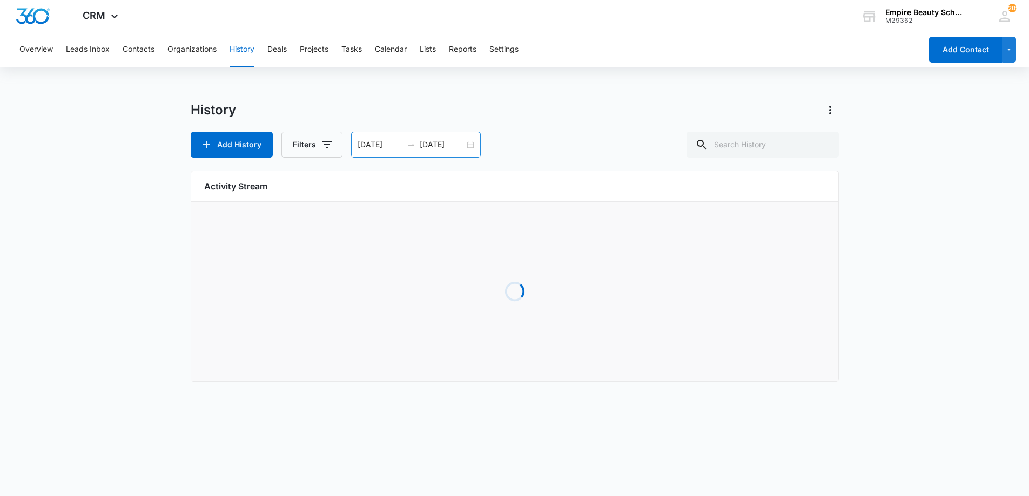
click at [469, 147] on div "[DATE] [DATE]" at bounding box center [416, 145] width 130 height 26
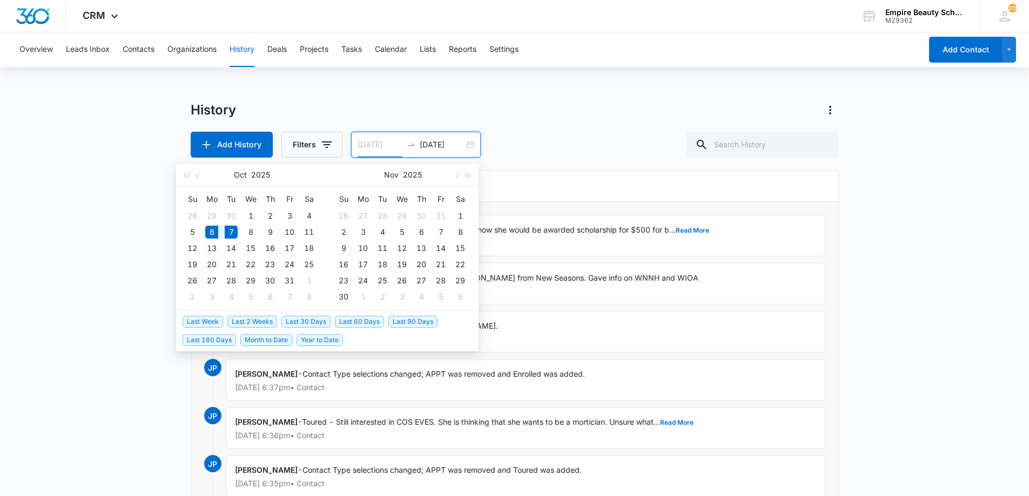
type input "[DATE]"
click at [233, 234] on div "7" at bounding box center [231, 232] width 13 height 13
type input "[DATE]"
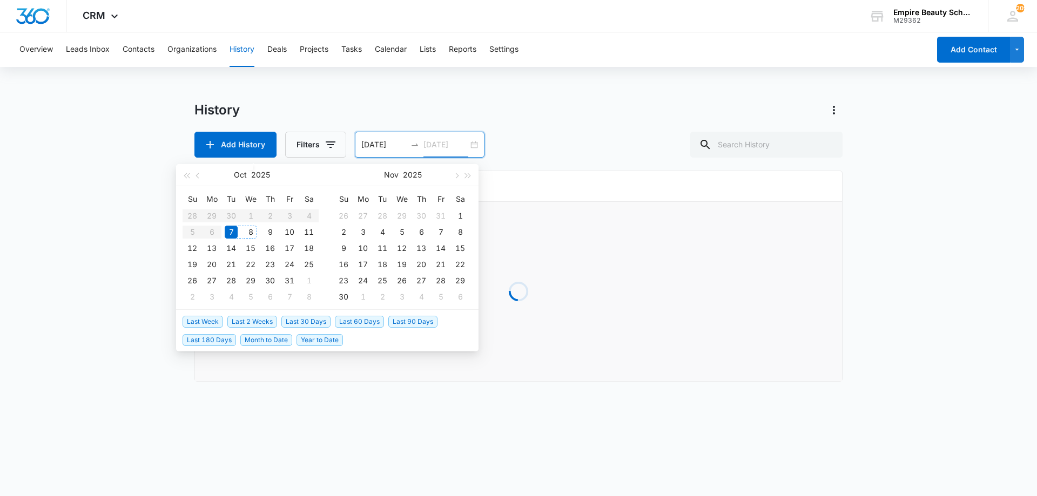
click at [249, 234] on div "8" at bounding box center [250, 232] width 13 height 13
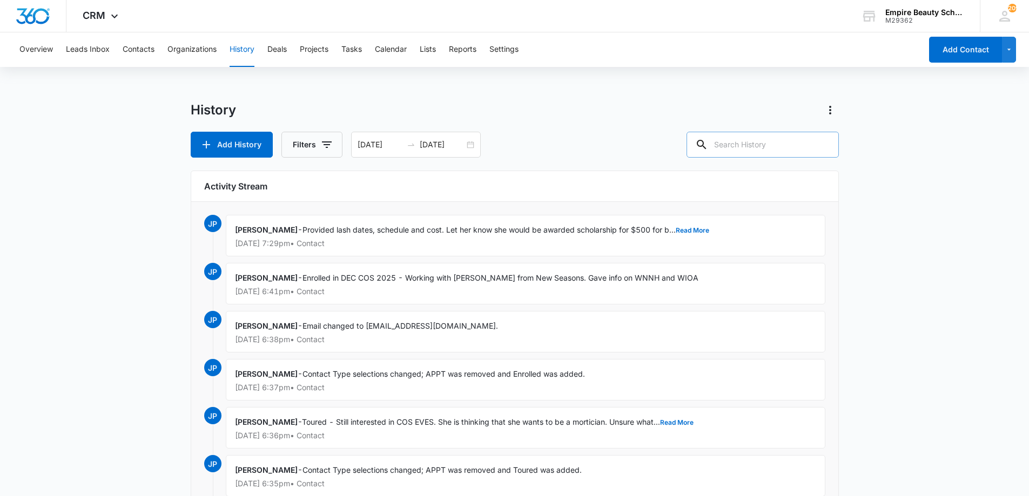
click at [745, 141] on input "text" at bounding box center [762, 145] width 152 height 26
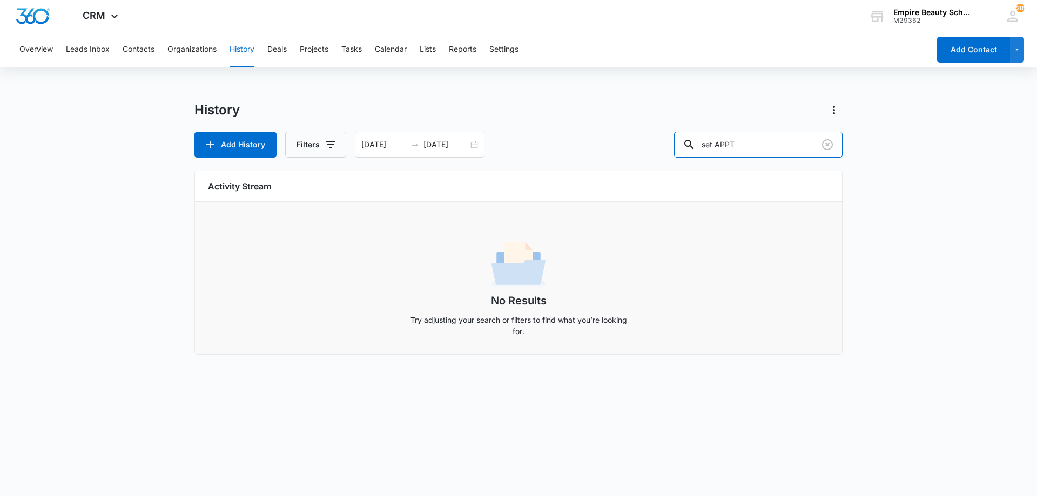
drag, startPoint x: 726, startPoint y: 144, endPoint x: 559, endPoint y: 147, distance: 166.9
click at [566, 148] on div "Add History Filters [DATE] [DATE] [DATE] Su Mo Tu We Th Fr Sa 28 29 30 1 2 3 4 …" at bounding box center [518, 145] width 648 height 26
type input "APPT"
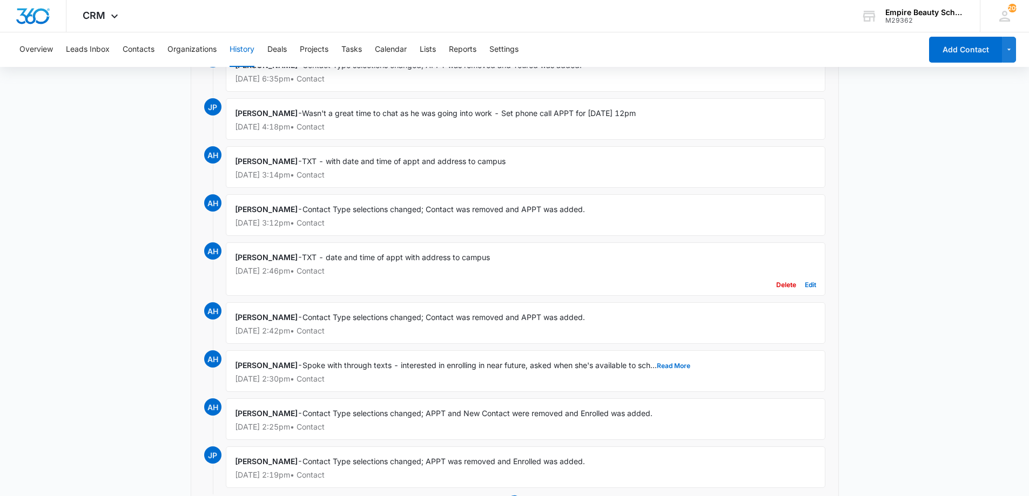
scroll to position [243, 0]
